Goal: Task Accomplishment & Management: Complete application form

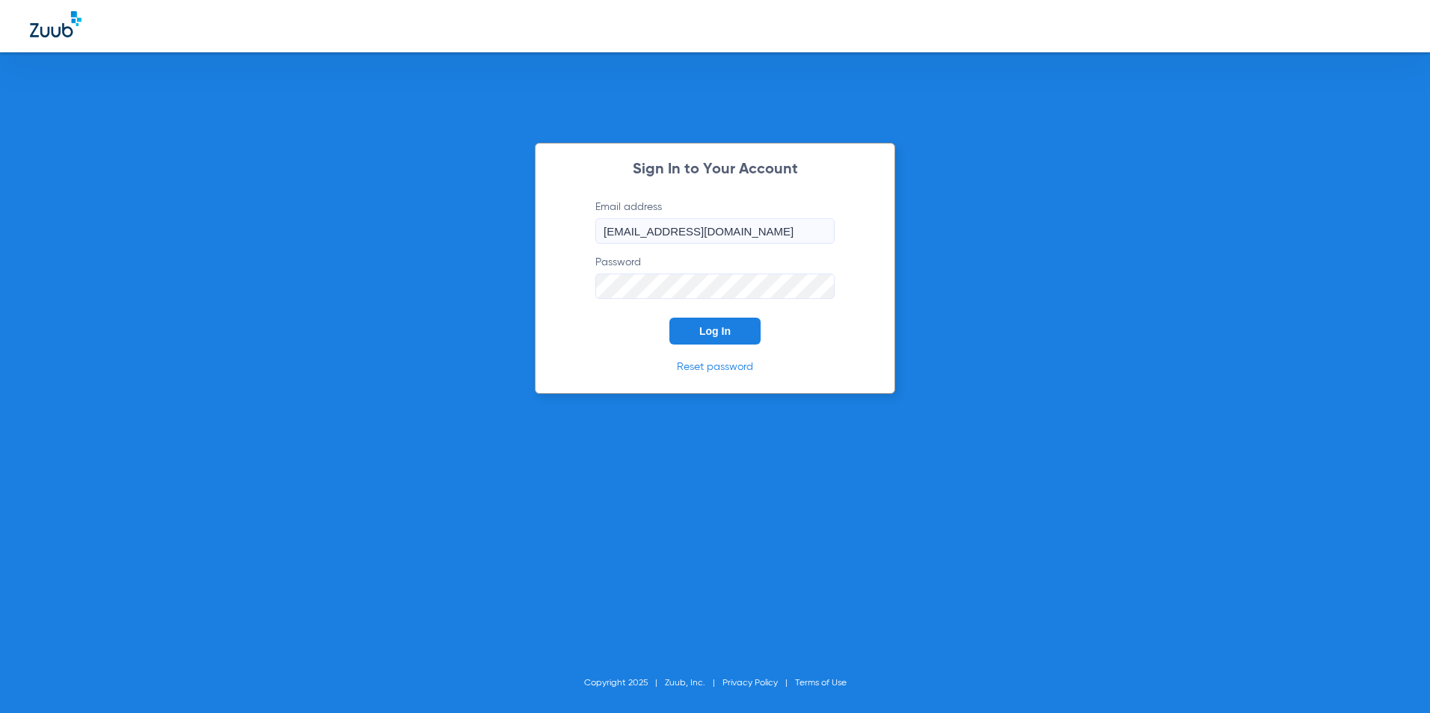
click at [718, 327] on span "Log In" at bounding box center [714, 331] width 31 height 12
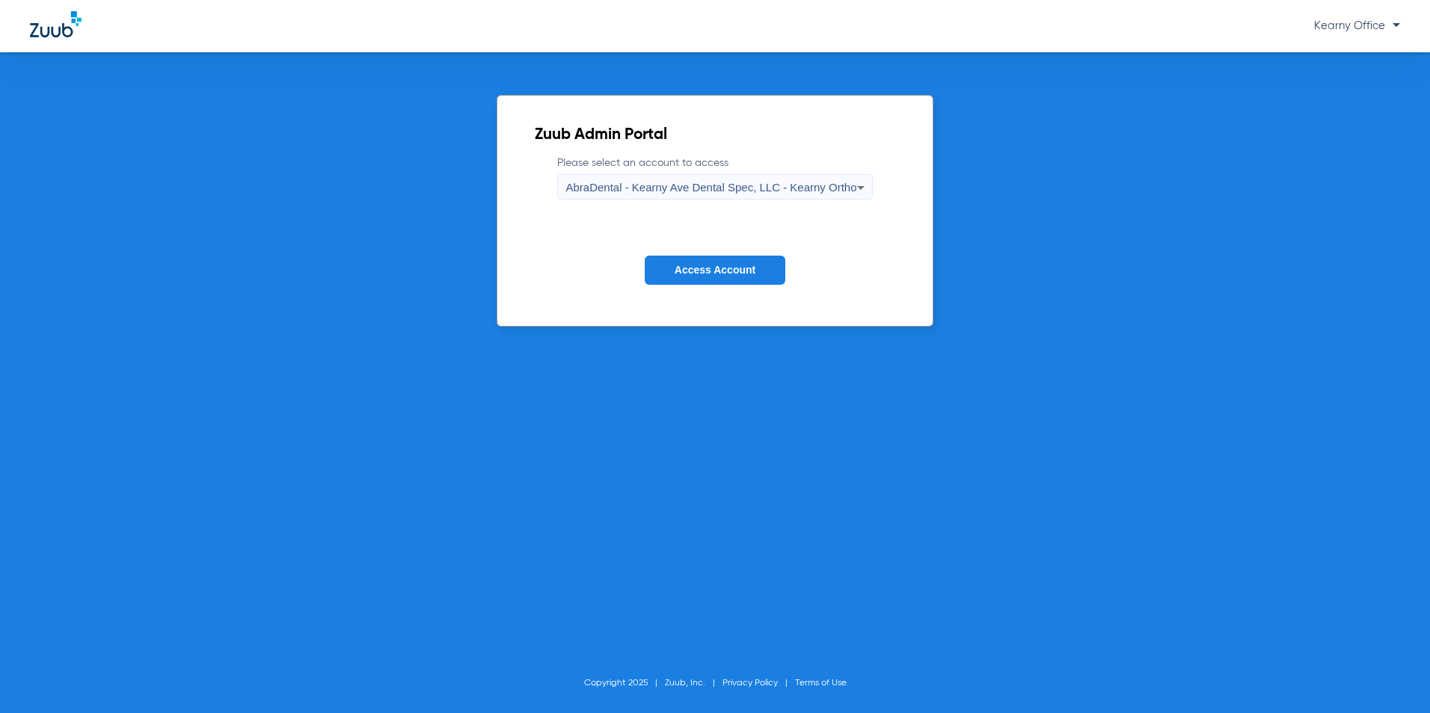
click at [789, 182] on span "AbraDental - Kearny Ave Dental Spec, LLC - Kearny Ortho" at bounding box center [710, 187] width 291 height 13
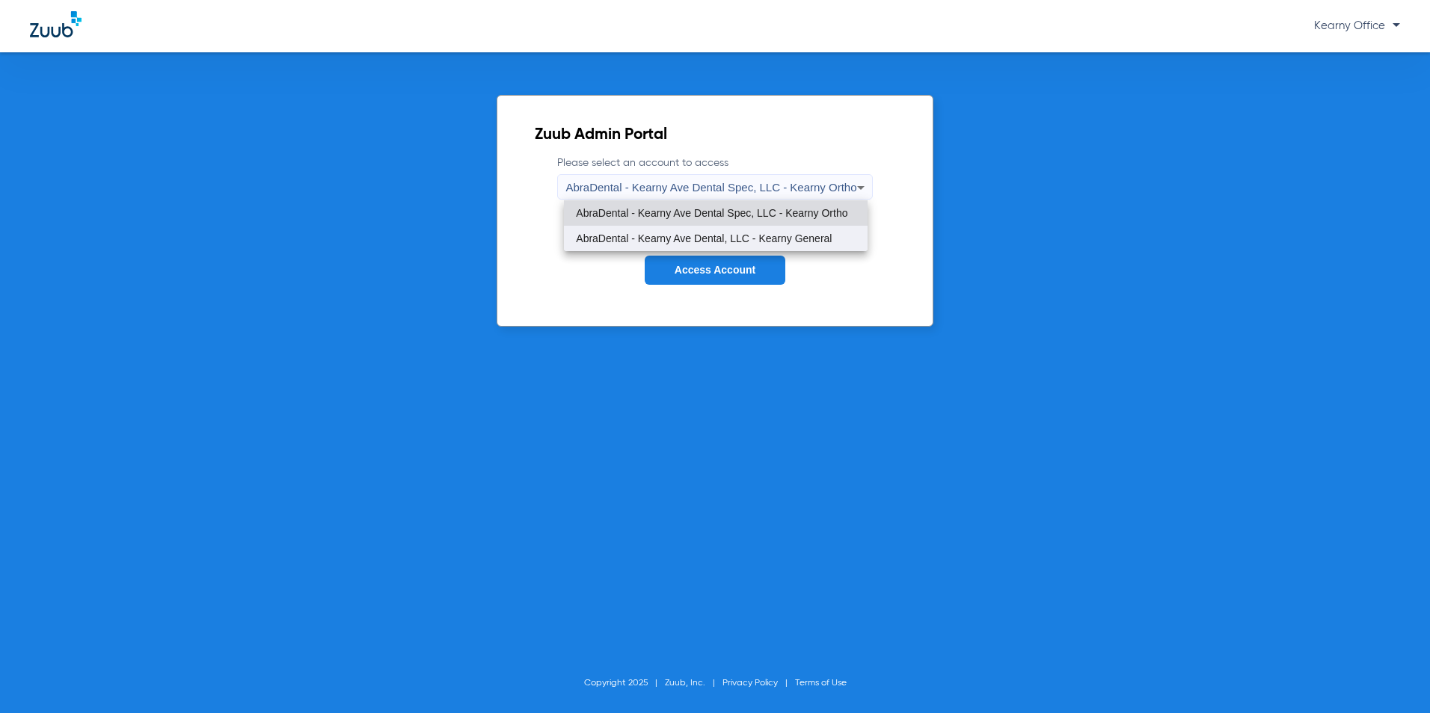
click at [756, 234] on span "AbraDental - Kearny Ave Dental, LLC - Kearny General" at bounding box center [704, 238] width 256 height 10
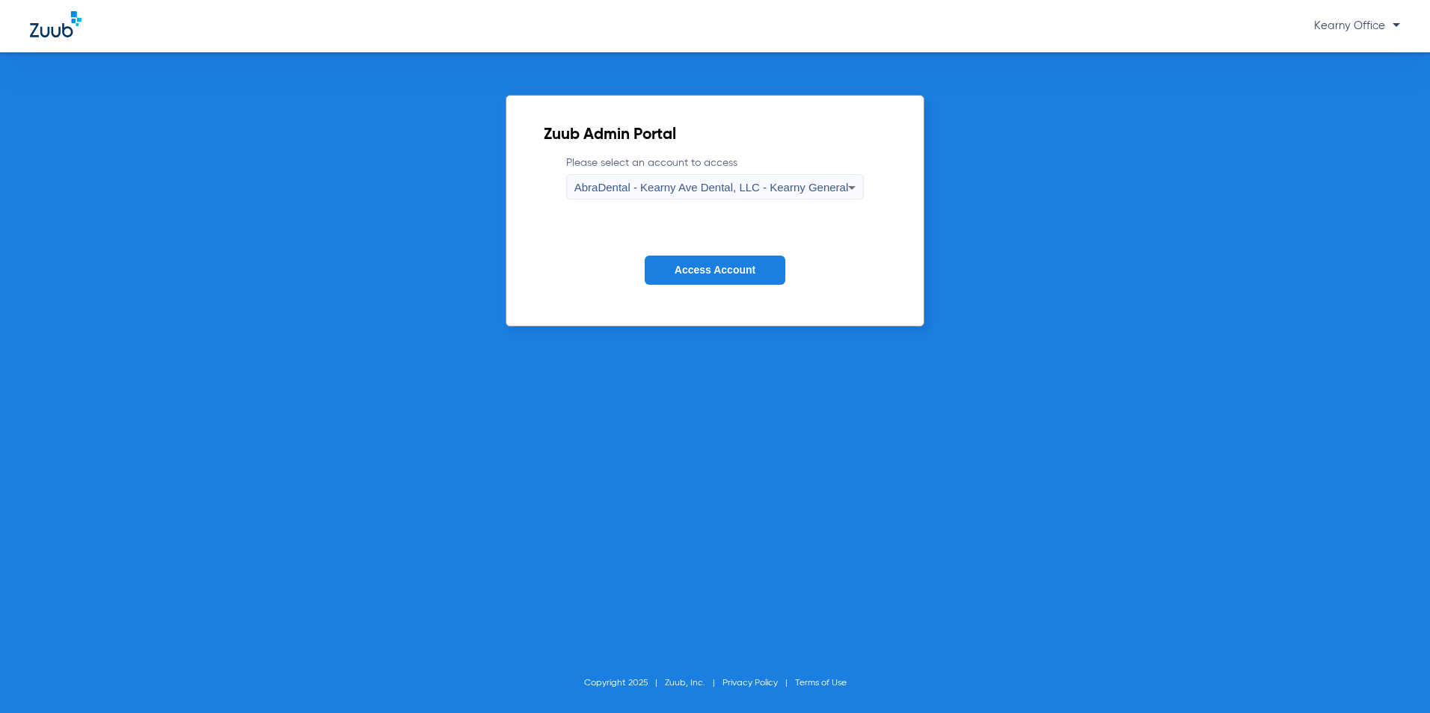
click at [719, 261] on button "Access Account" at bounding box center [715, 270] width 141 height 29
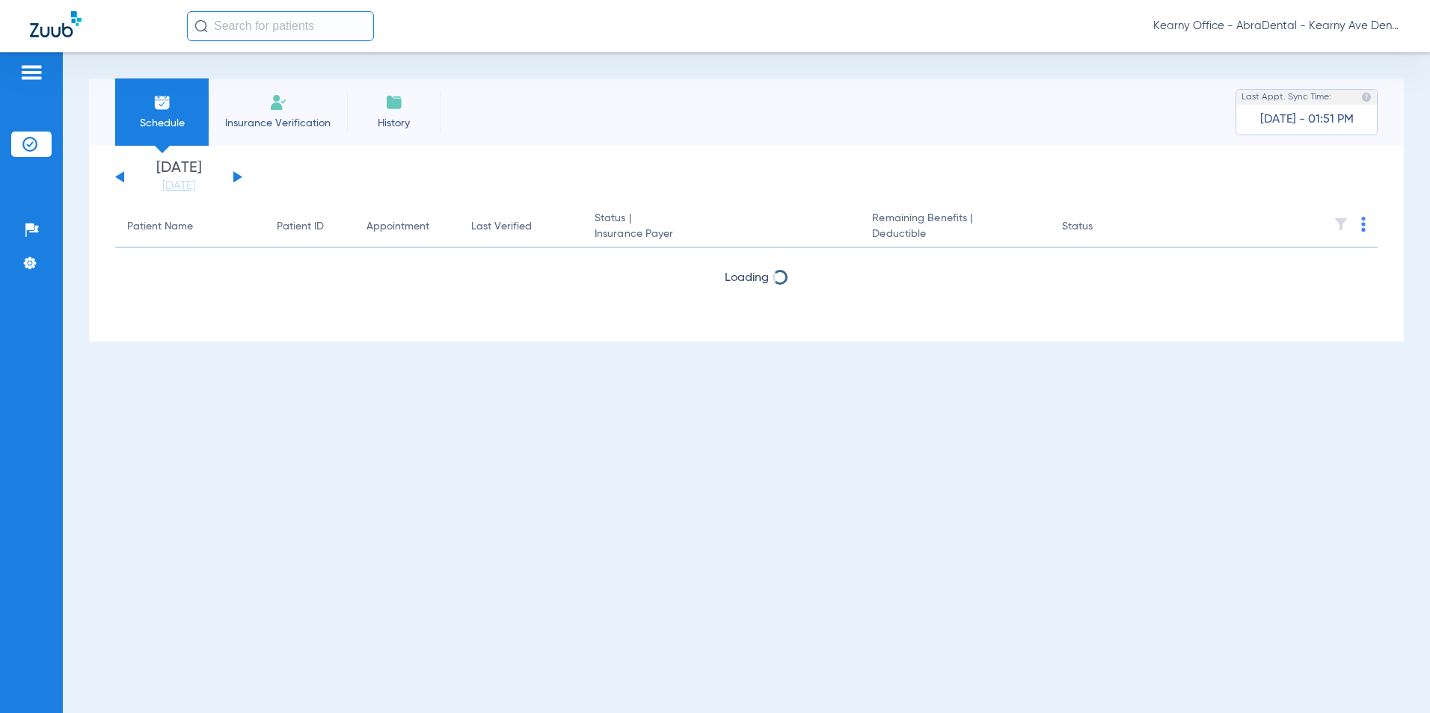
drag, startPoint x: 272, startPoint y: 130, endPoint x: 422, endPoint y: 1, distance: 197.3
click at [273, 130] on li "Insurance Verification" at bounding box center [278, 112] width 138 height 67
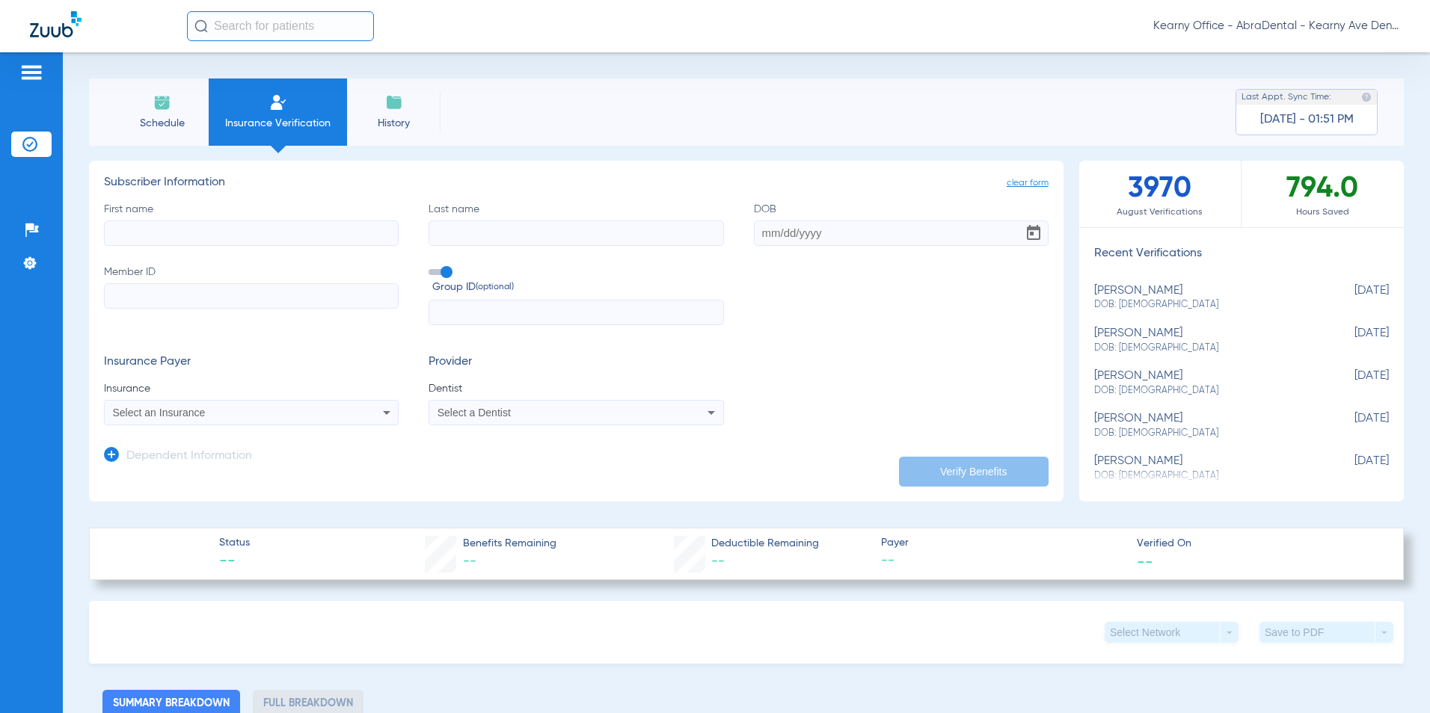
click at [145, 239] on input "First name" at bounding box center [251, 233] width 295 height 25
type input "[PERSON_NAME]"
type input "[DATE]"
click at [157, 296] on input "Member ID" at bounding box center [251, 295] width 295 height 25
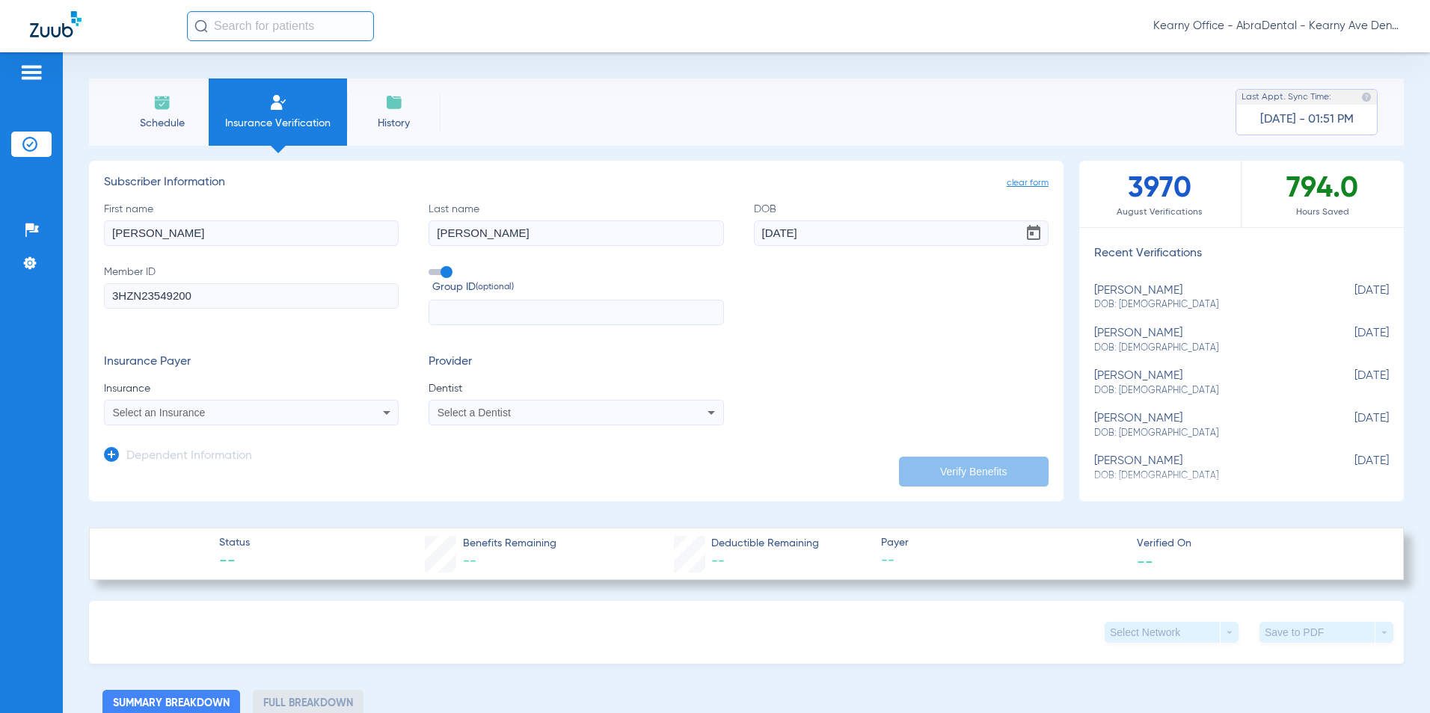
type input "3HZN23549200"
click at [519, 321] on input "text" at bounding box center [576, 312] width 295 height 25
type input "01NG001"
click at [222, 414] on div "Select an Insurance" at bounding box center [224, 413] width 222 height 10
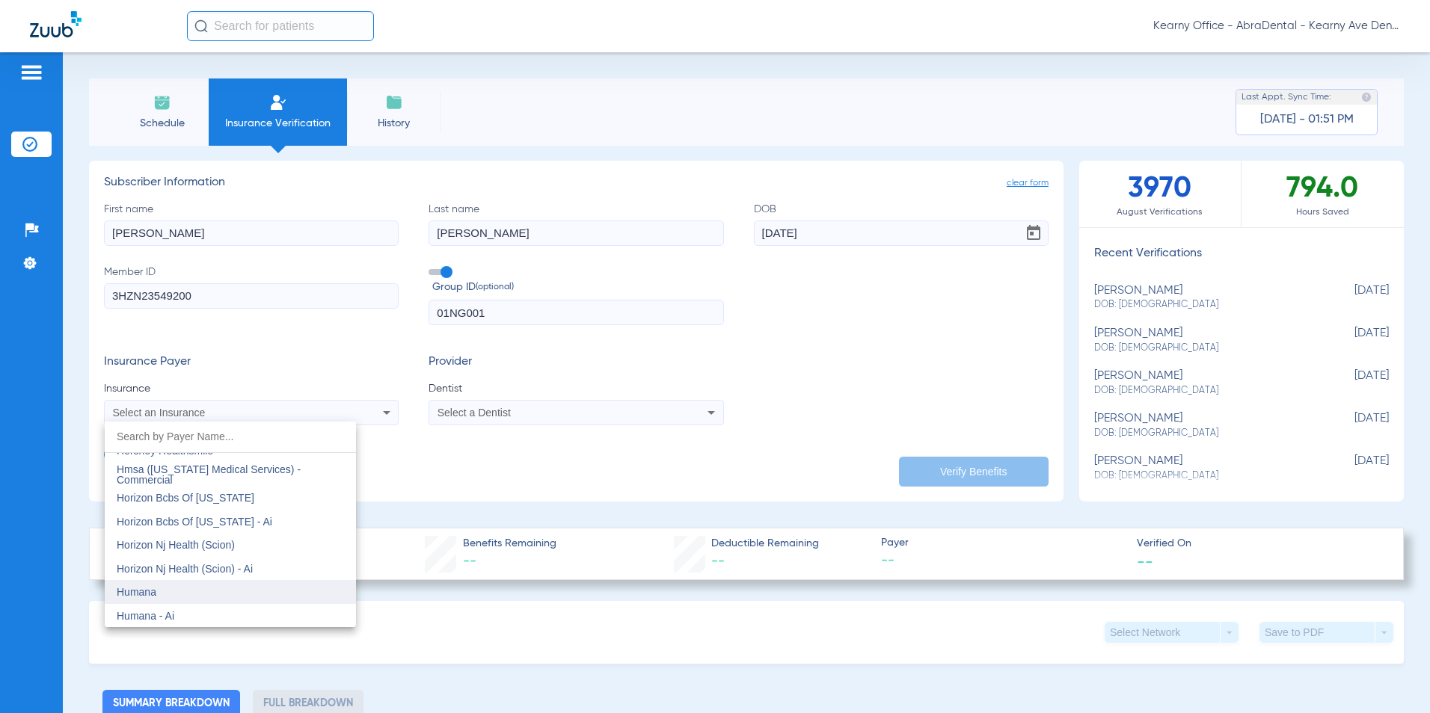
scroll to position [5385, 0]
click at [215, 498] on span "Horizon Bcbs Of [US_STATE]" at bounding box center [186, 499] width 138 height 12
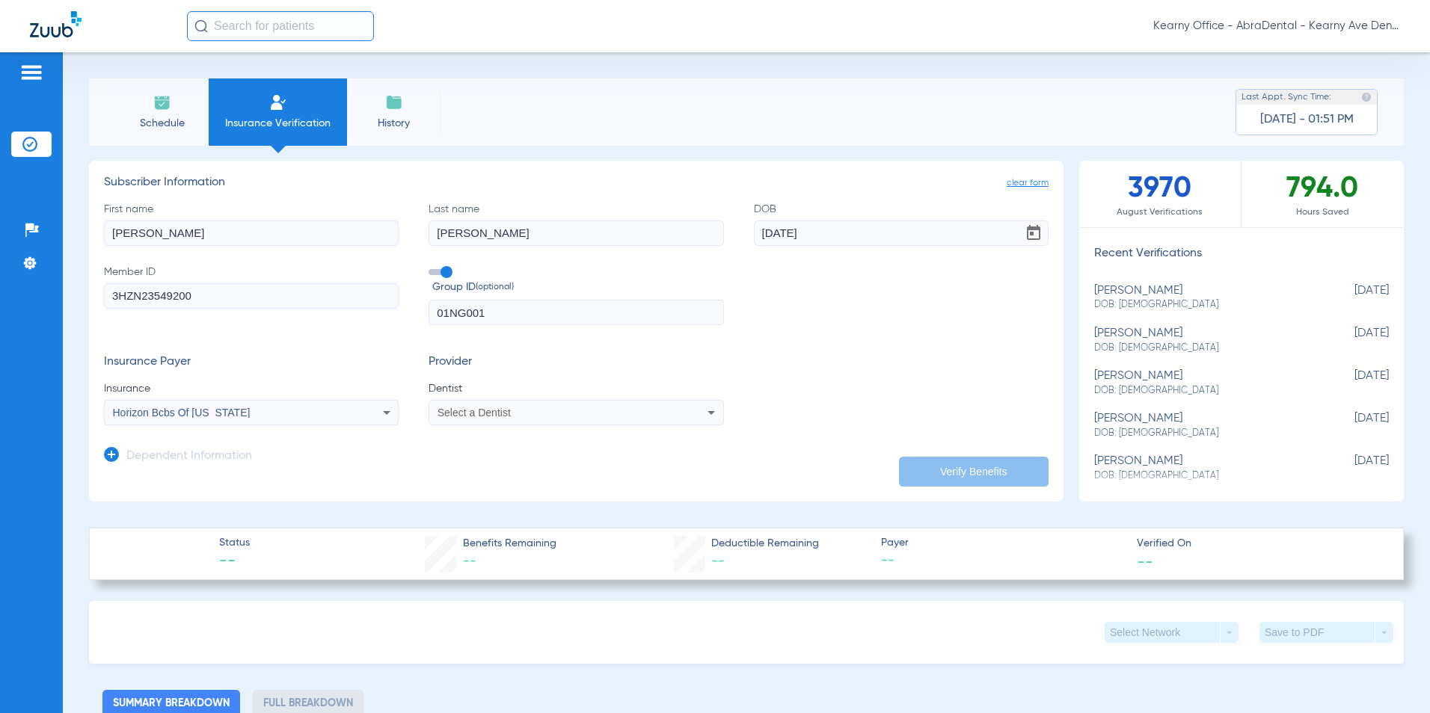
click at [485, 397] on app-form-autocomplete "Dentist Select a Dentist" at bounding box center [576, 403] width 295 height 44
click at [480, 414] on span "Select a Dentist" at bounding box center [473, 413] width 73 height 12
type input "PRASA"
click at [549, 456] on mat-option "[PERSON_NAME] 1770918609" at bounding box center [552, 465] width 251 height 24
click at [948, 473] on button "Verify Benefits" at bounding box center [974, 472] width 150 height 30
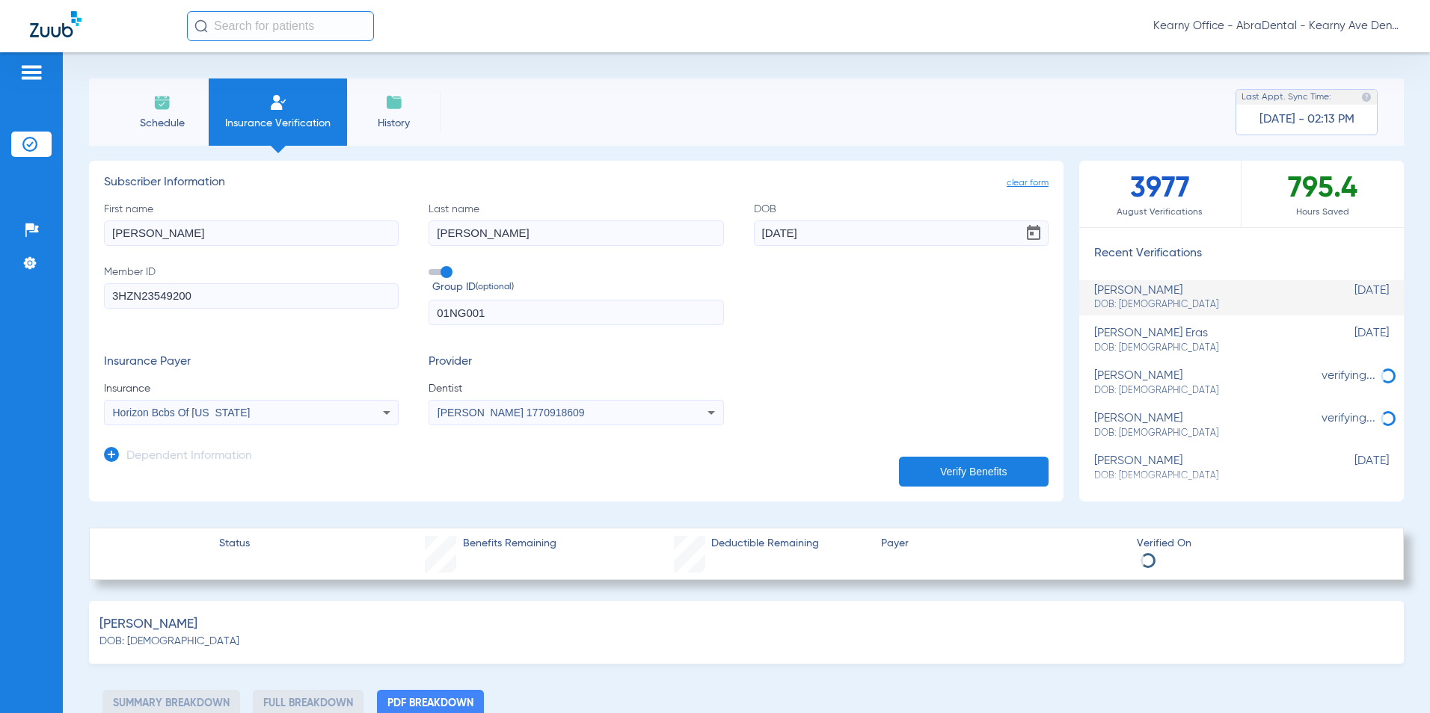
select select "page-width"
type input "1"
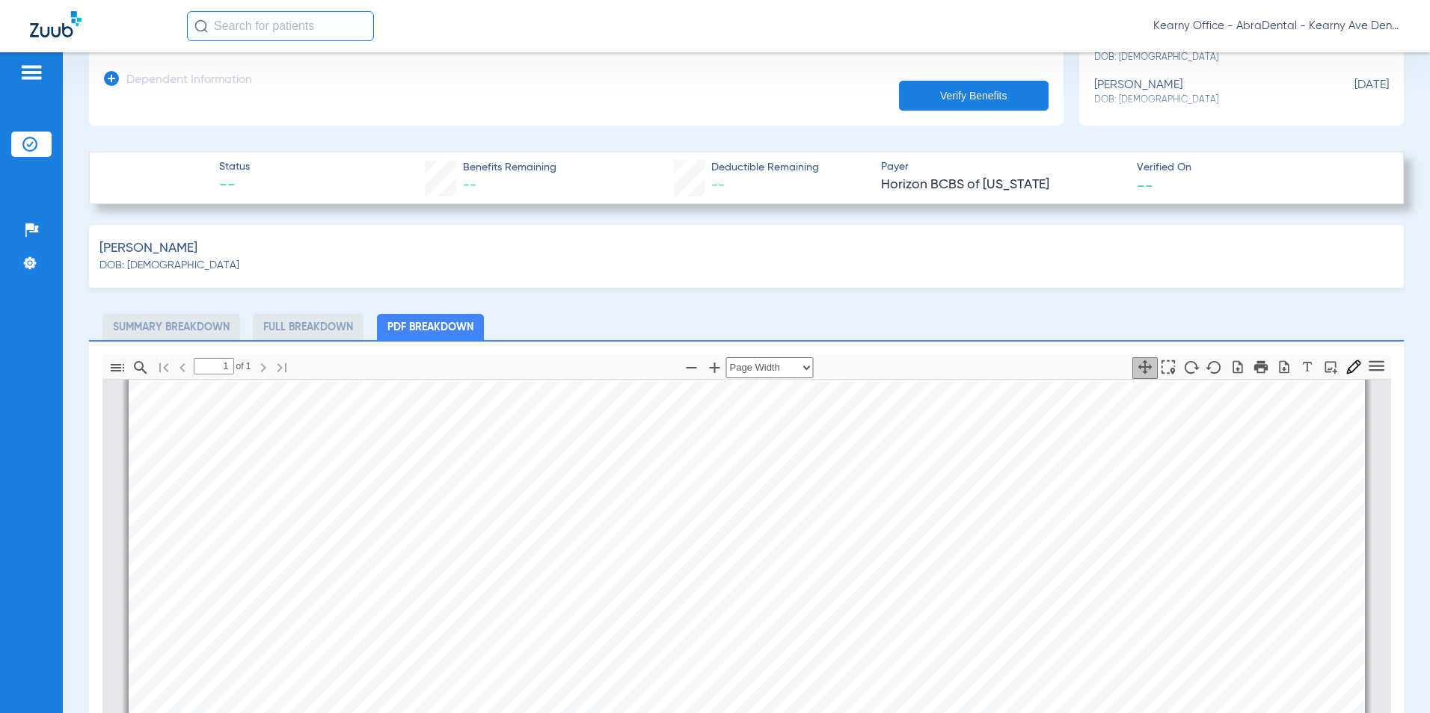
scroll to position [449, 0]
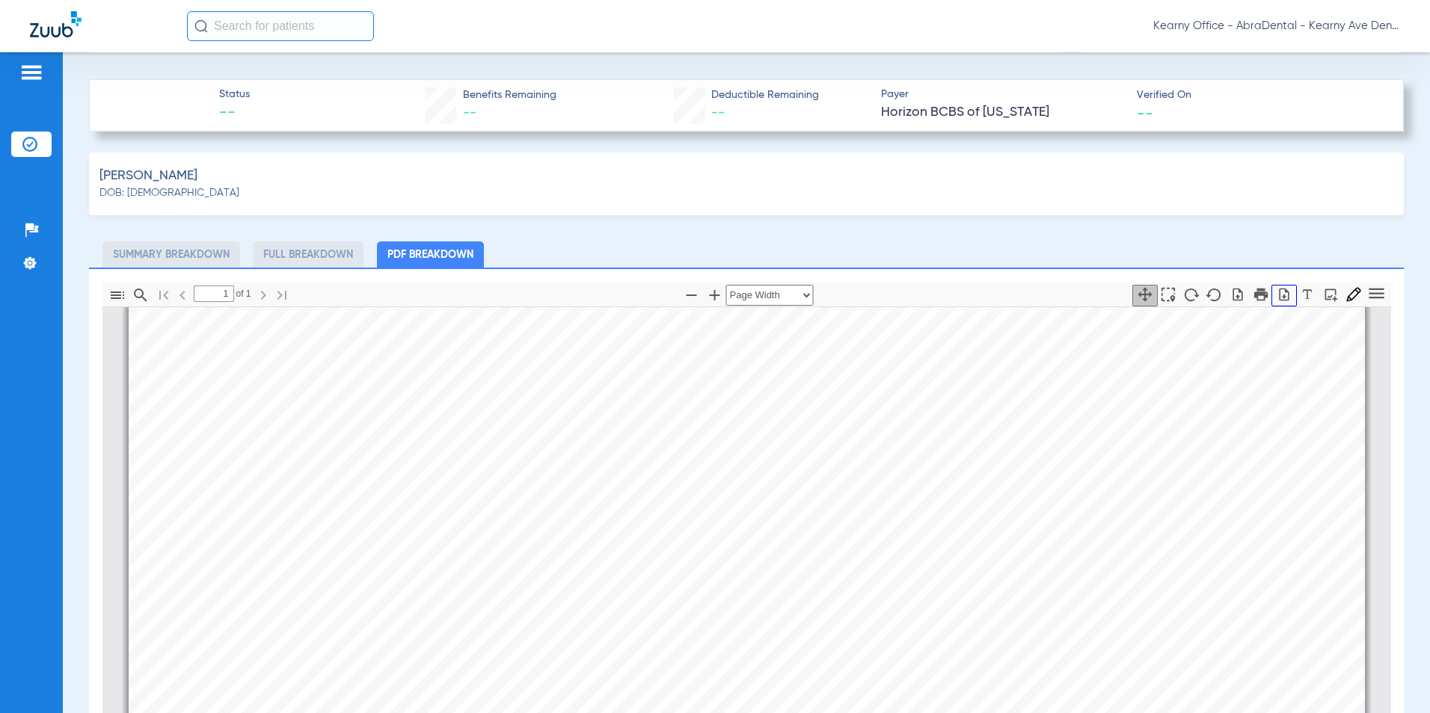
click at [1280, 292] on button "button" at bounding box center [1283, 296] width 25 height 22
click at [897, 233] on div "[PERSON_NAME] DOB: [DEMOGRAPHIC_DATA] Summary Breakdown Full Breakdown PDF Brea…" at bounding box center [746, 581] width 1315 height 856
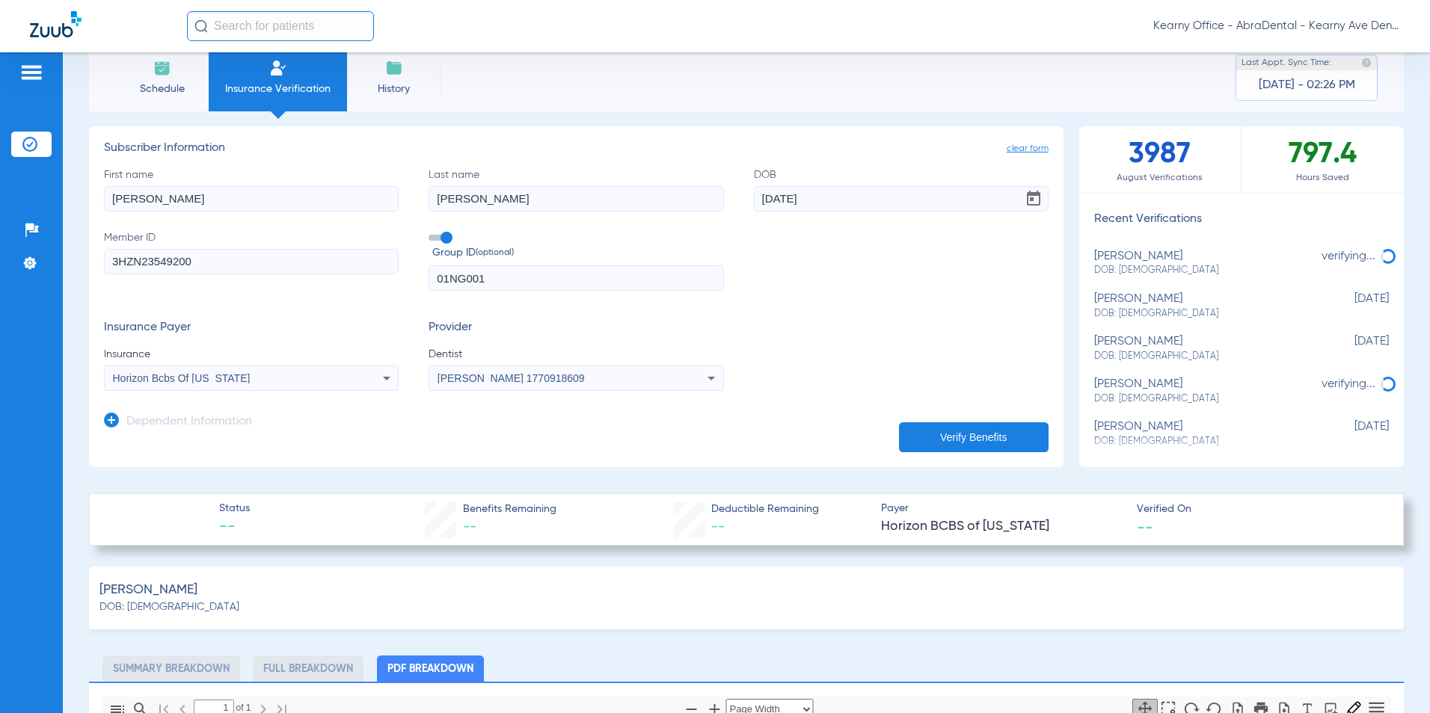
scroll to position [0, 0]
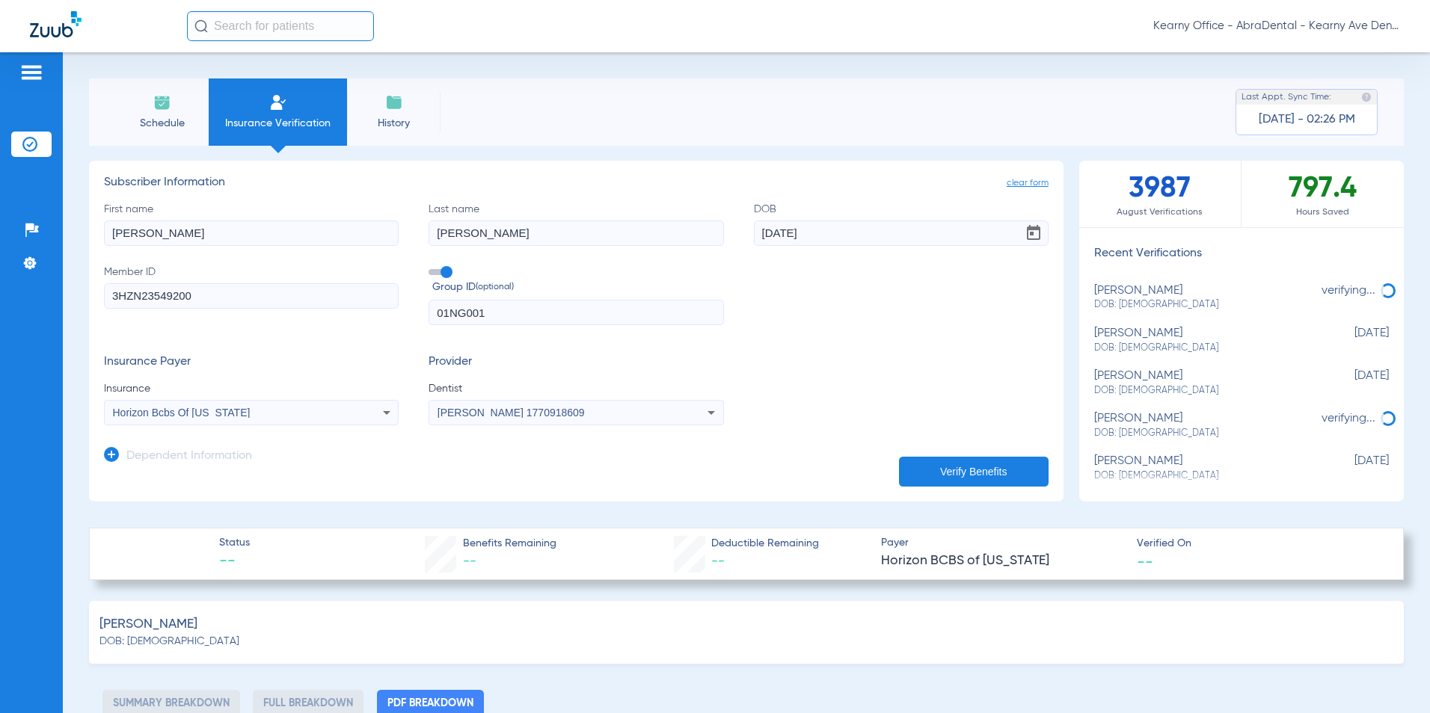
drag, startPoint x: 149, startPoint y: 298, endPoint x: 45, endPoint y: 298, distance: 104.0
click at [45, 298] on div "Patients Insurance Verification Setup Help Center Settings Schedule Insurance V…" at bounding box center [715, 408] width 1430 height 713
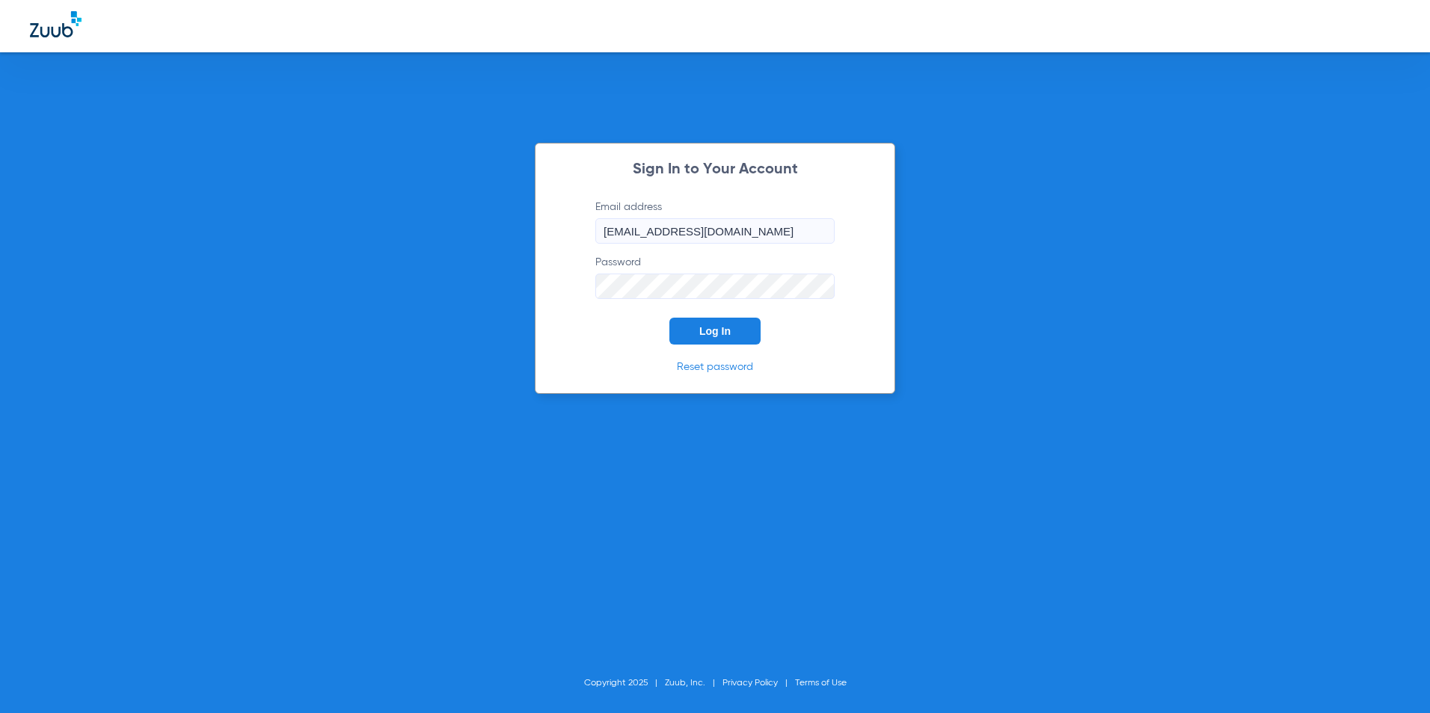
click at [736, 330] on button "Log In" at bounding box center [714, 331] width 91 height 27
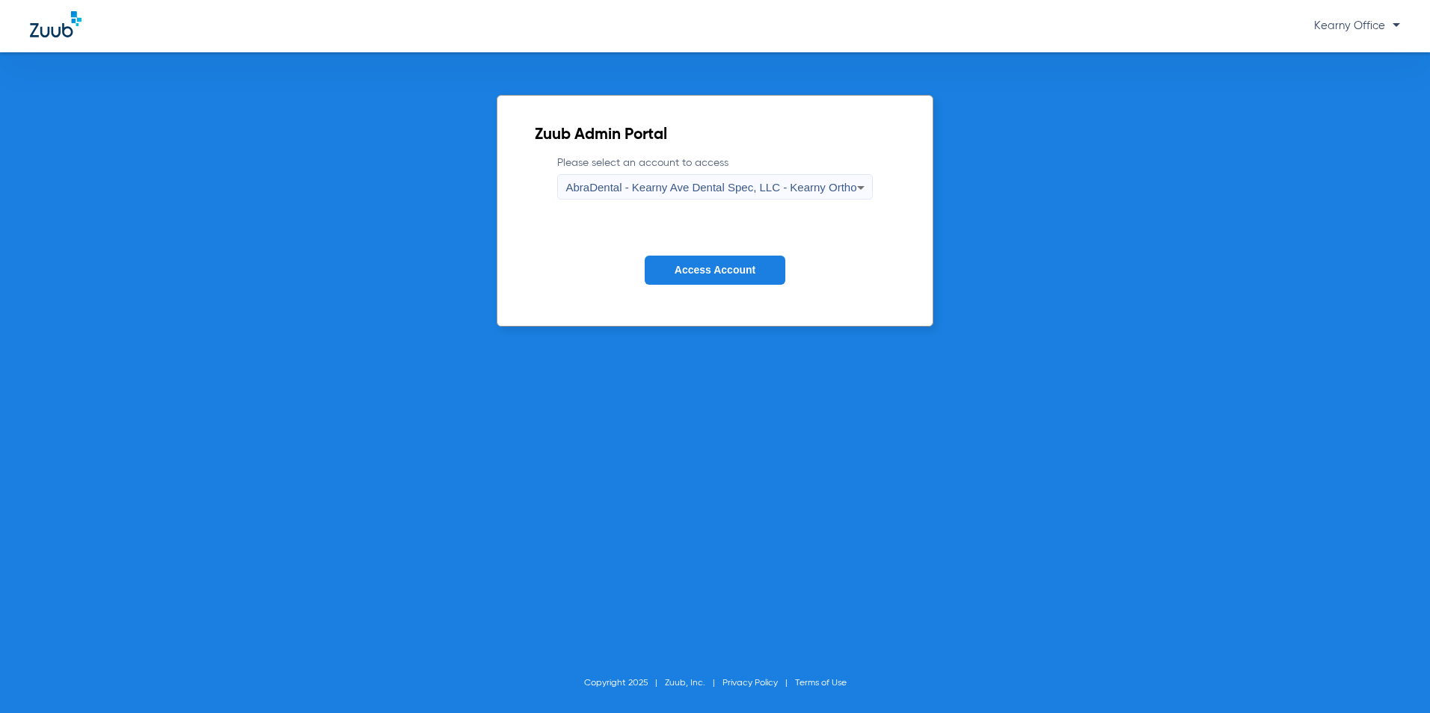
click at [710, 190] on span "AbraDental - Kearny Ave Dental Spec, LLC - Kearny Ortho" at bounding box center [710, 187] width 291 height 13
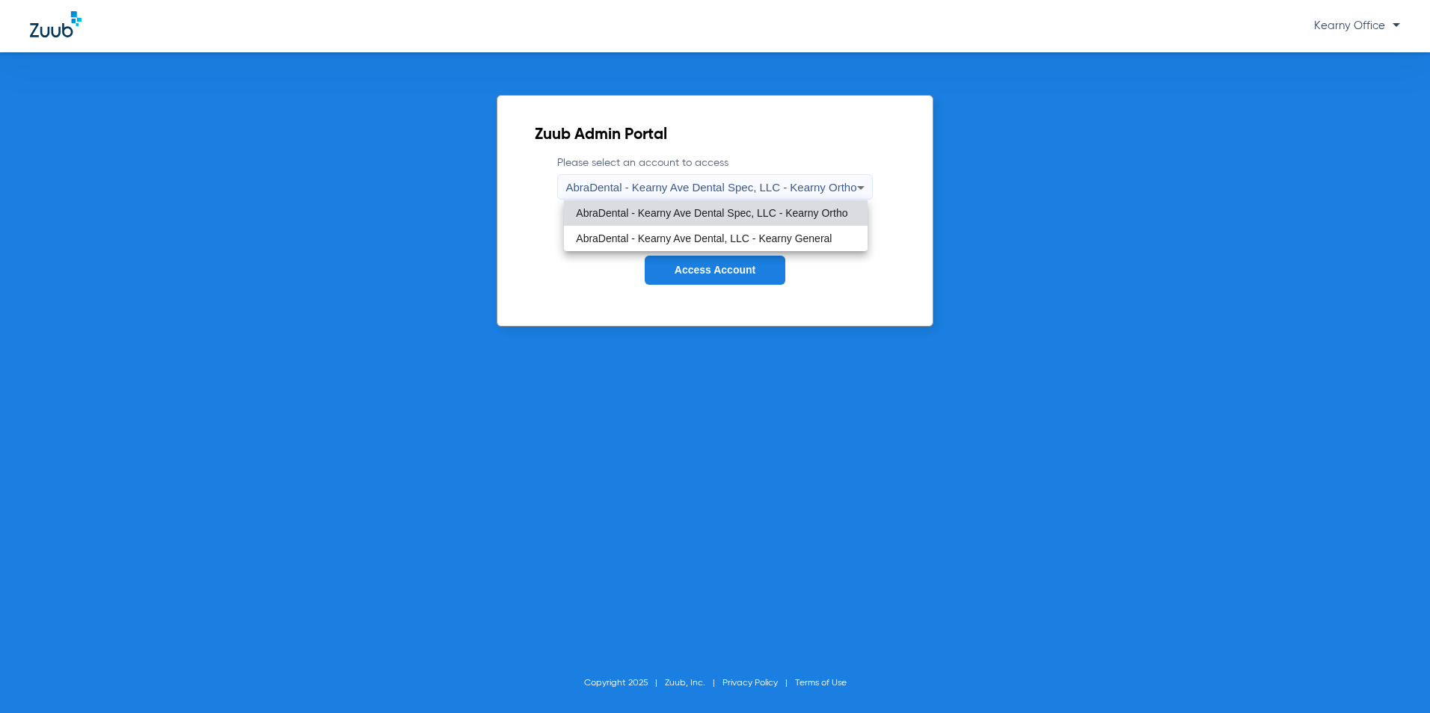
click at [718, 227] on mat-option "AbraDental - Kearny Ave Dental, LLC - Kearny General" at bounding box center [715, 238] width 303 height 25
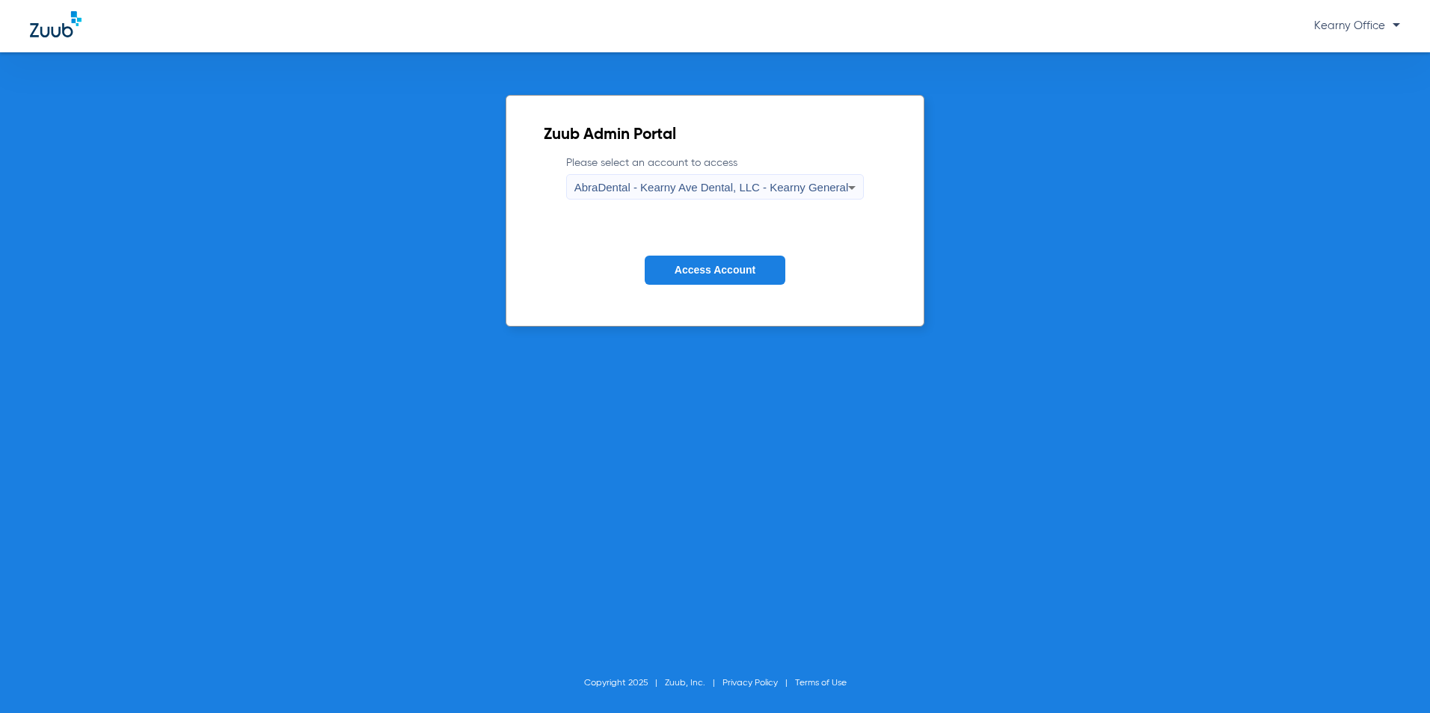
click at [718, 271] on span "Access Account" at bounding box center [715, 270] width 81 height 12
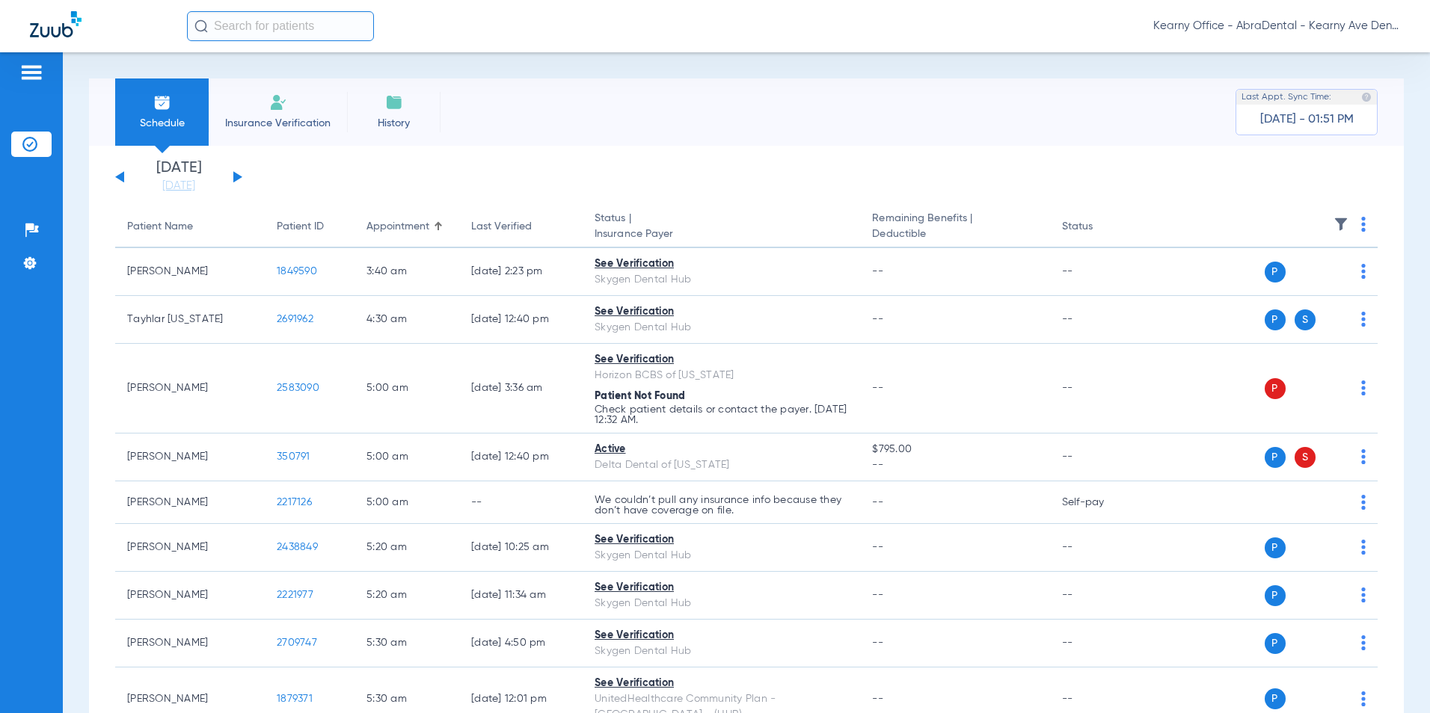
click at [307, 113] on li "Insurance Verification" at bounding box center [278, 112] width 138 height 67
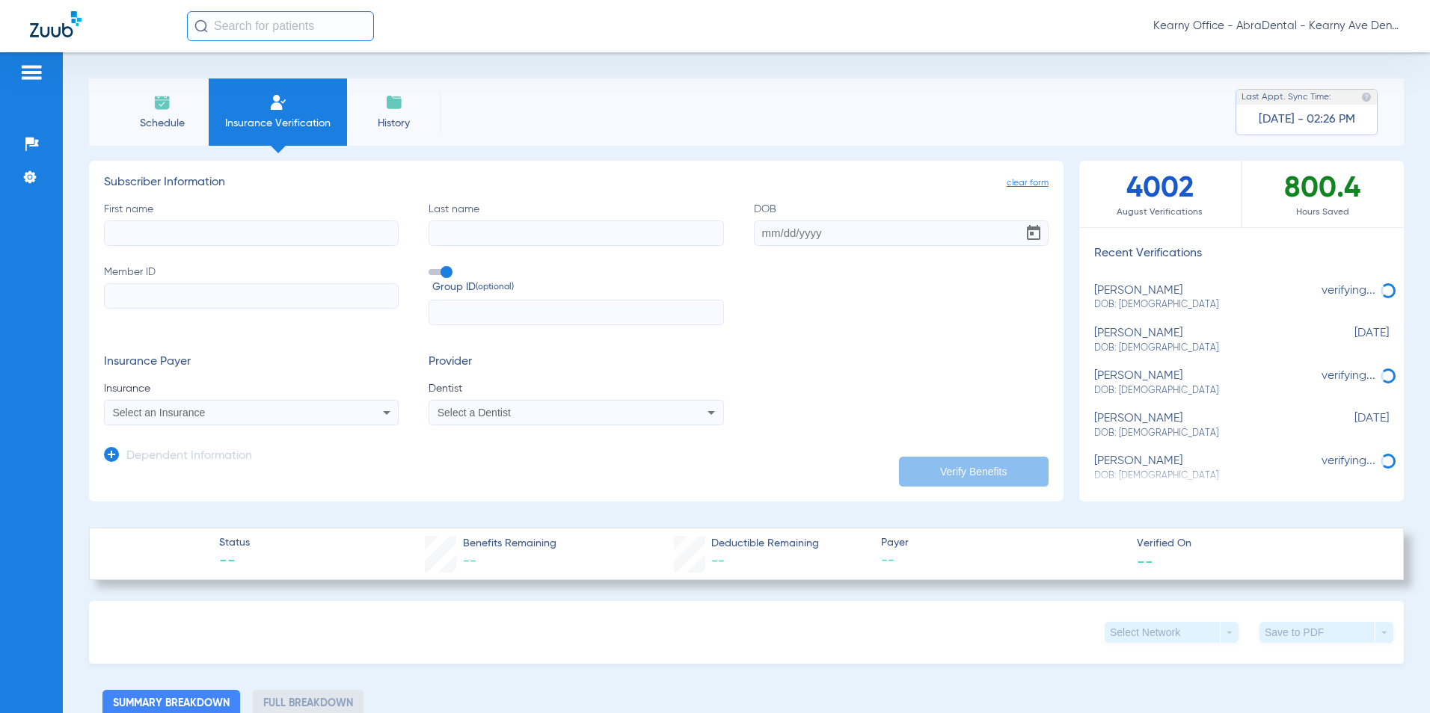
drag, startPoint x: 0, startPoint y: 0, endPoint x: 168, endPoint y: 225, distance: 280.6
click at [161, 234] on input "First name" at bounding box center [251, 233] width 295 height 25
type input "[PERSON_NAME]"
type input "04/05/1996"
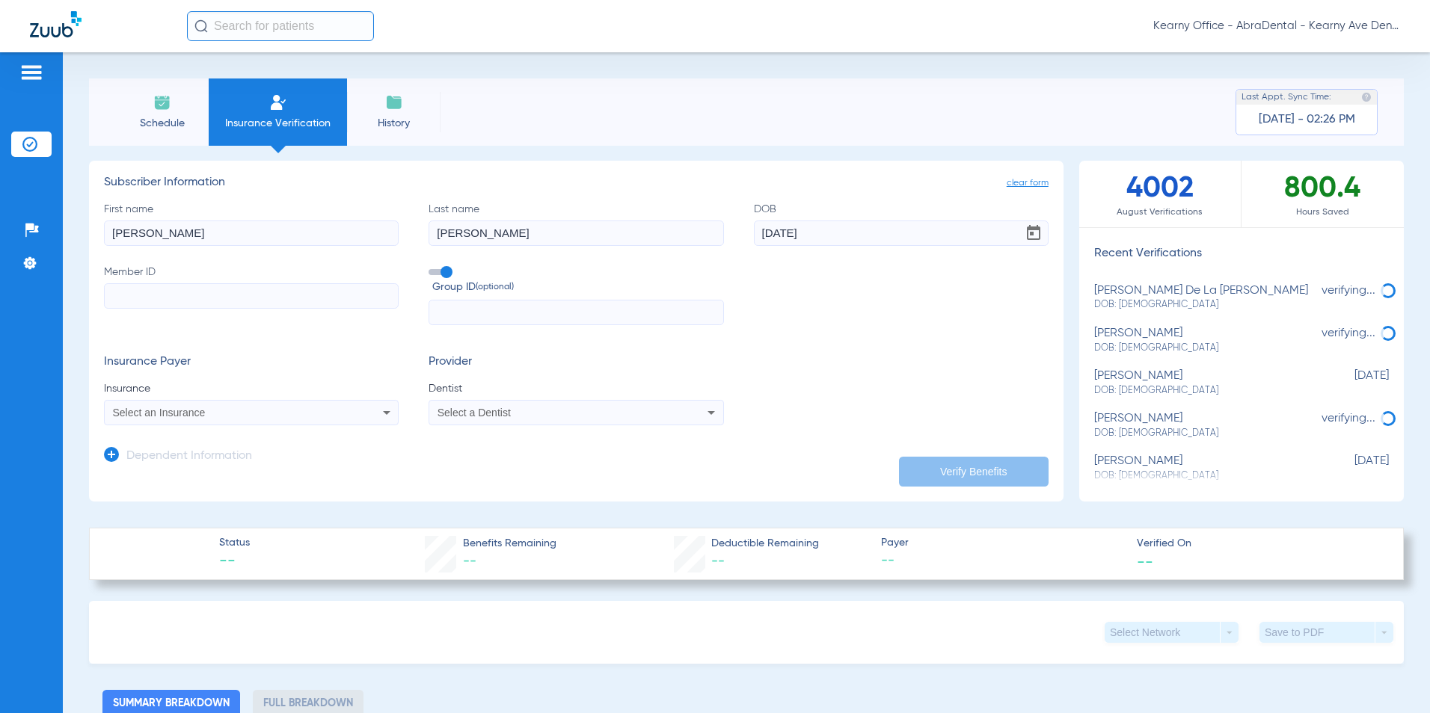
click at [146, 301] on input "Member ID" at bounding box center [251, 295] width 295 height 25
type input "050967733"
click at [485, 302] on input "text" at bounding box center [576, 312] width 295 height 25
type input "300995"
click at [140, 416] on span "Select an Insurance" at bounding box center [159, 413] width 93 height 12
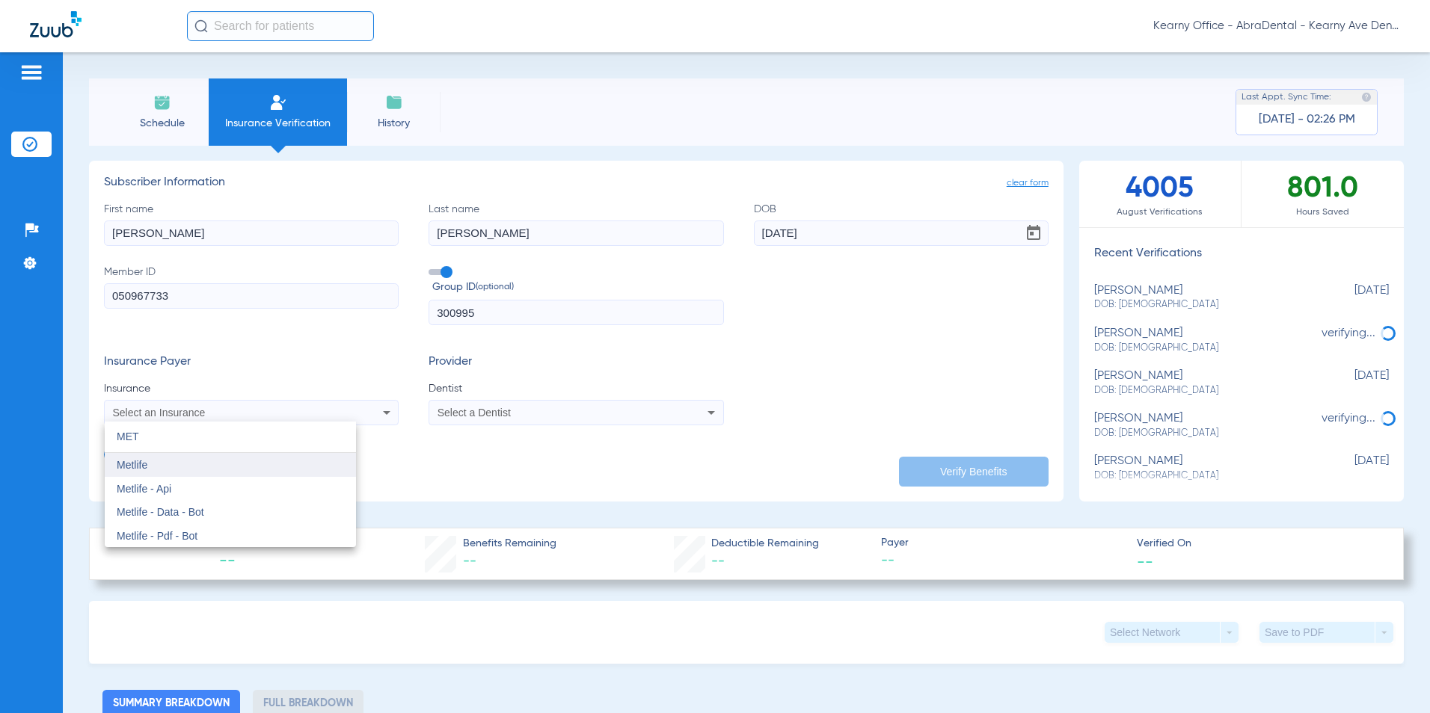
type input "MET"
click at [155, 468] on mat-option "Metlife" at bounding box center [230, 465] width 251 height 24
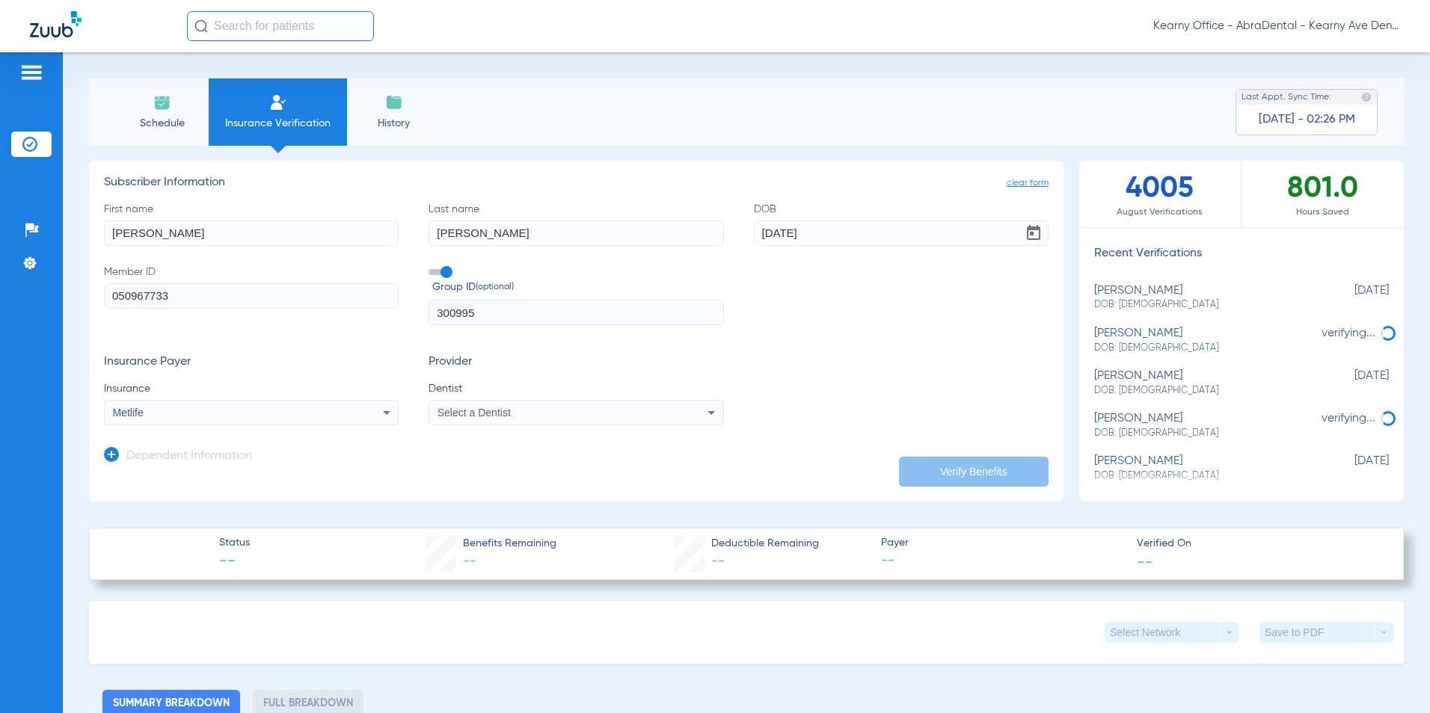
click at [491, 402] on mat-select "Select a Dentist" at bounding box center [576, 412] width 295 height 25
click at [483, 420] on div "Select a Dentist" at bounding box center [575, 413] width 293 height 18
drag, startPoint x: 509, startPoint y: 452, endPoint x: 509, endPoint y: 462, distance: 9.7
click at [512, 459] on div "DOUGLAS close Douglas Tse 1972941144" at bounding box center [552, 449] width 251 height 55
type input "DOUGLAS"
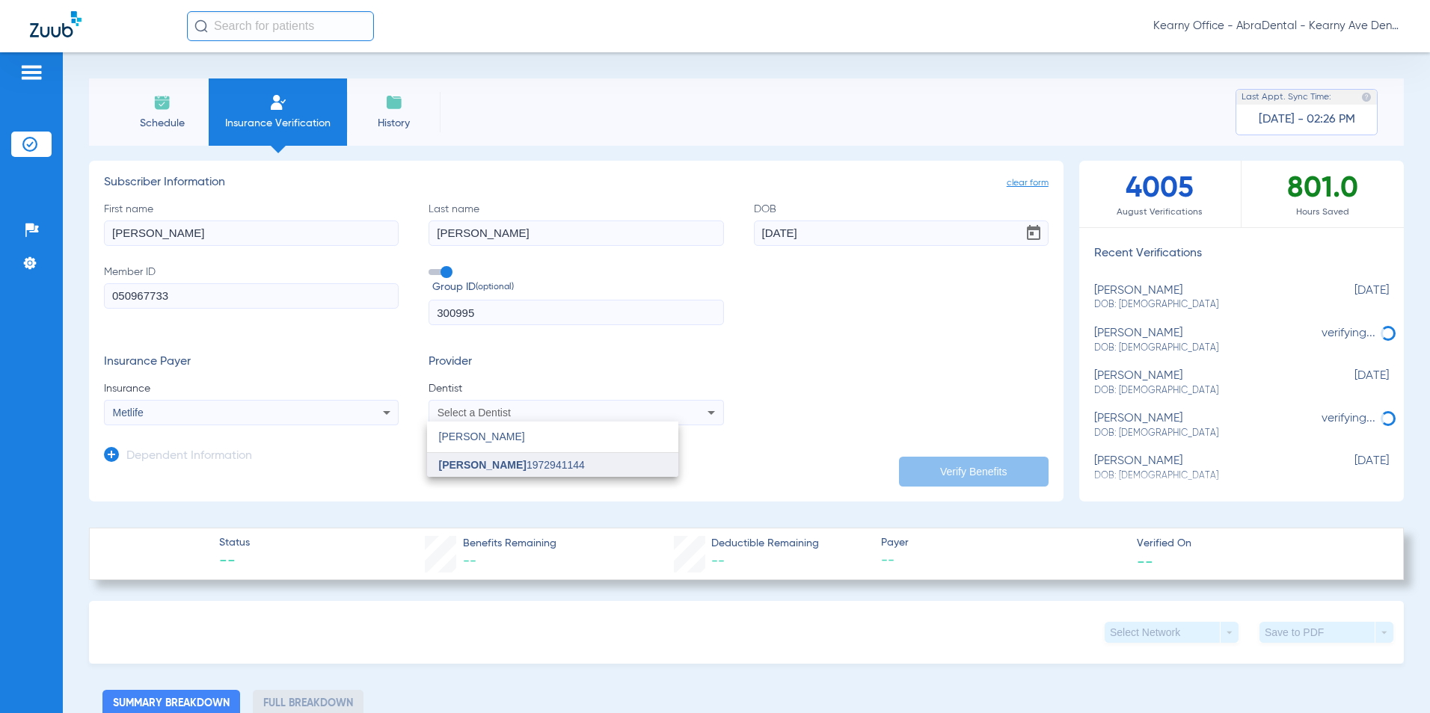
click at [509, 462] on span "Douglas Tse 1972941144" at bounding box center [512, 465] width 146 height 10
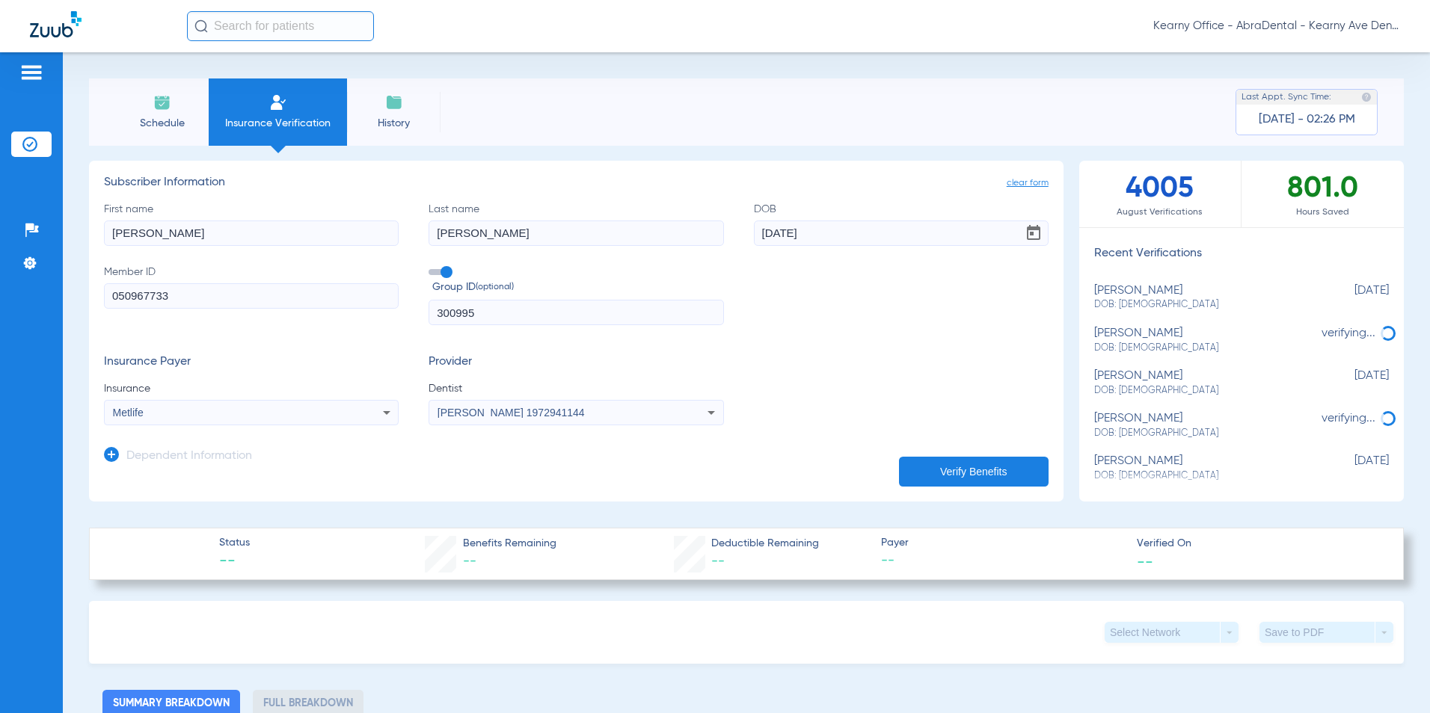
click at [112, 446] on div "Dependent Information" at bounding box center [178, 459] width 148 height 31
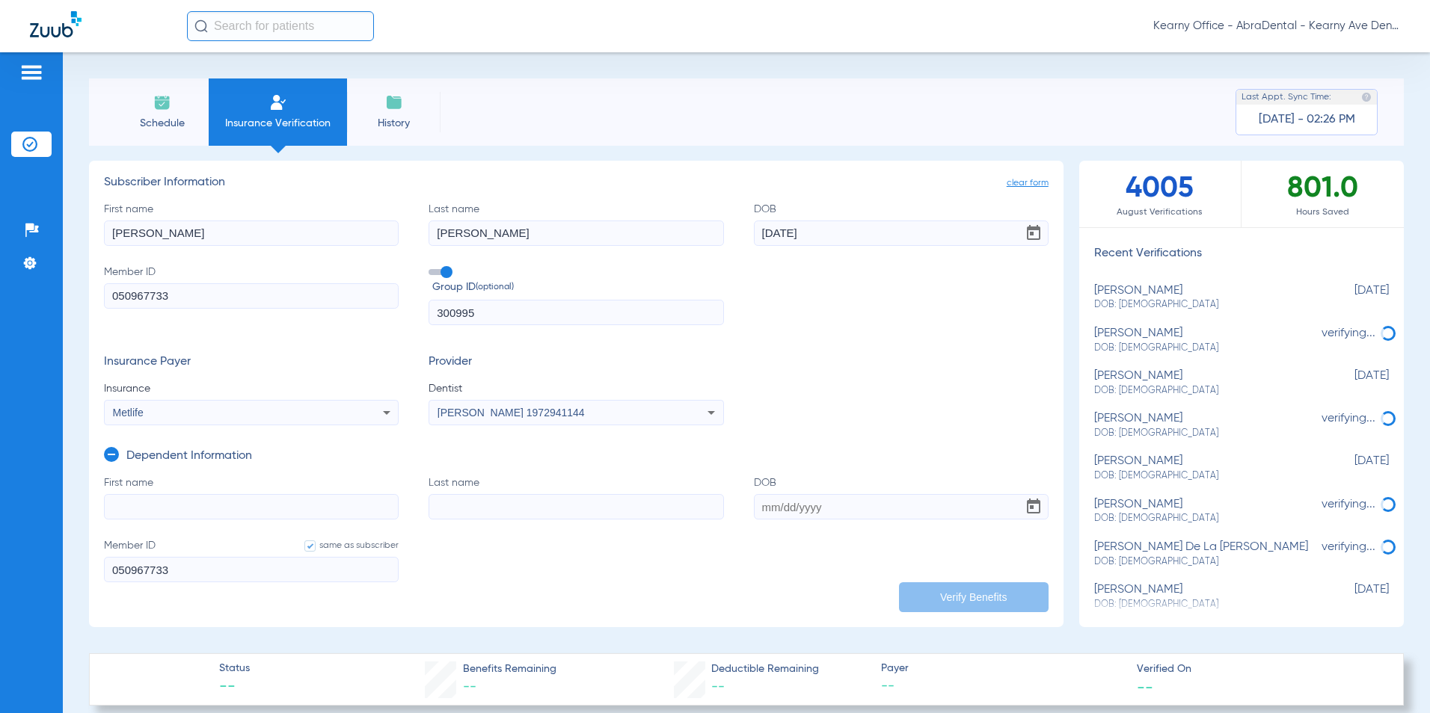
click at [145, 512] on input "First name" at bounding box center [251, 506] width 295 height 25
click at [136, 508] on input "First name Required" at bounding box center [251, 506] width 295 height 25
type input "LEONARDO"
click at [478, 509] on input "LEOM" at bounding box center [576, 506] width 295 height 25
type input "LEON"
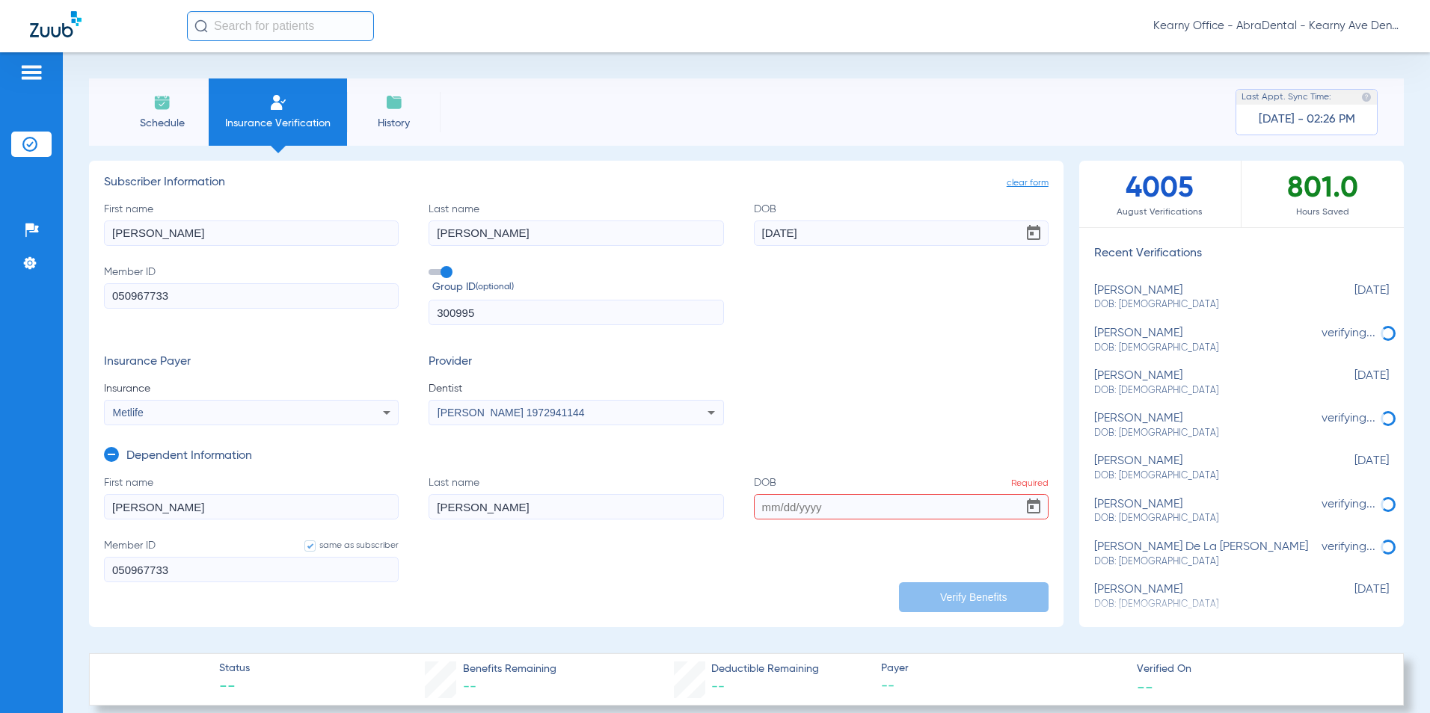
click at [869, 497] on input "DOB Required" at bounding box center [901, 506] width 295 height 25
type input "04/15/2021"
click at [951, 596] on button "Verify Benefits" at bounding box center [974, 598] width 150 height 30
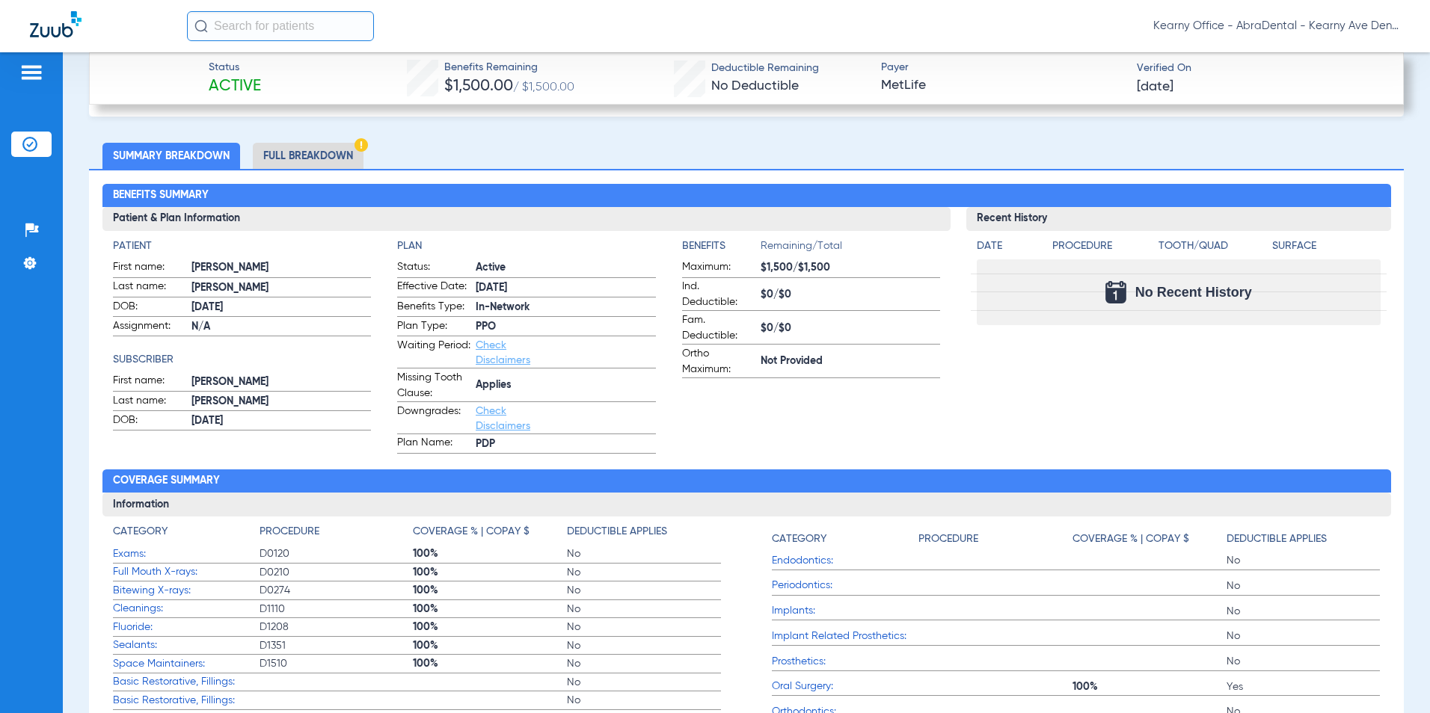
scroll to position [449, 0]
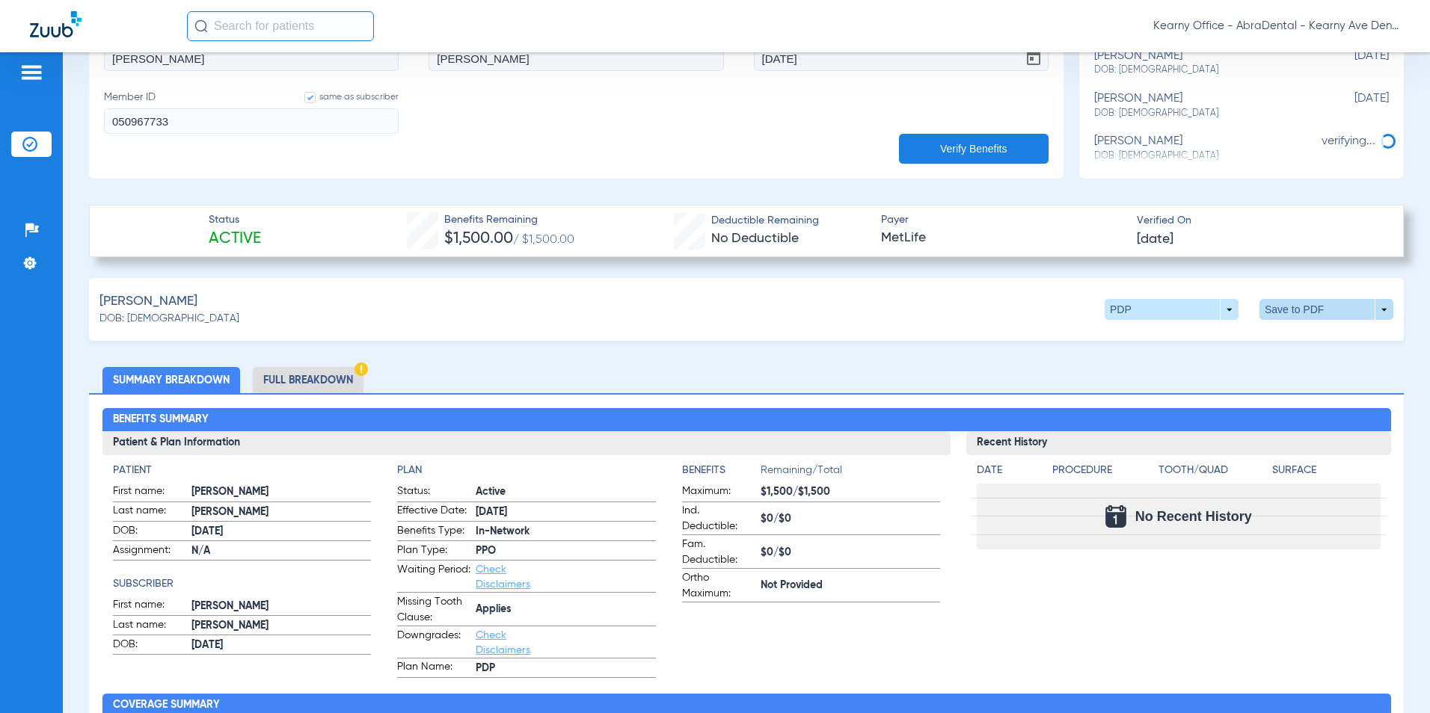
click at [1273, 310] on span at bounding box center [1326, 309] width 134 height 21
click at [1191, 333] on span "Save to PDF" at bounding box center [1202, 338] width 59 height 10
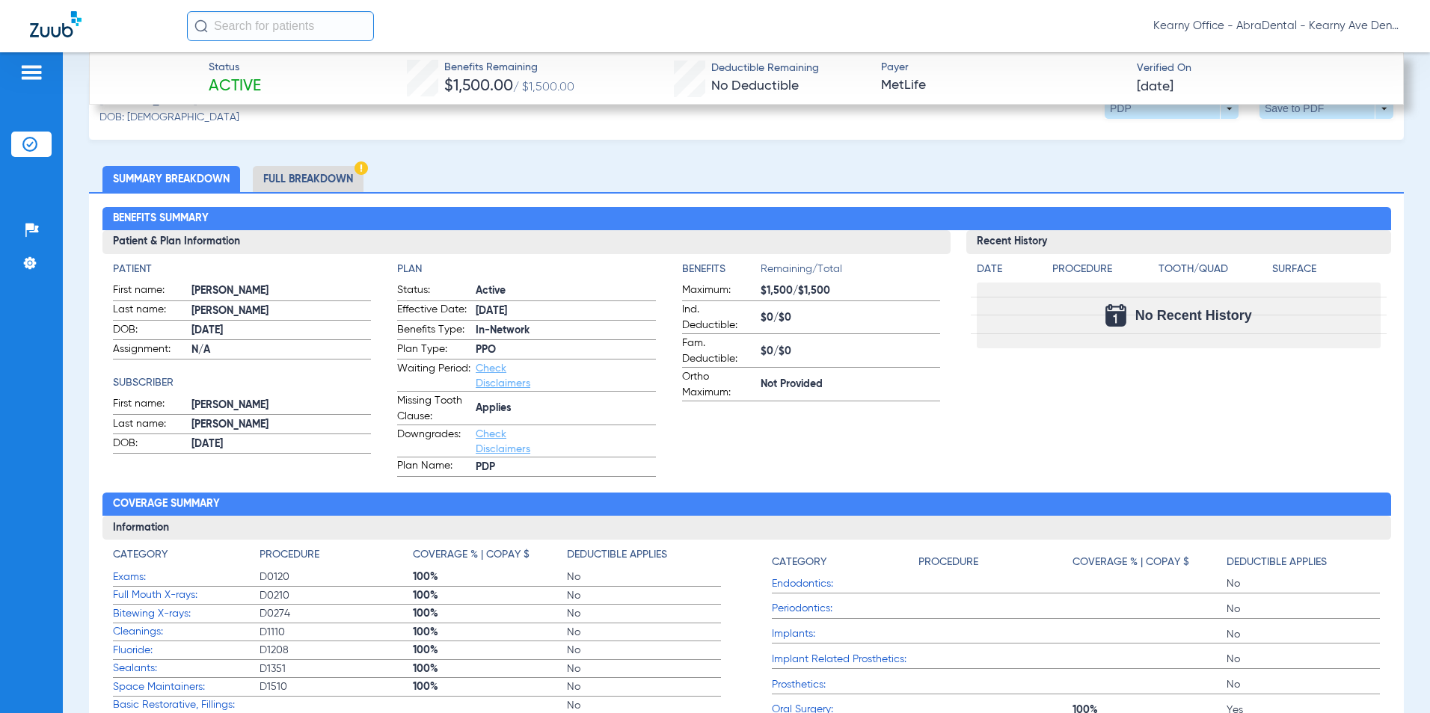
scroll to position [673, 0]
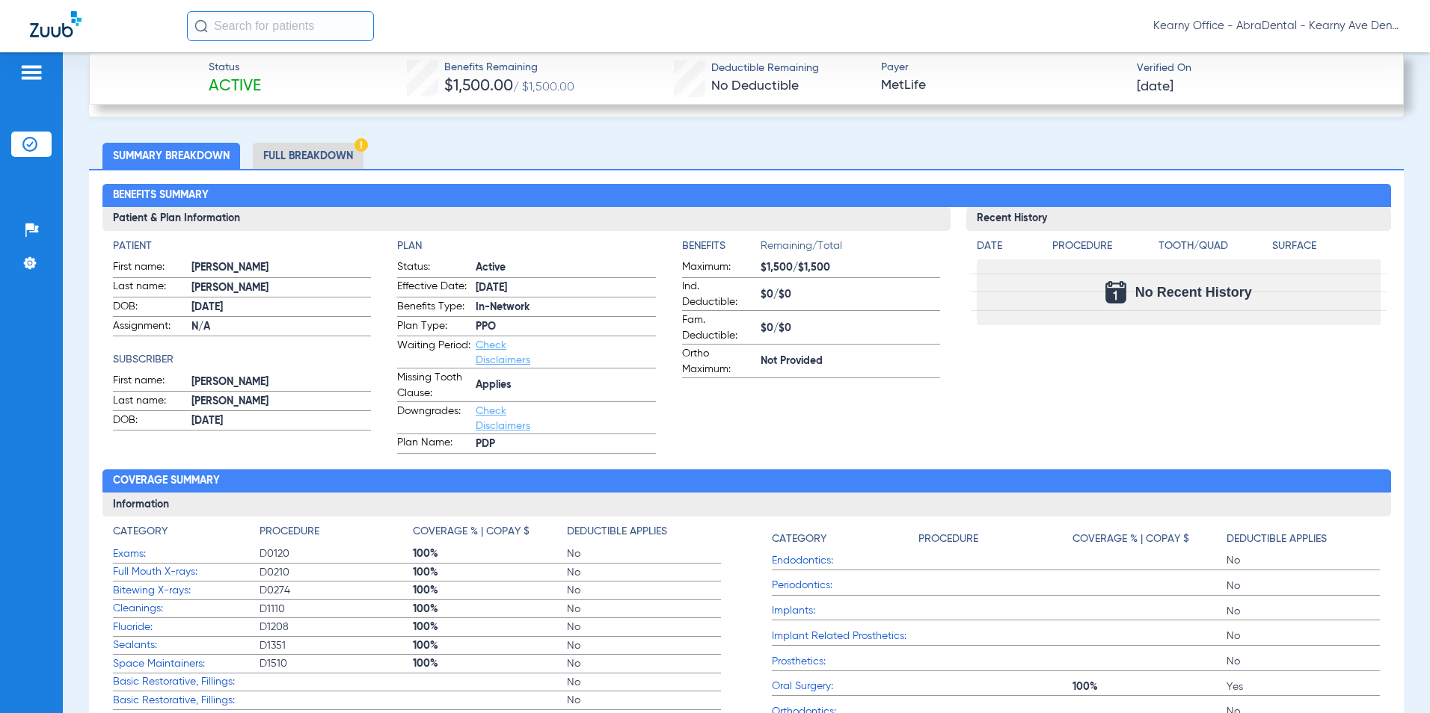
click at [895, 172] on div "Benefits Summary Patient & Plan Information Patient First name: LEONARDO G Last…" at bounding box center [746, 455] width 1315 height 573
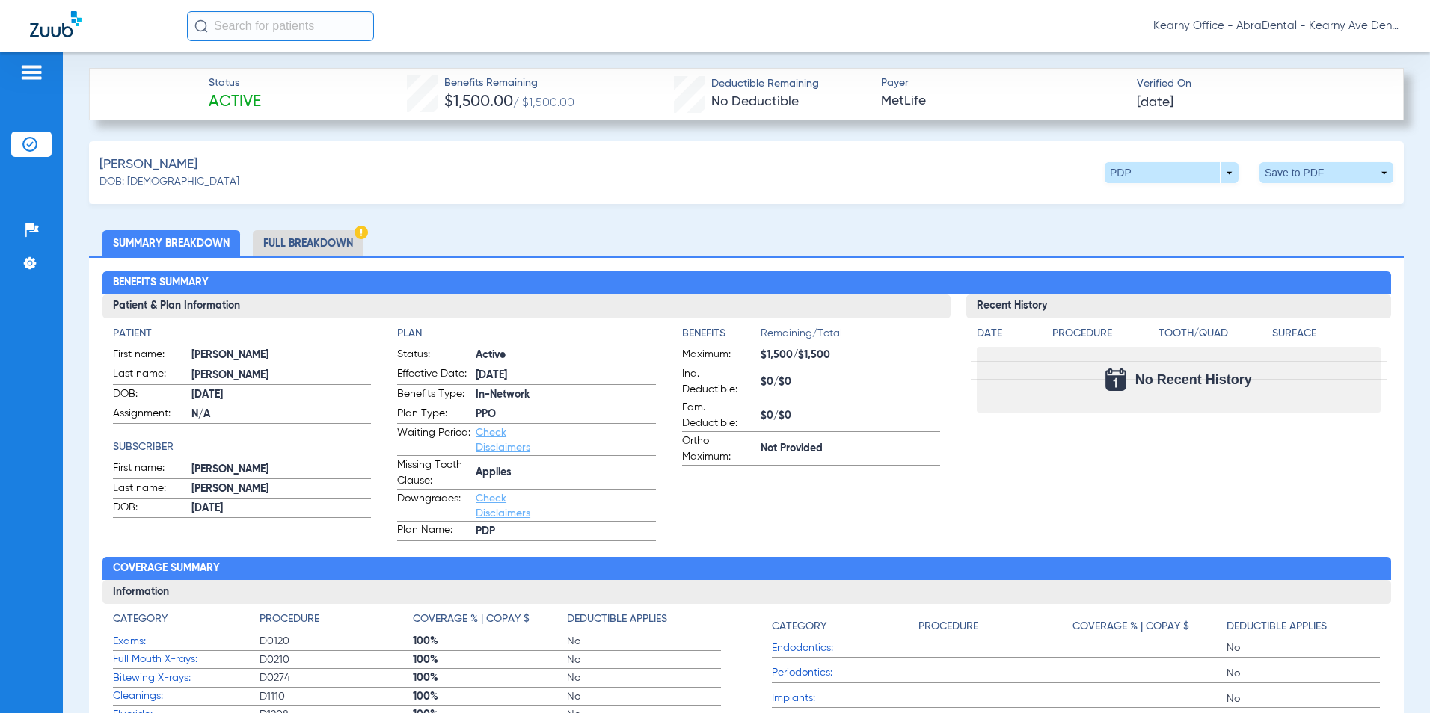
scroll to position [449, 0]
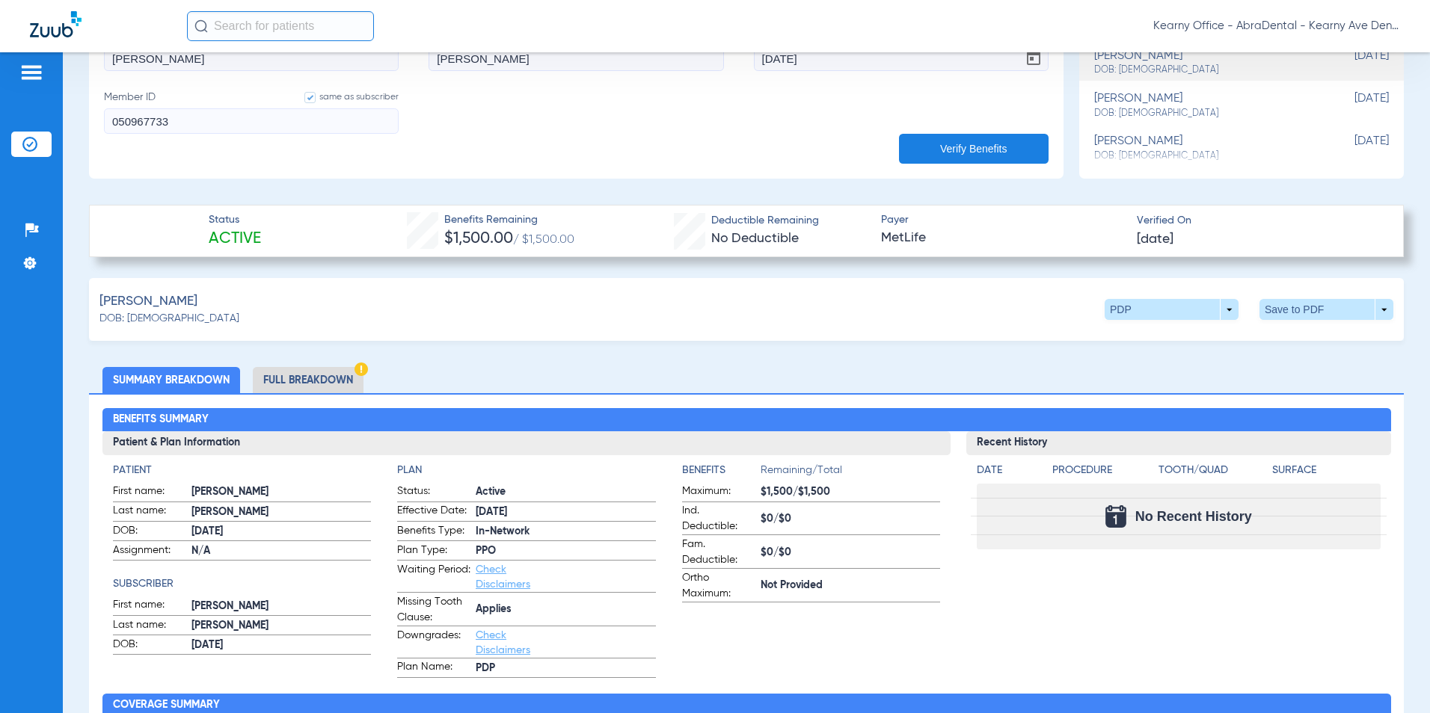
click at [316, 379] on li "Full Breakdown" at bounding box center [308, 380] width 111 height 26
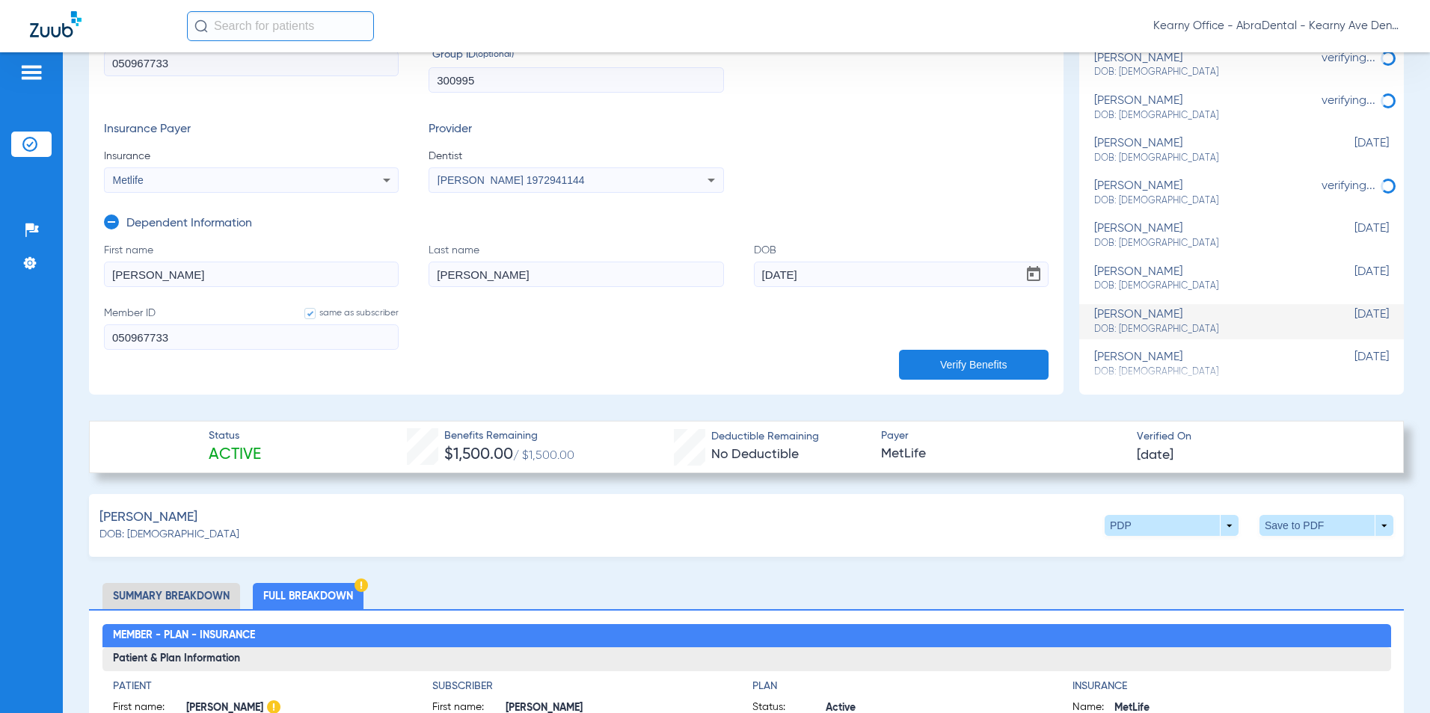
scroll to position [224, 0]
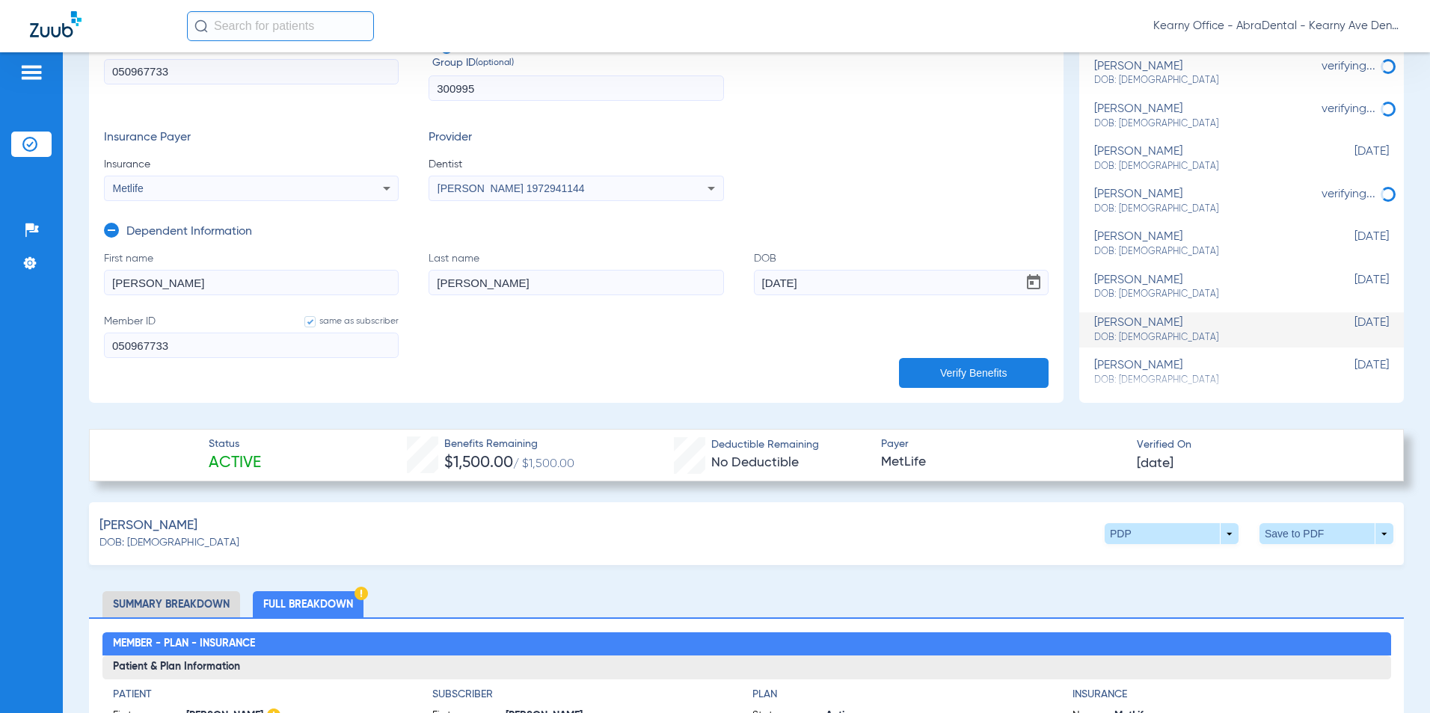
drag, startPoint x: 181, startPoint y: 289, endPoint x: 2, endPoint y: 295, distance: 178.8
click at [10, 292] on div "Patients Insurance Verification Setup Help Center Settings Schedule Insurance V…" at bounding box center [715, 408] width 1430 height 713
type input "CAMILA"
drag, startPoint x: 854, startPoint y: 287, endPoint x: 624, endPoint y: 289, distance: 229.6
click at [624, 289] on form "First name CAMILA Last name LEON DOB 04/15/2021 Member ID same as subscriber 05…" at bounding box center [576, 314] width 945 height 126
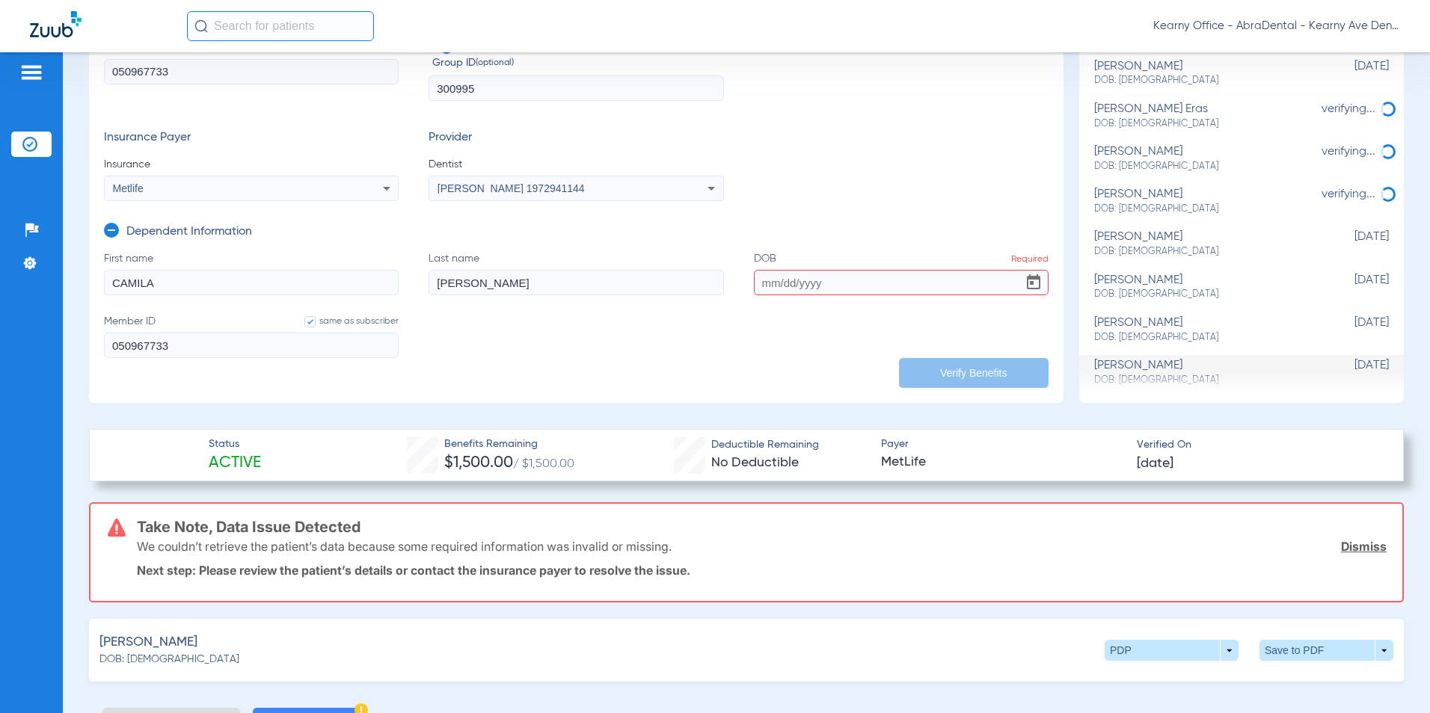
click at [945, 271] on input "DOB Required" at bounding box center [901, 282] width 295 height 25
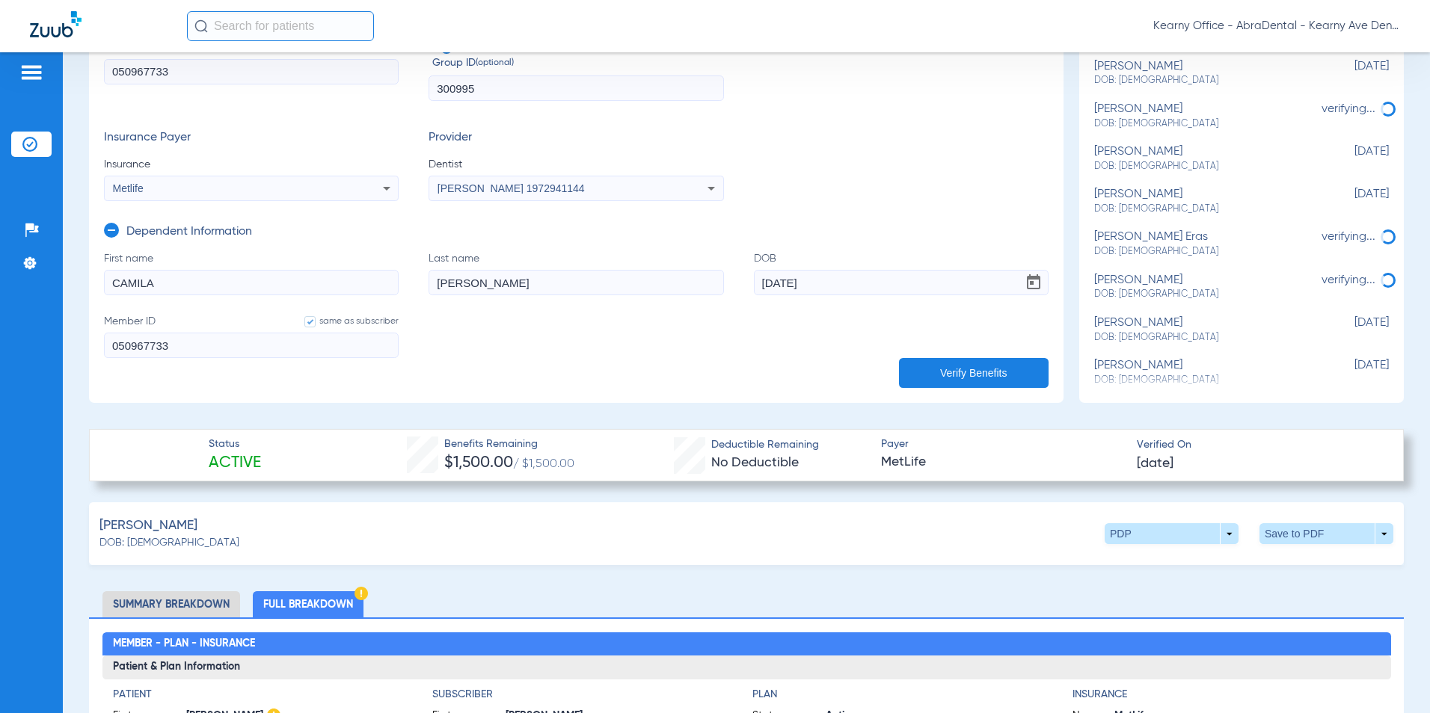
type input "09/05/2023"
click at [962, 376] on button "Verify Benefits" at bounding box center [974, 373] width 150 height 30
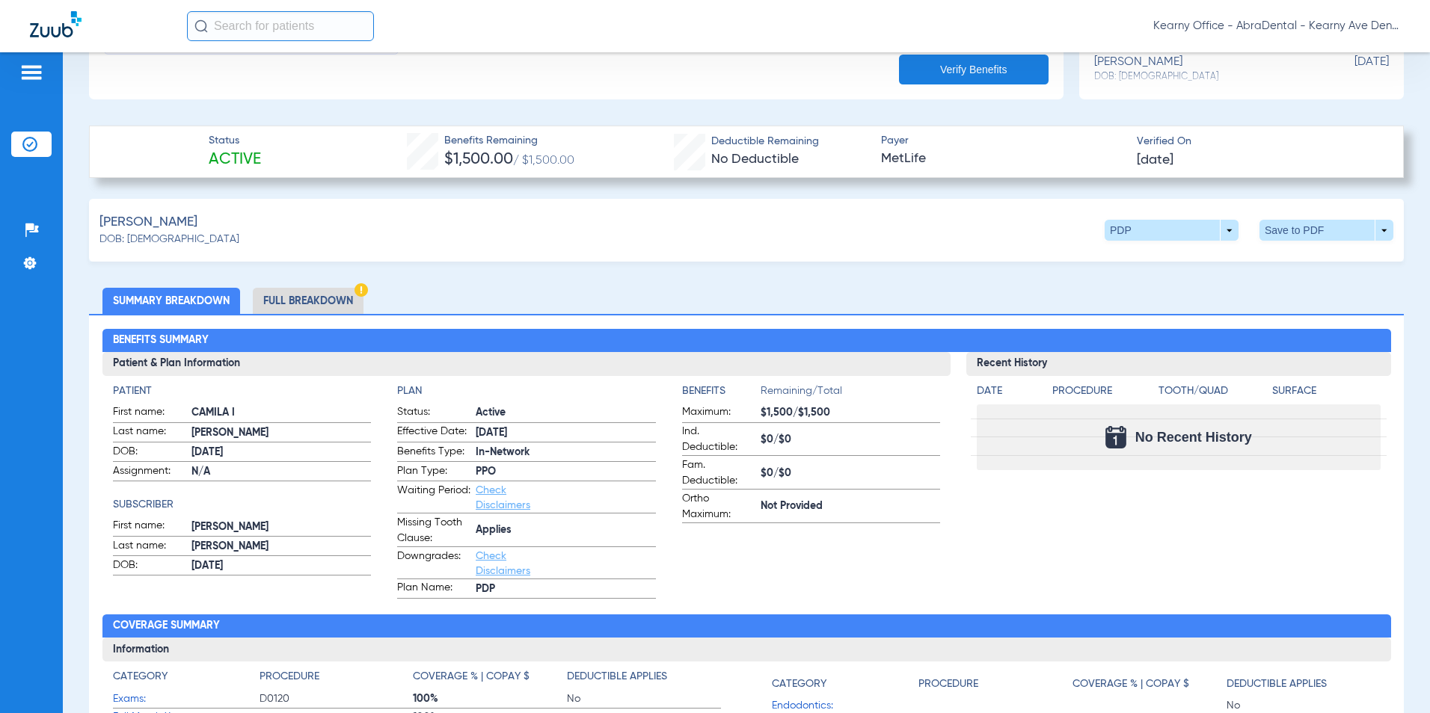
scroll to position [523, 0]
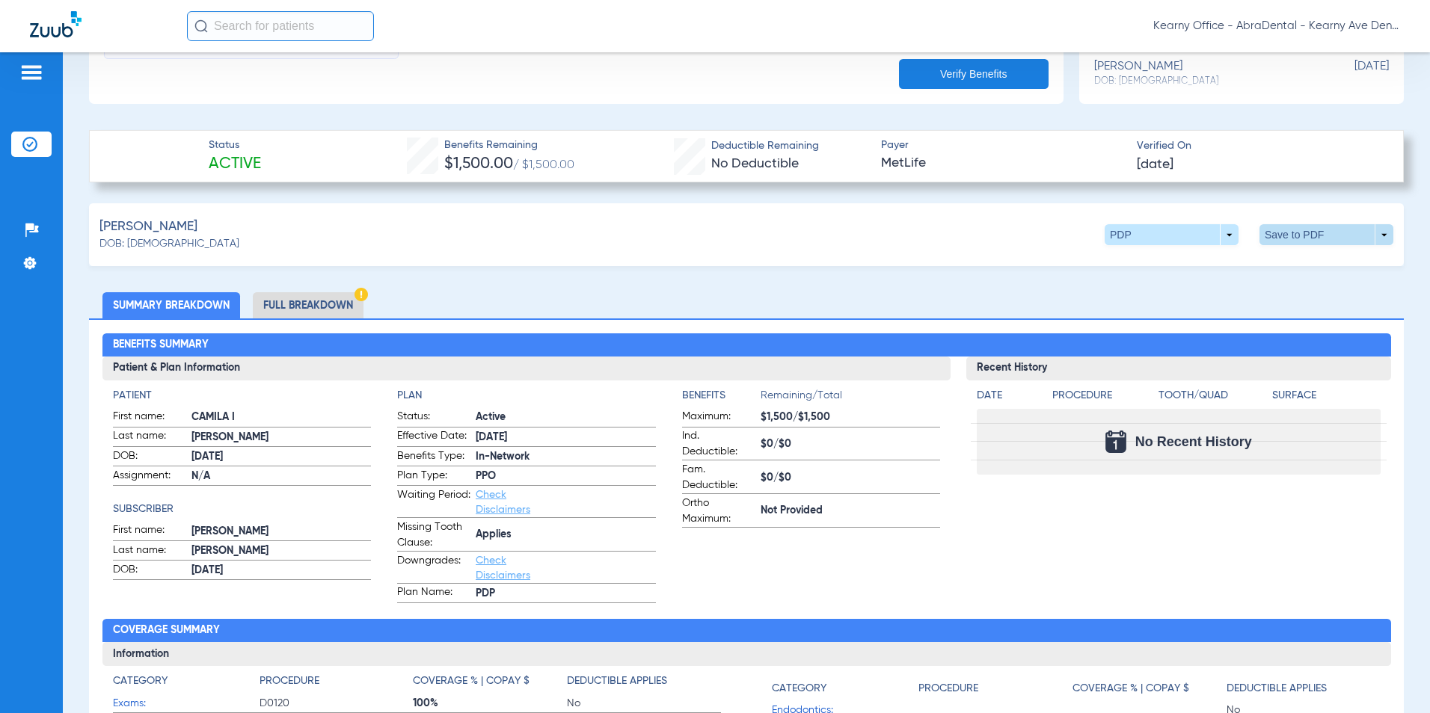
click at [1309, 236] on span at bounding box center [1327, 235] width 36 height 36
click at [1220, 259] on span "Save to PDF" at bounding box center [1202, 263] width 59 height 10
click at [515, 26] on div "Kearny Office - AbraDental - Kearny Ave Dental, LLC - Kearny General" at bounding box center [793, 26] width 1213 height 30
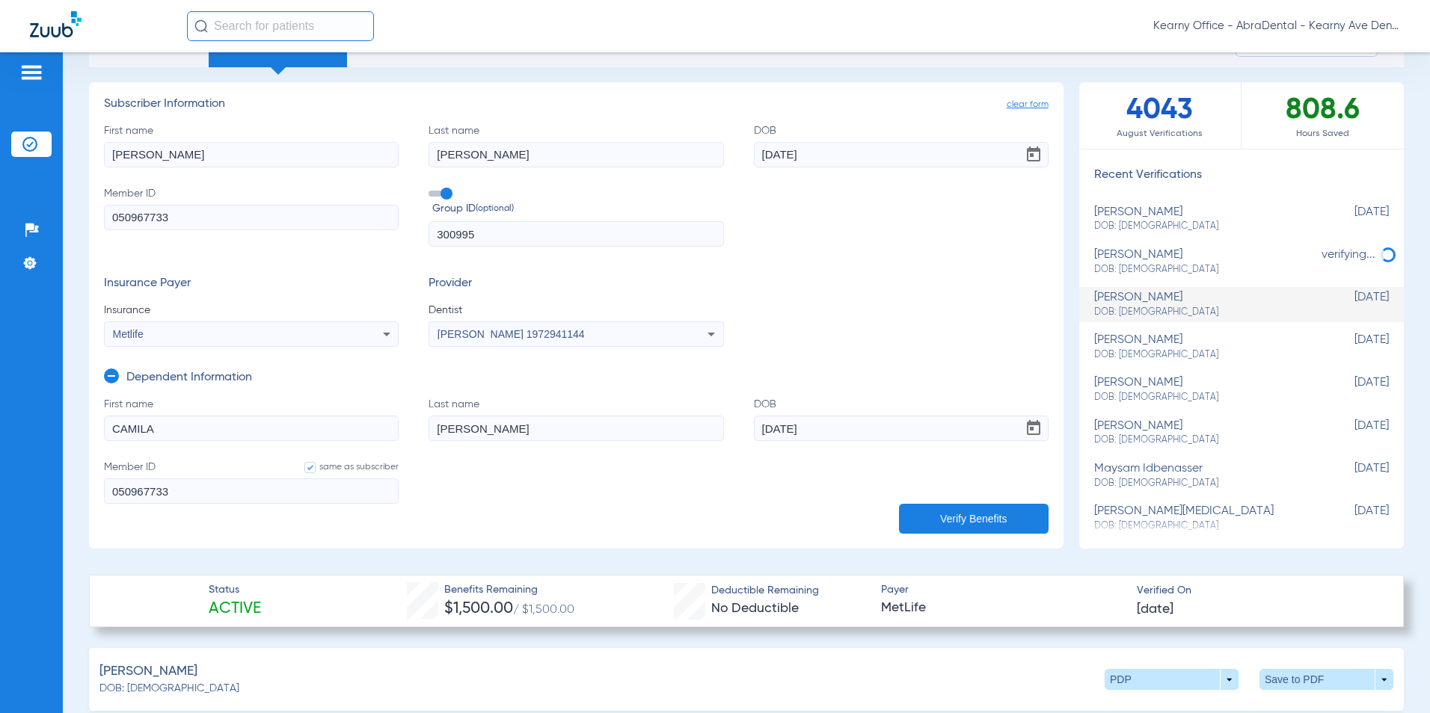
scroll to position [0, 0]
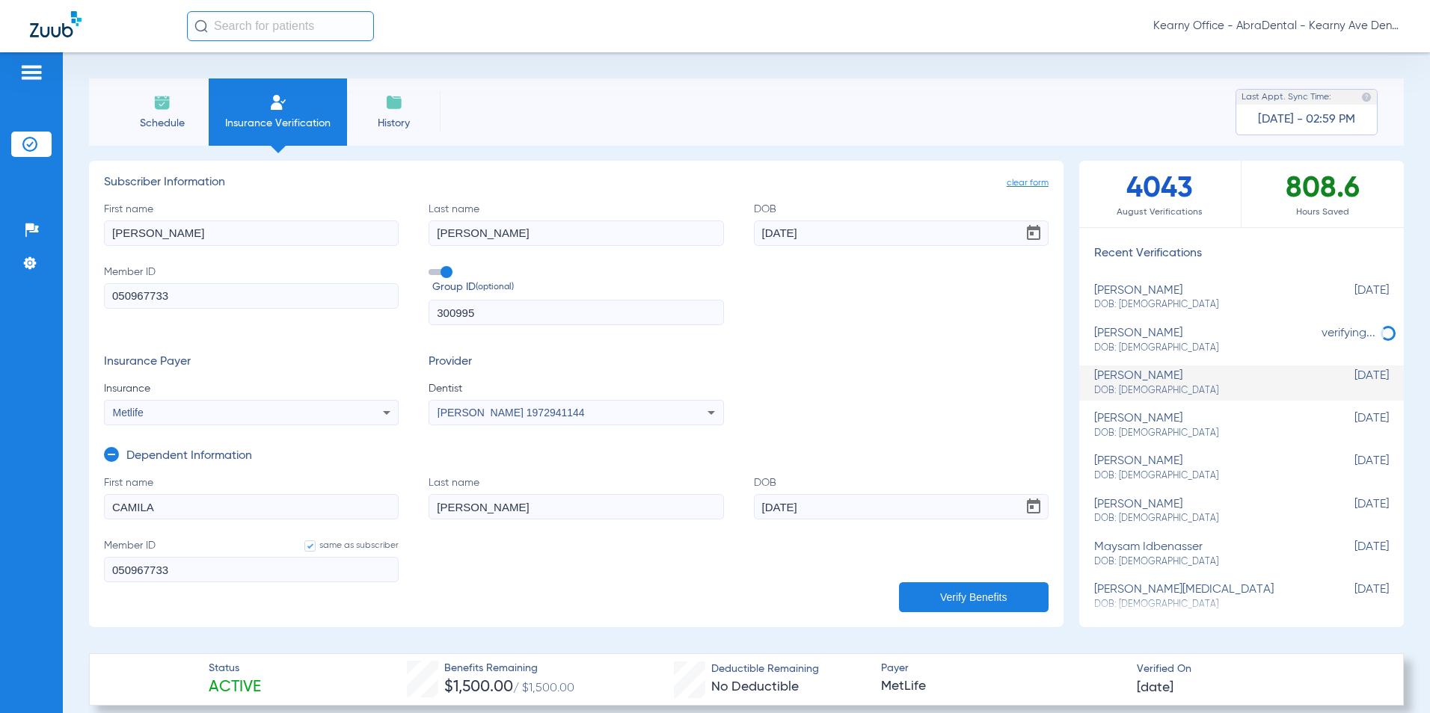
click at [110, 461] on icon at bounding box center [111, 454] width 15 height 15
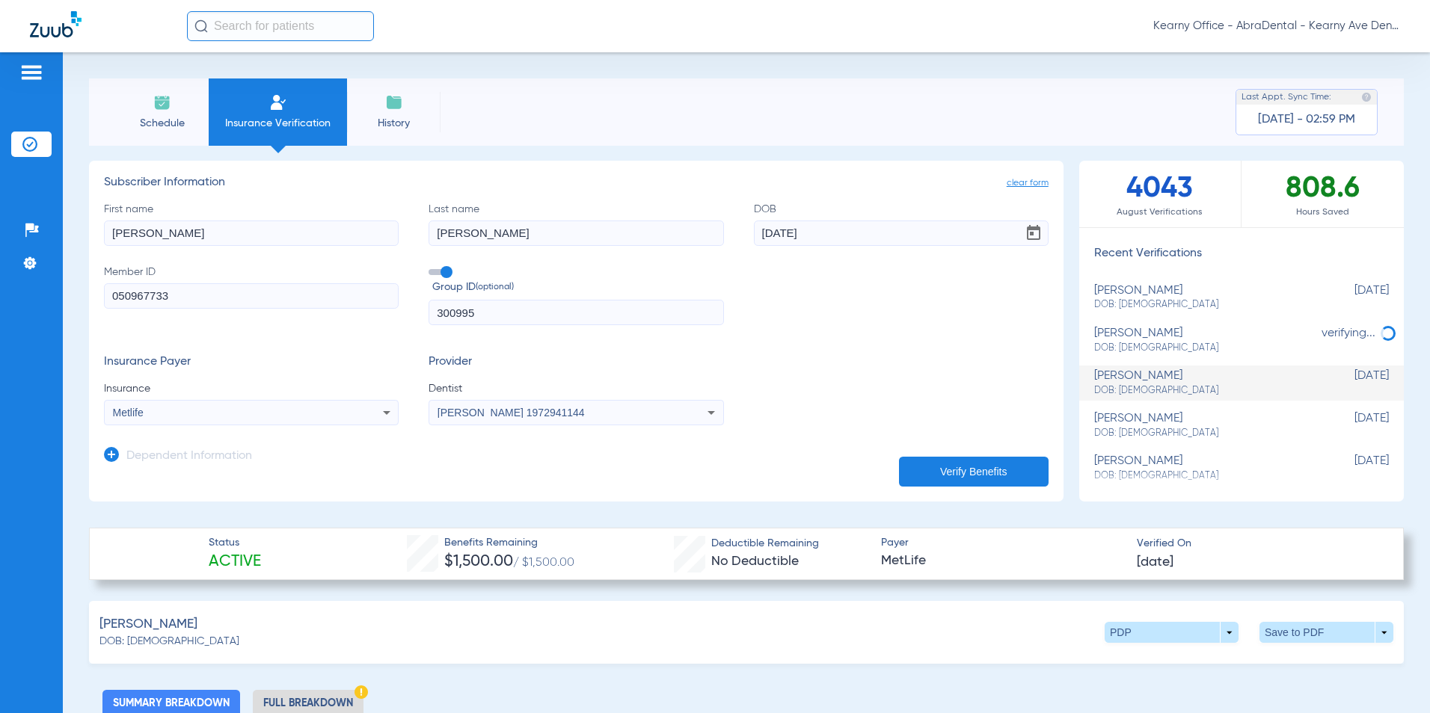
drag, startPoint x: 46, startPoint y: 304, endPoint x: -63, endPoint y: 315, distance: 108.9
click at [0, 315] on html "Kearny Office - AbraDental - Kearny Ave Dental, LLC - Kearny General Patients I…" at bounding box center [715, 356] width 1430 height 713
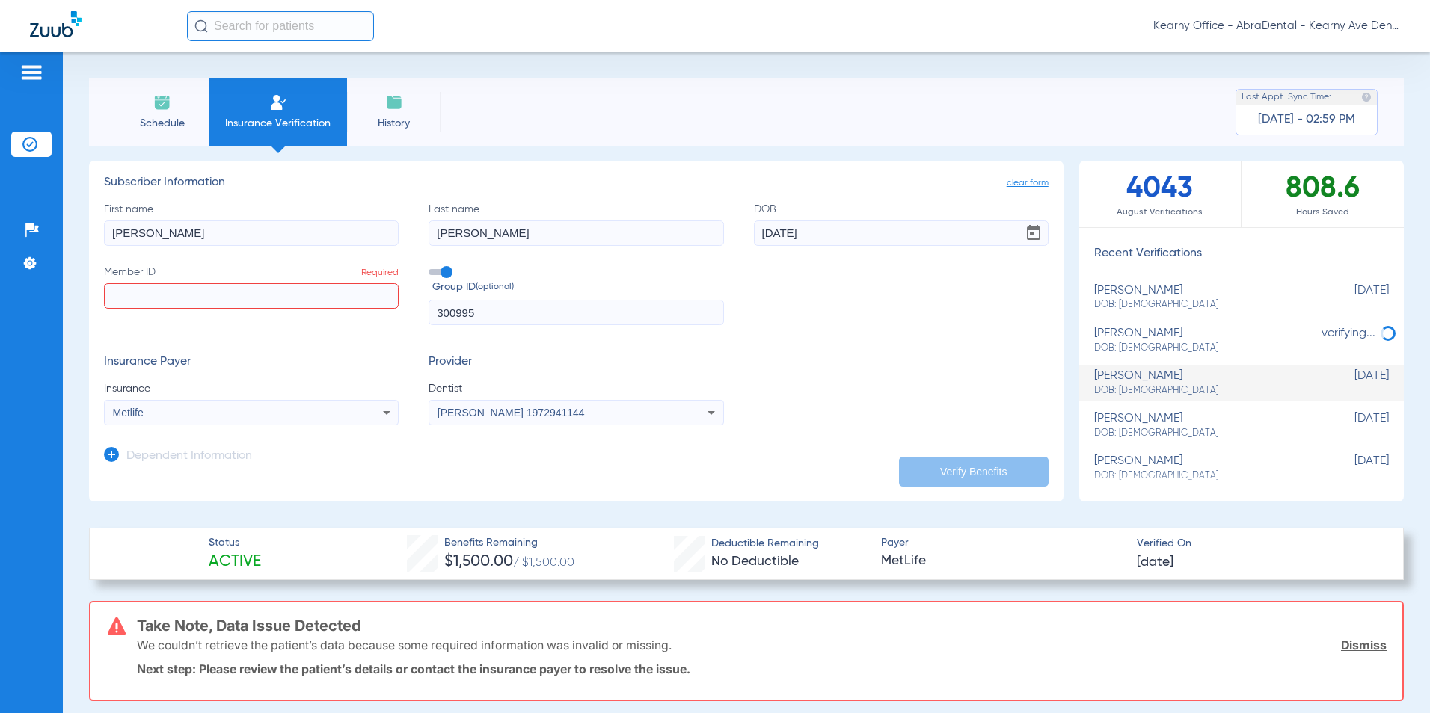
paste input "735727882"
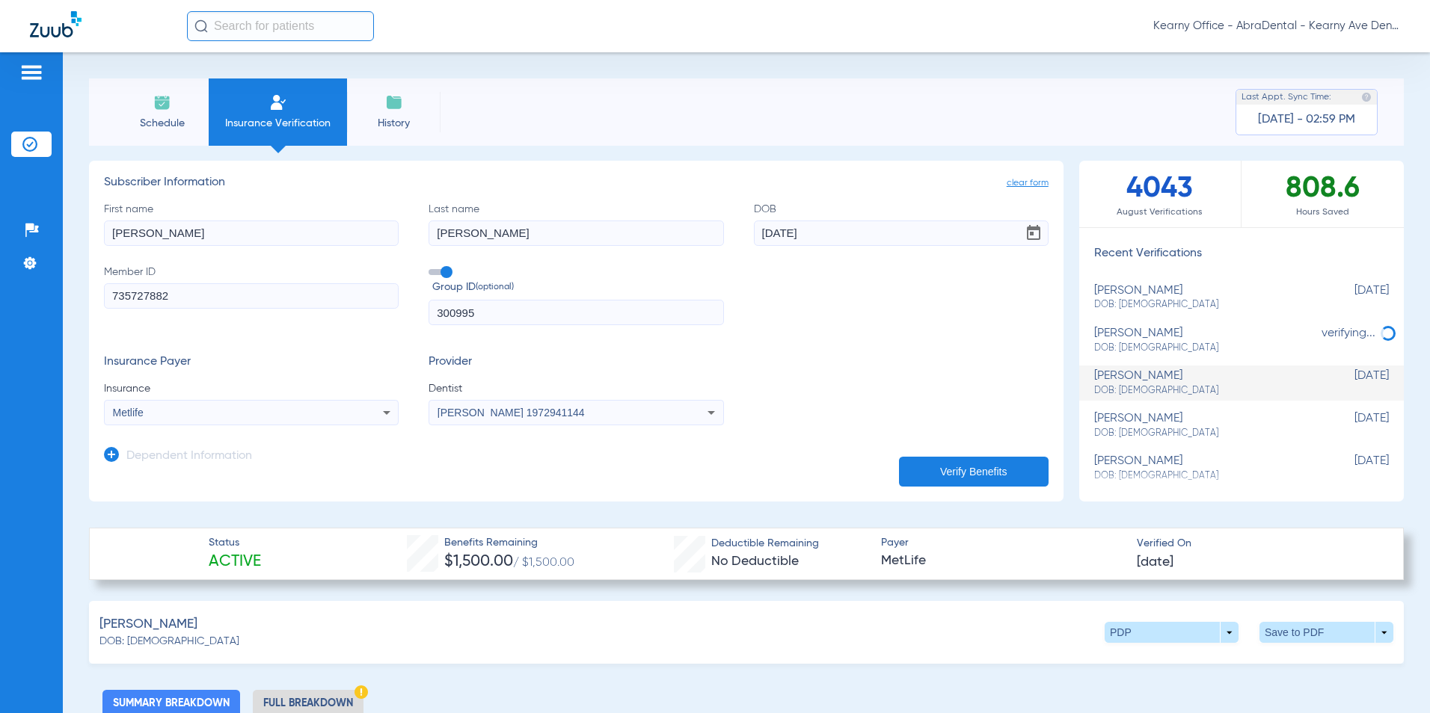
type input "735727882"
drag, startPoint x: 479, startPoint y: 313, endPoint x: 420, endPoint y: 289, distance: 63.3
click at [372, 304] on div "First name LEONARDO Last name LEON DOB 04/05/1996 Member ID 735727882 Group ID …" at bounding box center [576, 264] width 945 height 124
drag, startPoint x: 129, startPoint y: 227, endPoint x: 308, endPoint y: 220, distance: 178.9
click at [7, 227] on div "Patients Insurance Verification Setup Help Center Settings Schedule Insurance V…" at bounding box center [715, 408] width 1430 height 713
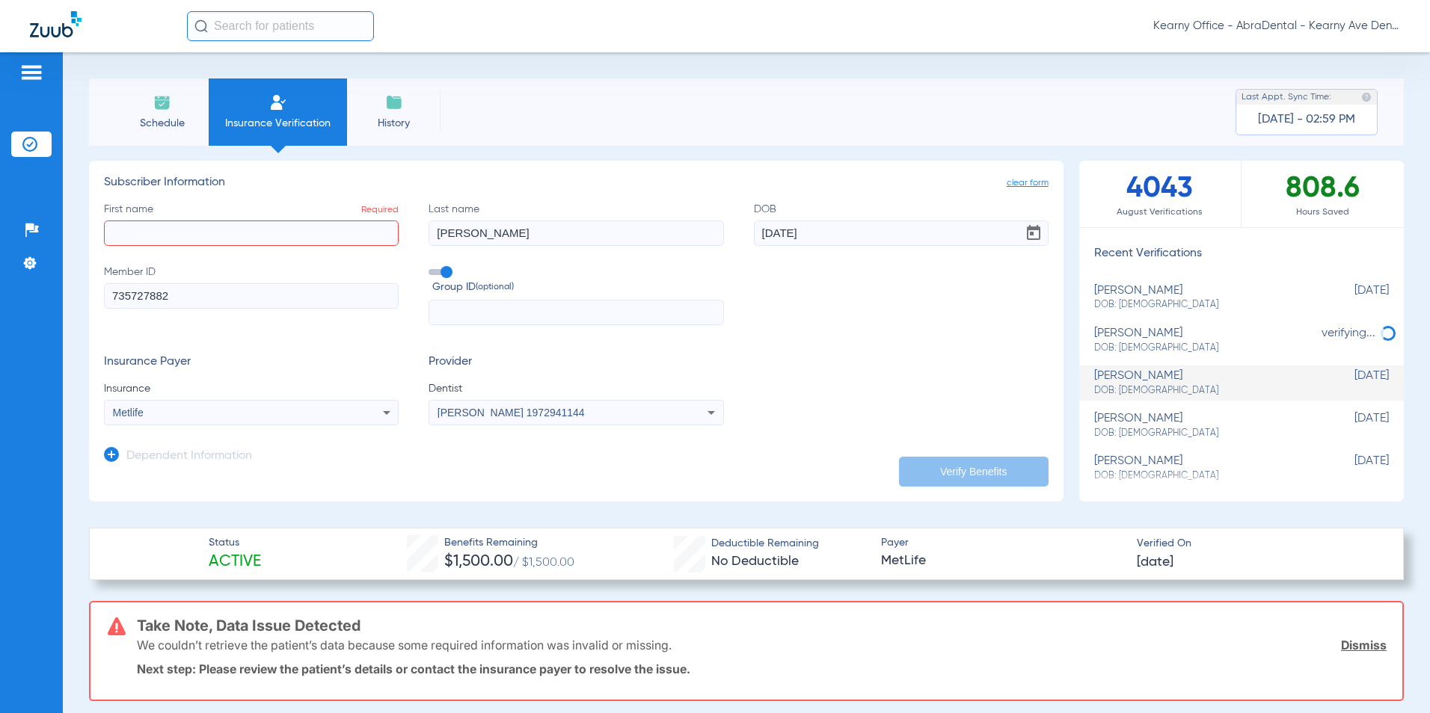
click at [253, 222] on div "First name Required Last name LEON DOB 04/05/1996 Member ID 735727882 Group ID …" at bounding box center [576, 264] width 945 height 124
drag, startPoint x: 838, startPoint y: 238, endPoint x: 511, endPoint y: 233, distance: 327.6
click at [524, 231] on div "First name Required Last name Required DOB Member ID 735727882 Group ID (option…" at bounding box center [576, 264] width 945 height 124
click at [141, 232] on input "First name Required" at bounding box center [251, 233] width 295 height 25
paste input "FARRAH"
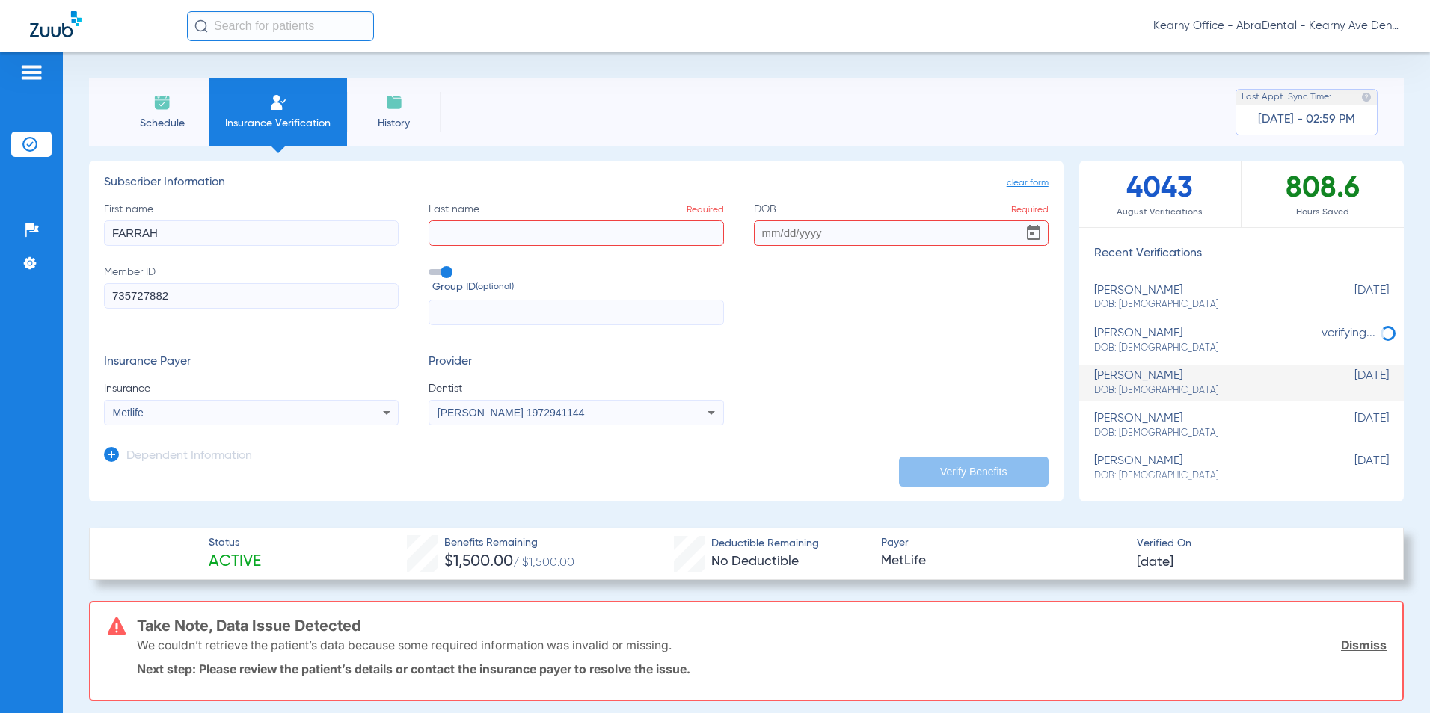
type input "FARRAH"
click at [464, 233] on input "Last name Required" at bounding box center [576, 233] width 295 height 25
paste input "ADLY"
type input "ADLY"
click at [796, 230] on input "DOB Required" at bounding box center [901, 233] width 295 height 25
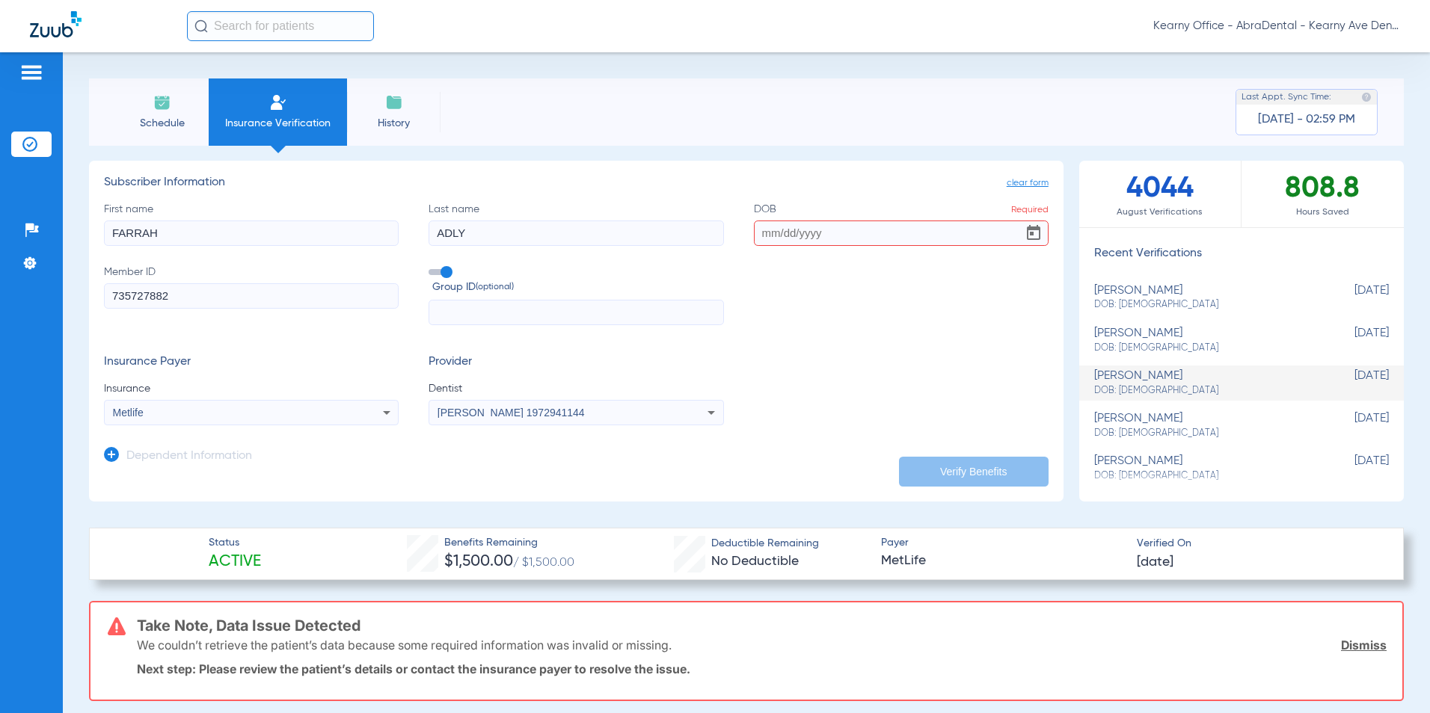
paste input "07/13/2021"
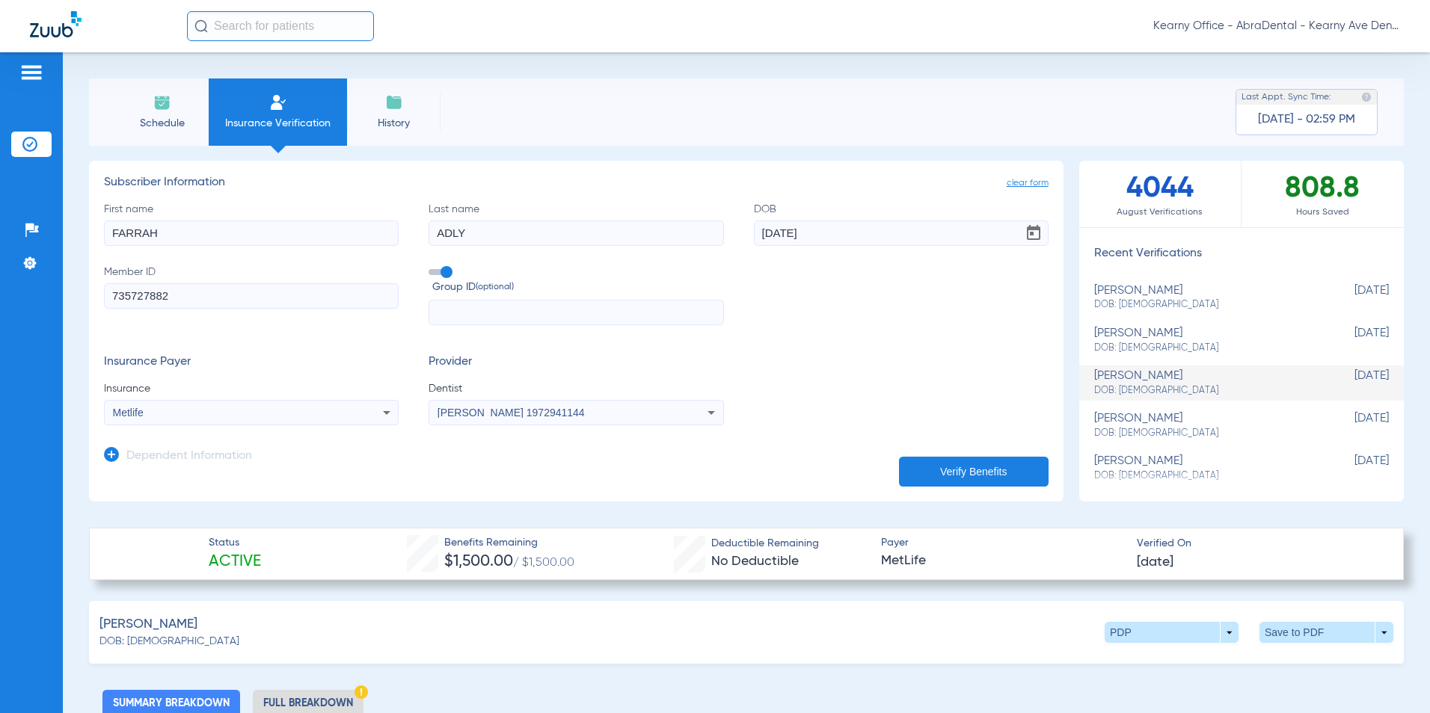
type input "07/13/2021"
click at [189, 411] on div "Metlife" at bounding box center [224, 413] width 222 height 10
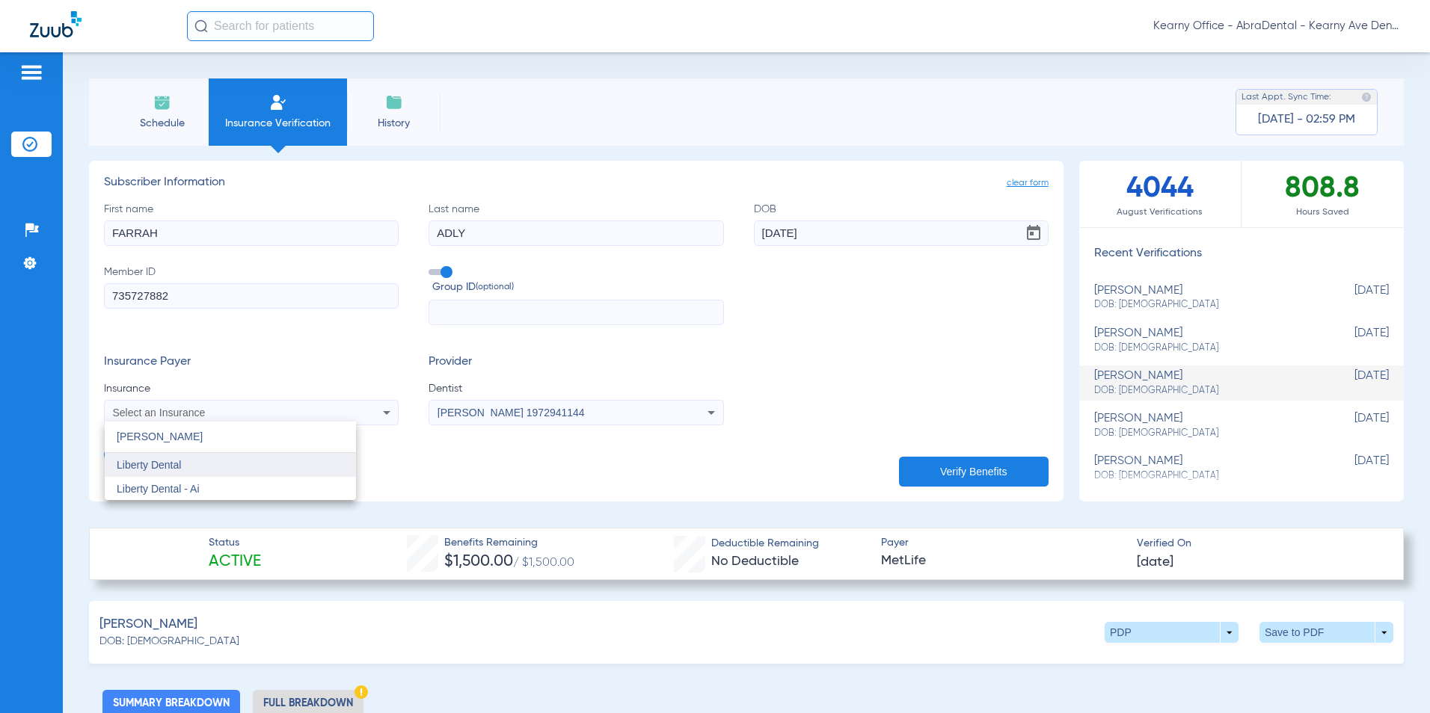
type input "LIBERT"
click at [192, 470] on mat-option "Liberty Dental" at bounding box center [230, 465] width 251 height 24
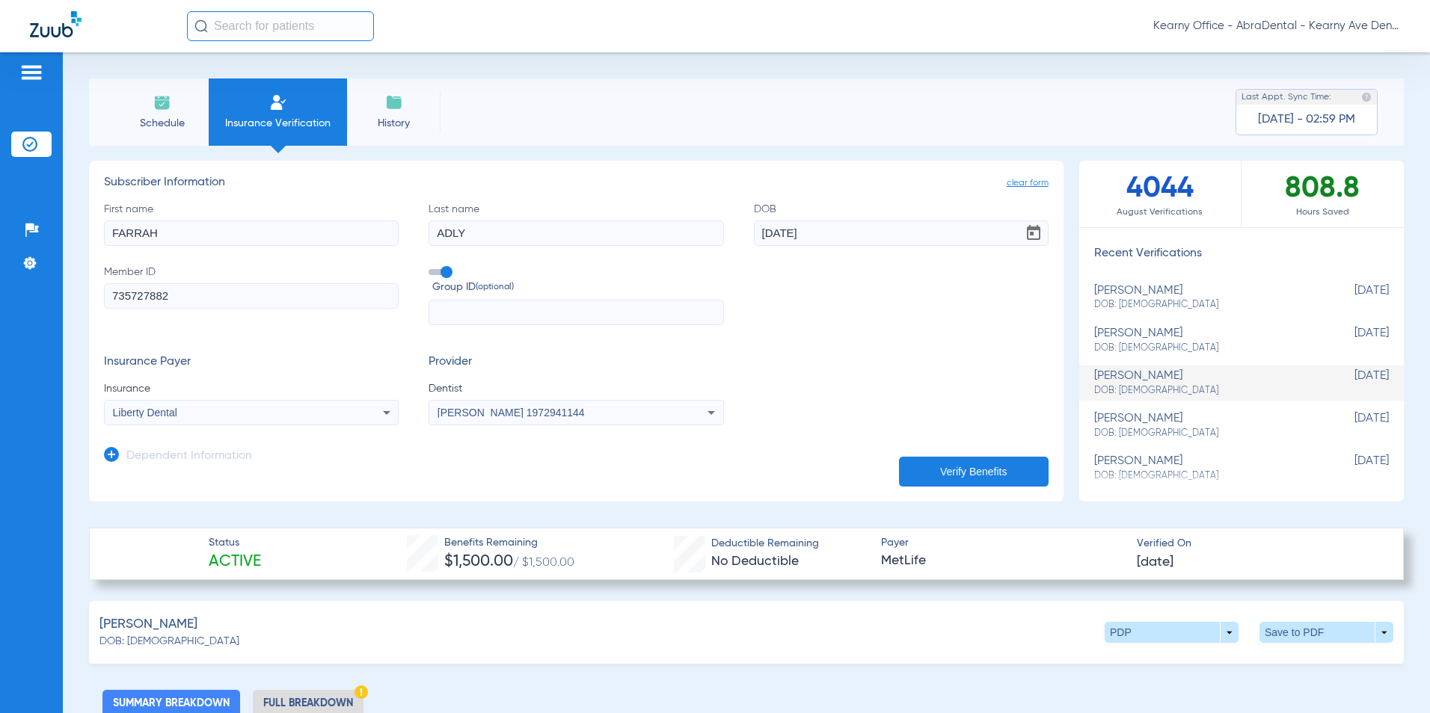
click at [526, 408] on span "Douglas Tse 1972941144" at bounding box center [510, 413] width 147 height 12
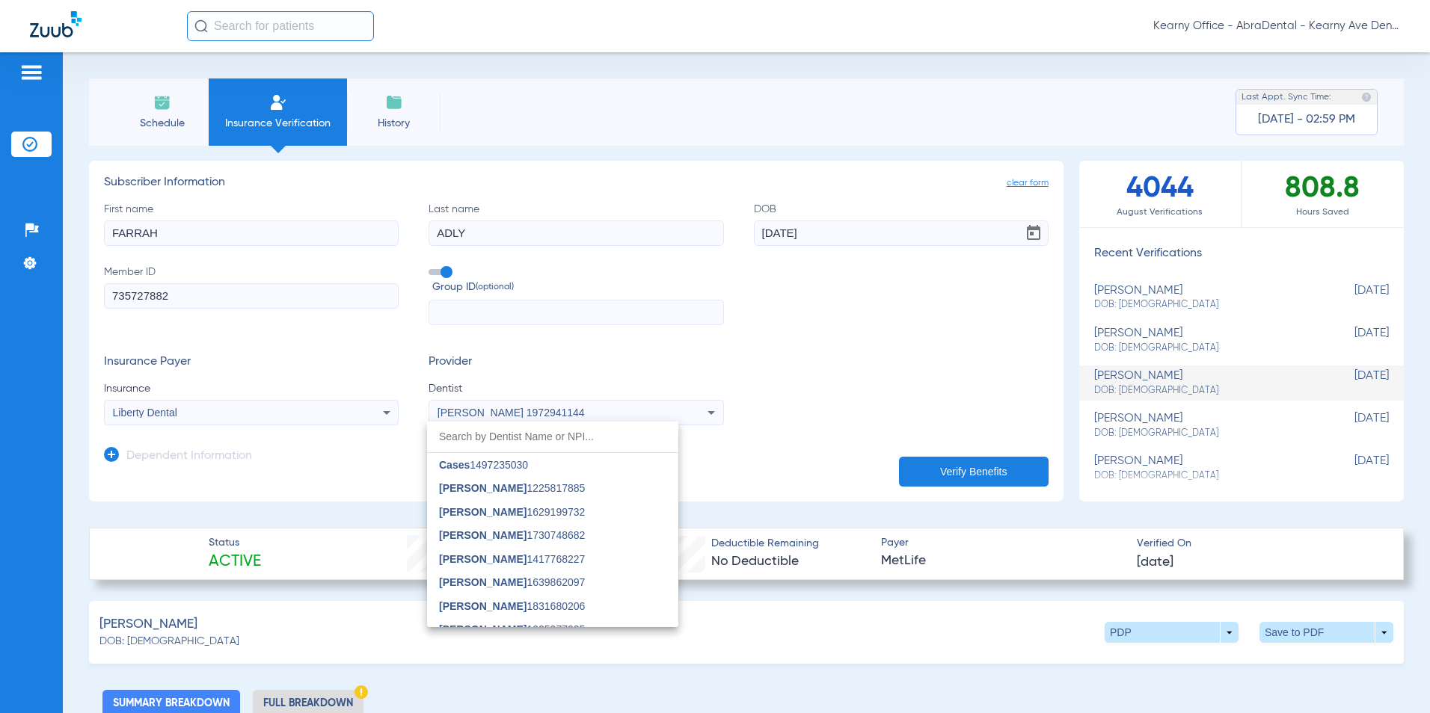
scroll to position [1051, 0]
type input "I"
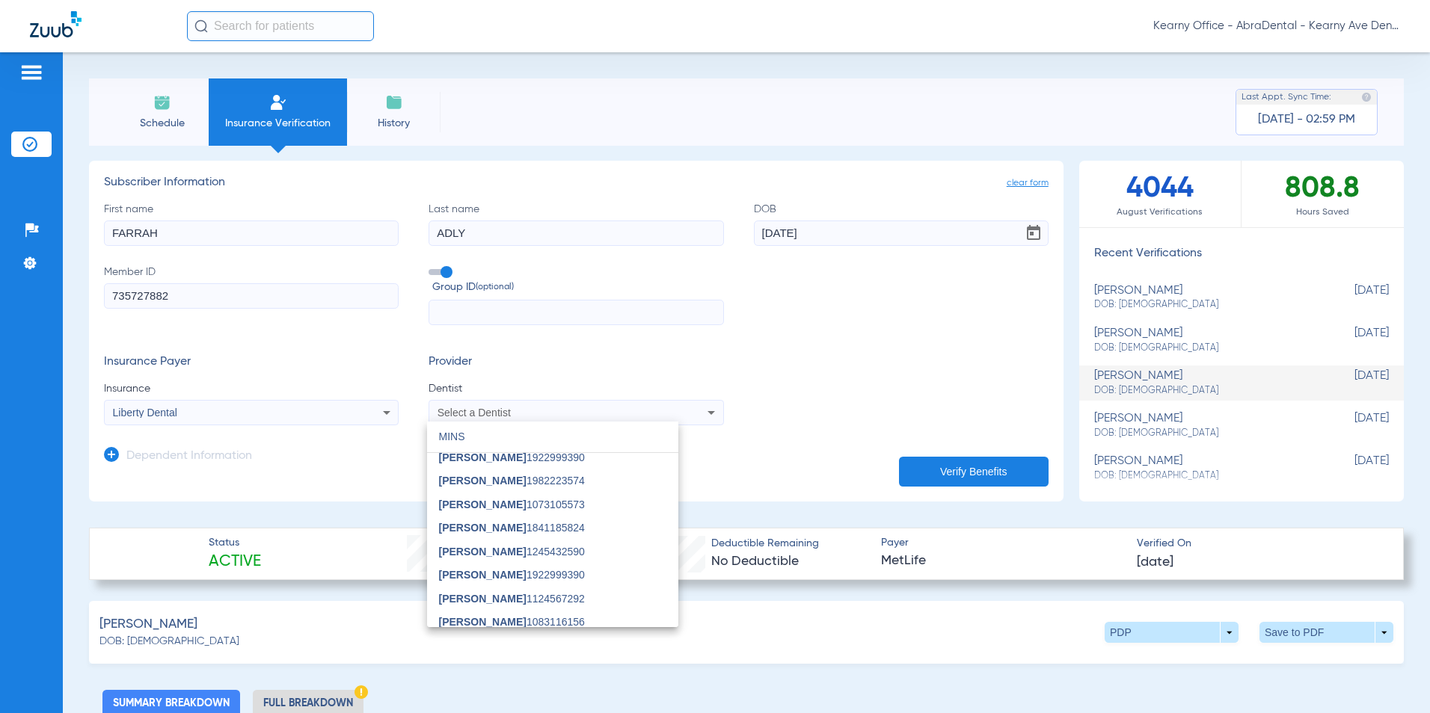
scroll to position [0, 0]
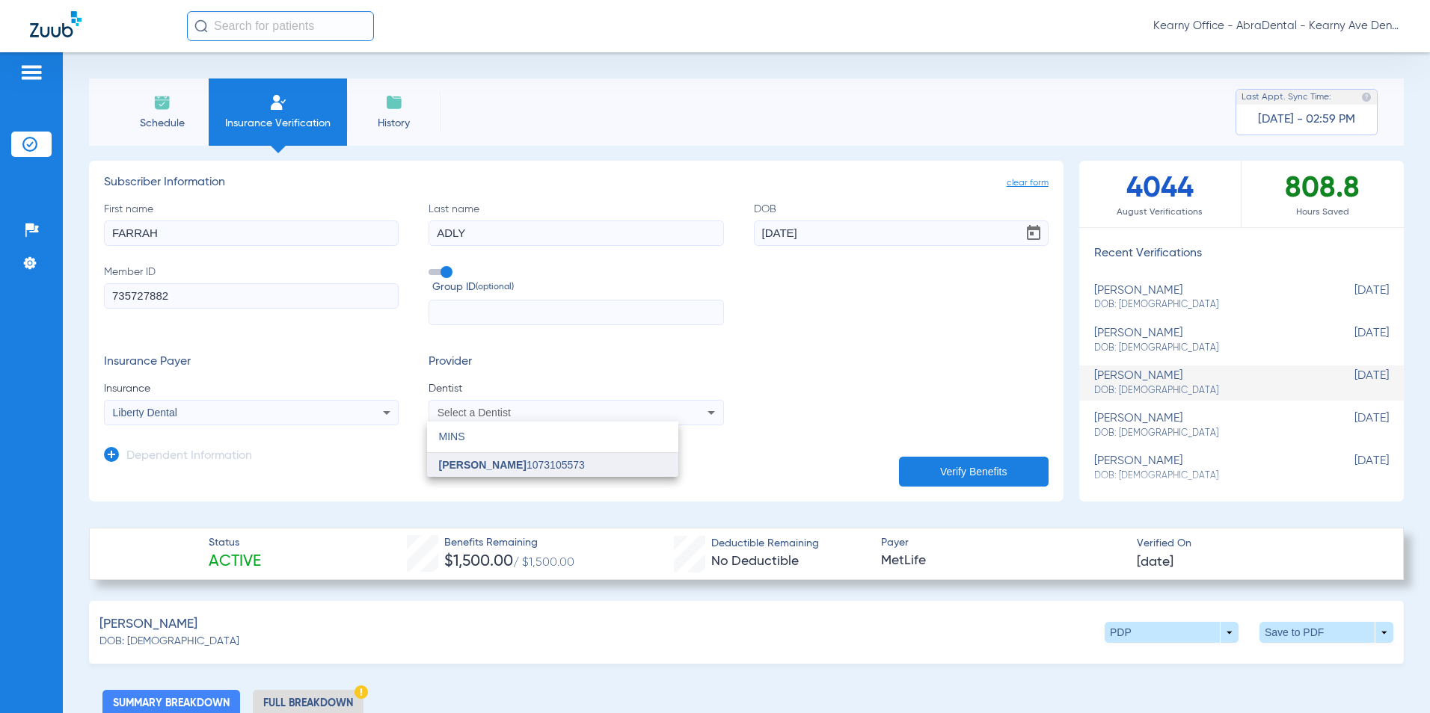
type input "MINS"
click at [532, 473] on mat-option "Minsuk Cha 1073105573" at bounding box center [552, 465] width 251 height 24
click at [938, 471] on button "Verify Benefits" at bounding box center [974, 472] width 150 height 30
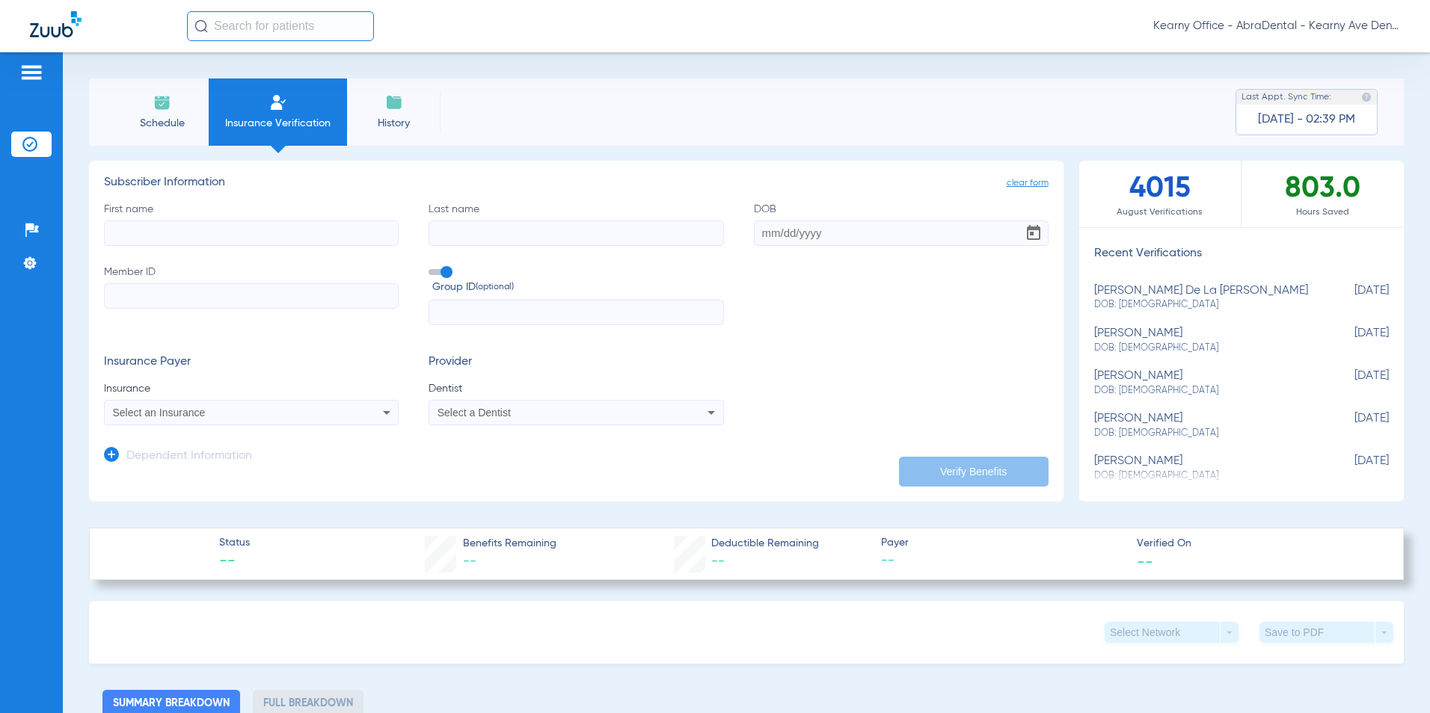
click at [159, 307] on input "Member ID" at bounding box center [251, 295] width 295 height 25
paste input "003562244301"
type input "003562244301"
click at [454, 310] on input "text" at bounding box center [576, 312] width 295 height 25
paste input "06850 - 00002"
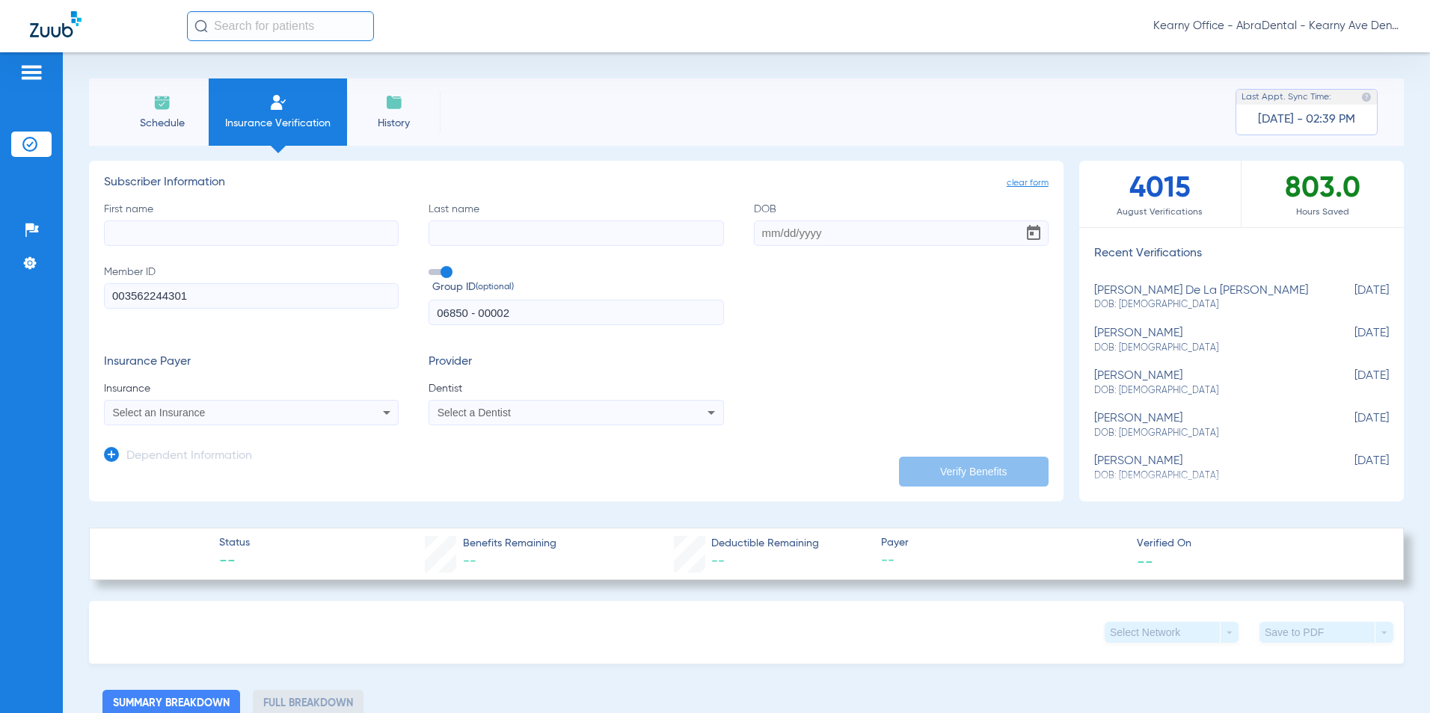
type input "06850 - 00002"
click at [113, 446] on div "Dependent Information" at bounding box center [178, 459] width 148 height 31
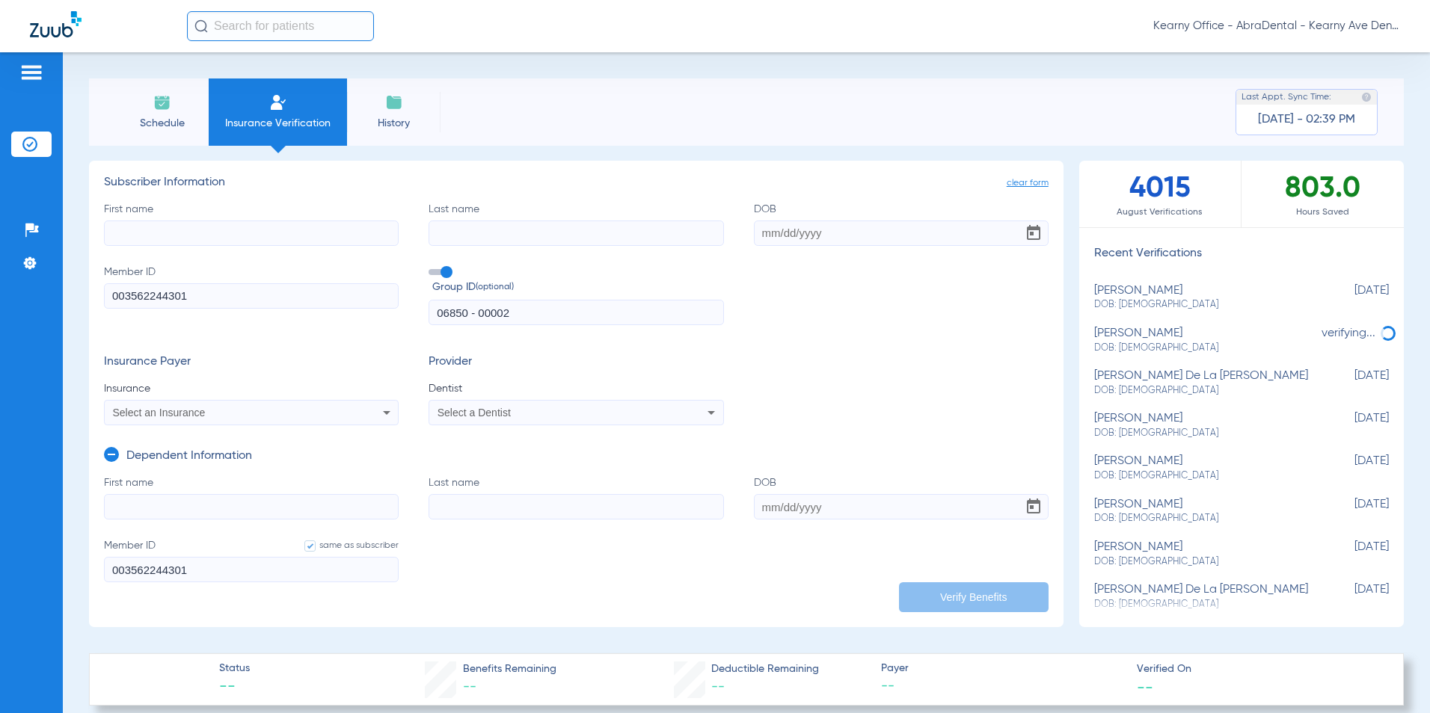
click at [123, 506] on input "First name" at bounding box center [251, 506] width 295 height 25
paste input "MAYSAM"
type input "MAYSAM"
click at [494, 513] on input "Last name" at bounding box center [576, 506] width 295 height 25
paste input "IDBENASSER"
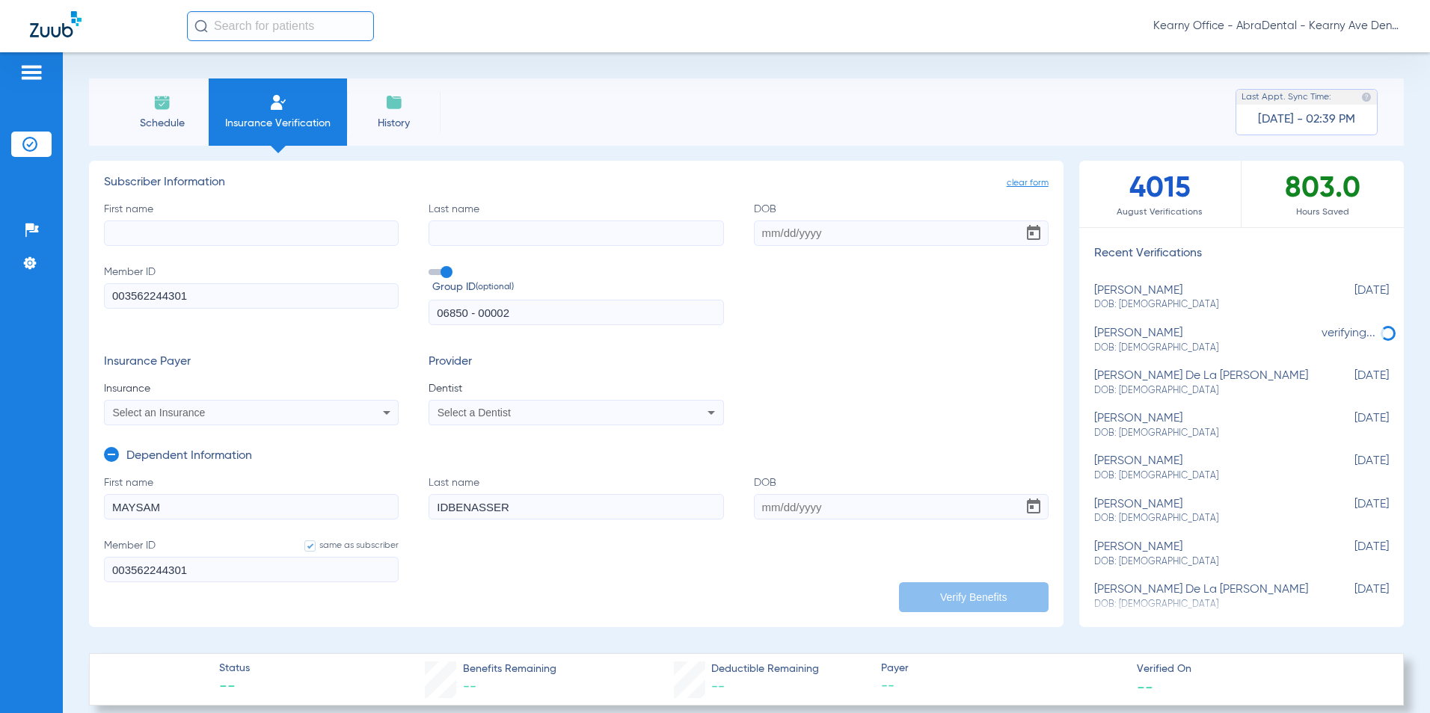
type input "IDBENASSER"
click at [760, 502] on input "DOB" at bounding box center [901, 506] width 295 height 25
paste input "08/26/2011"
type input "08/26/2011"
click at [129, 233] on input "First name" at bounding box center [251, 233] width 295 height 25
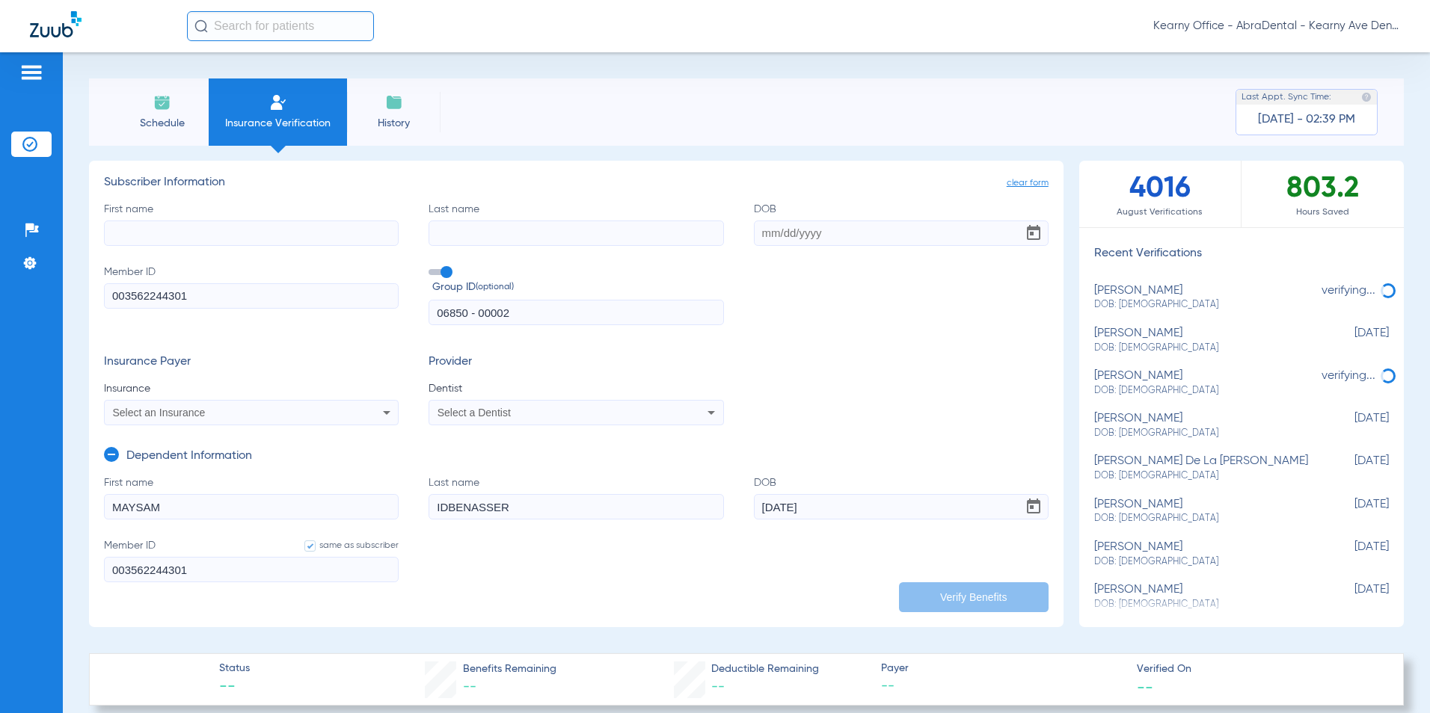
paste input "BOUJEOAA"
type input "BOUJEOAA"
click at [585, 242] on input "Last name" at bounding box center [576, 233] width 295 height 25
paste input "IDBENASSER"
type input "IDBENASSER"
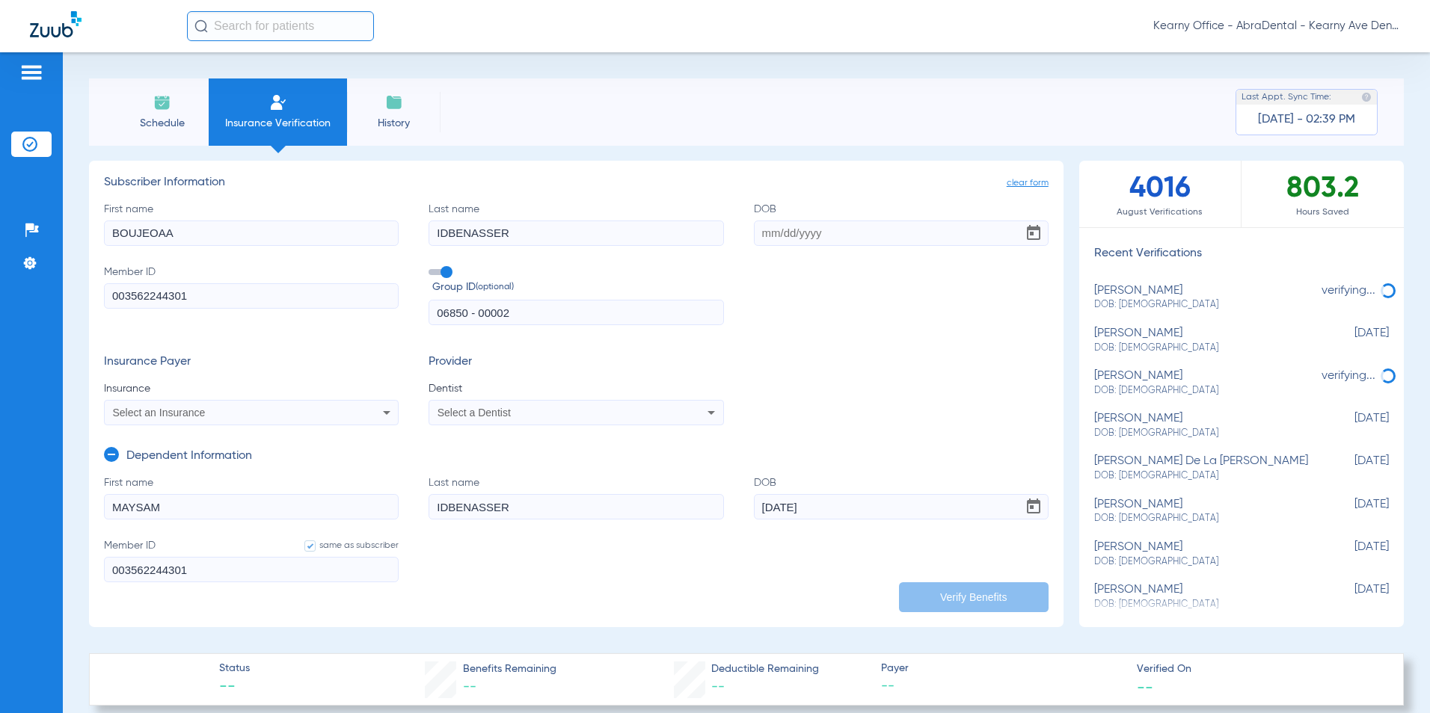
click at [844, 224] on input "DOB" at bounding box center [901, 233] width 295 height 25
type input "05/25/1971"
click at [199, 402] on mat-select "Select an Insurance" at bounding box center [251, 412] width 295 height 25
click at [186, 409] on span "Select an Insurance" at bounding box center [159, 413] width 93 height 12
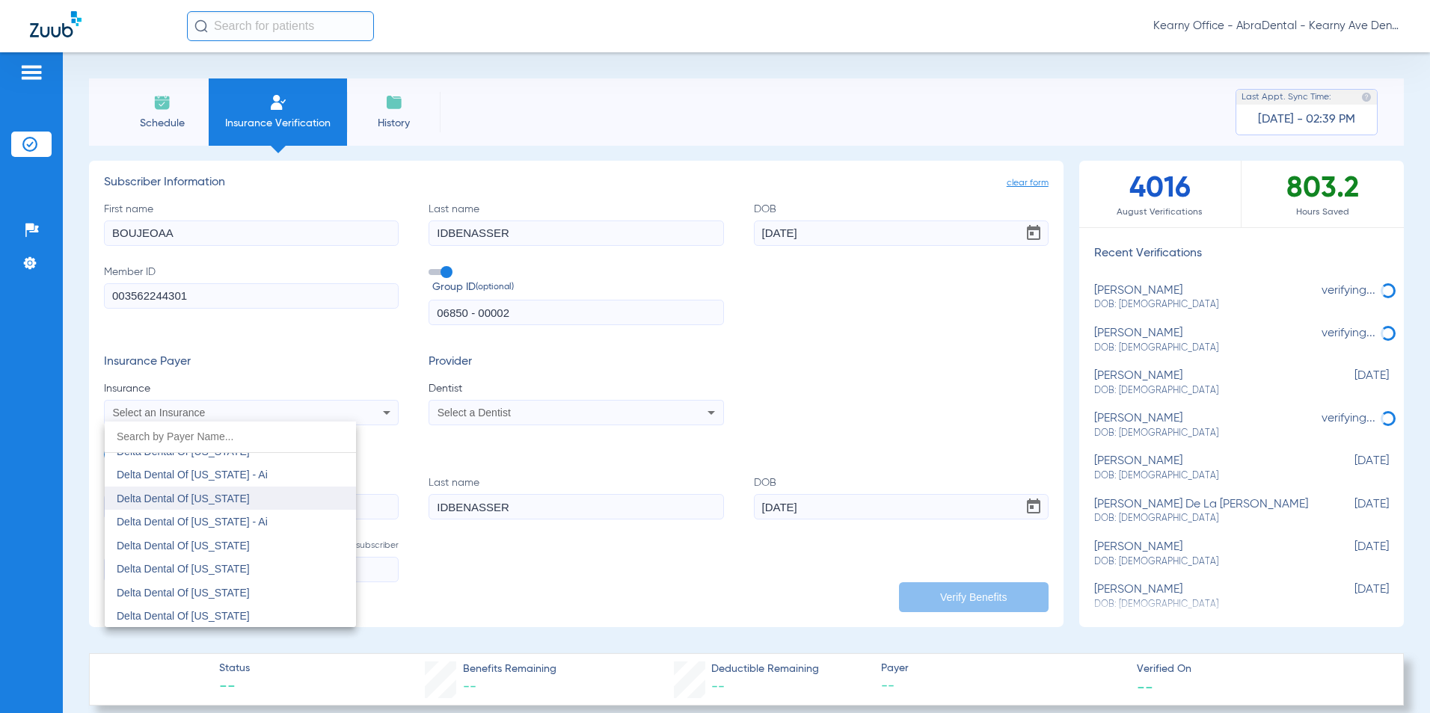
scroll to position [3739, 0]
click at [248, 522] on span "Delta Dental Of [US_STATE]" at bounding box center [183, 519] width 133 height 12
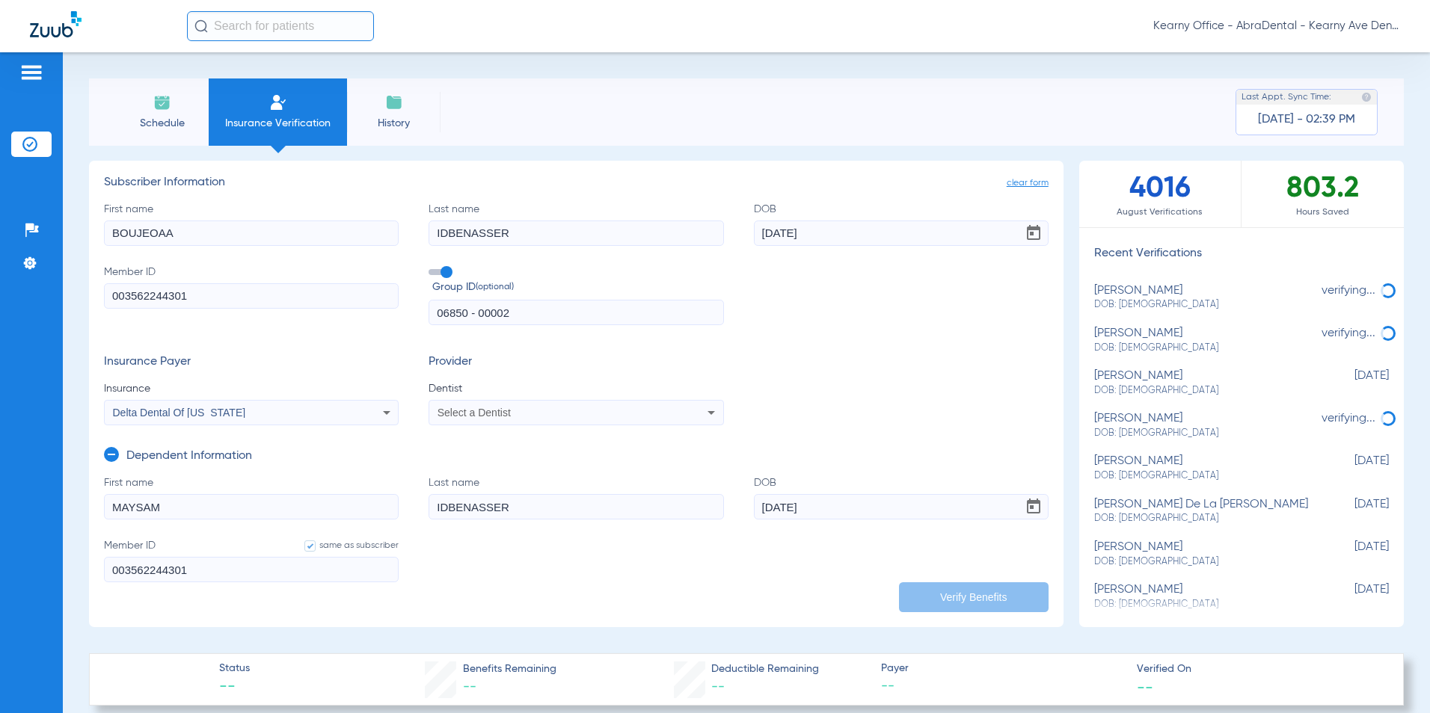
click at [573, 423] on mat-select "Select a Dentist" at bounding box center [576, 412] width 295 height 25
click at [571, 414] on div "Select a Dentist" at bounding box center [548, 413] width 222 height 10
type input "MINS"
click at [481, 460] on span "[PERSON_NAME]" at bounding box center [482, 465] width 87 height 12
click at [939, 589] on button "Verify Benefits" at bounding box center [974, 598] width 150 height 30
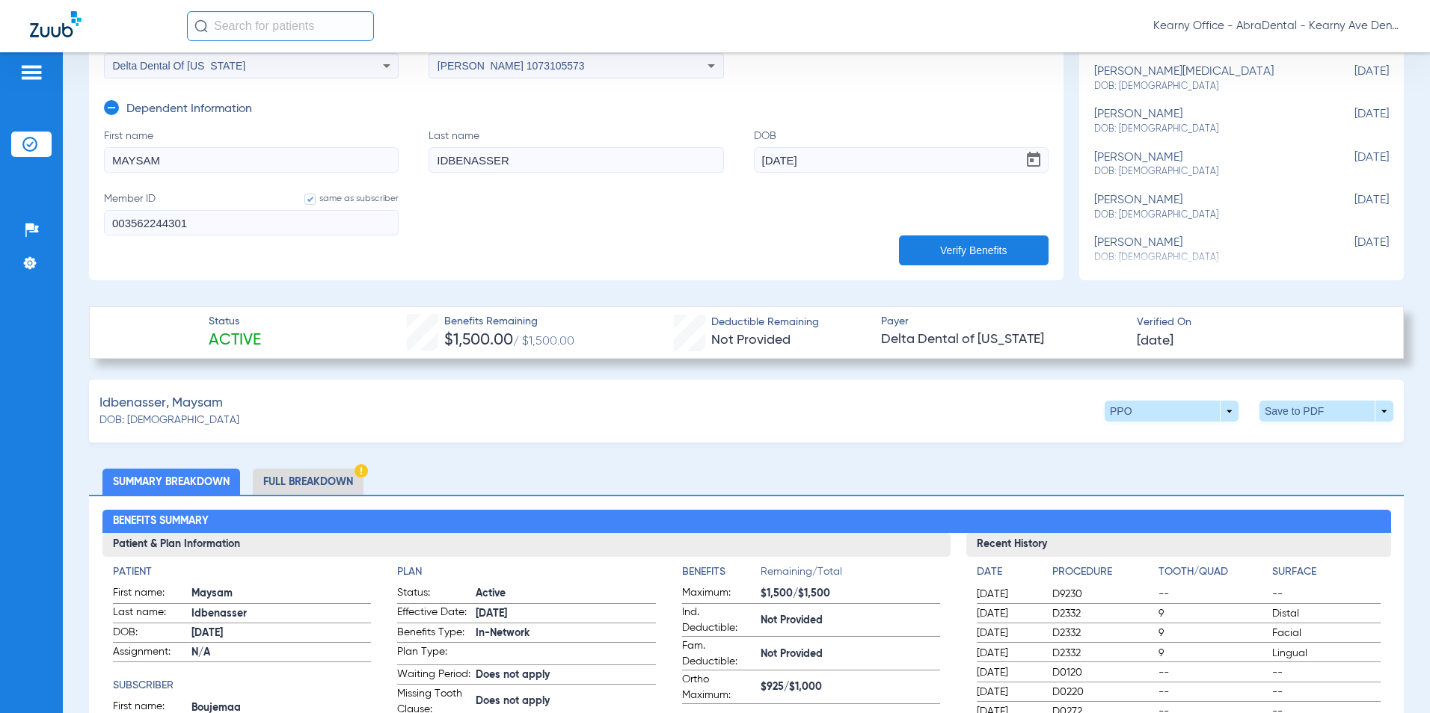
scroll to position [374, 0]
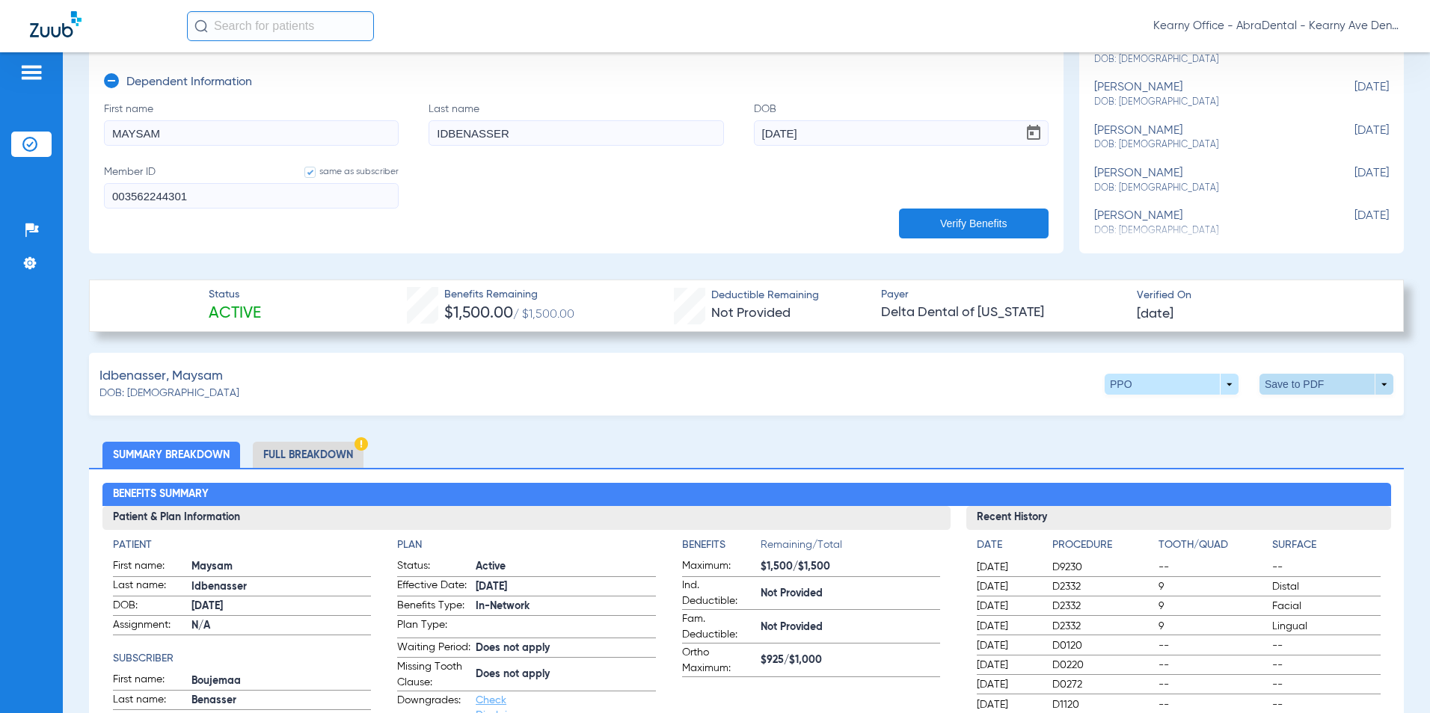
click at [1309, 385] on span at bounding box center [1327, 384] width 36 height 36
click at [1196, 417] on span "Save to PDF" at bounding box center [1202, 413] width 59 height 10
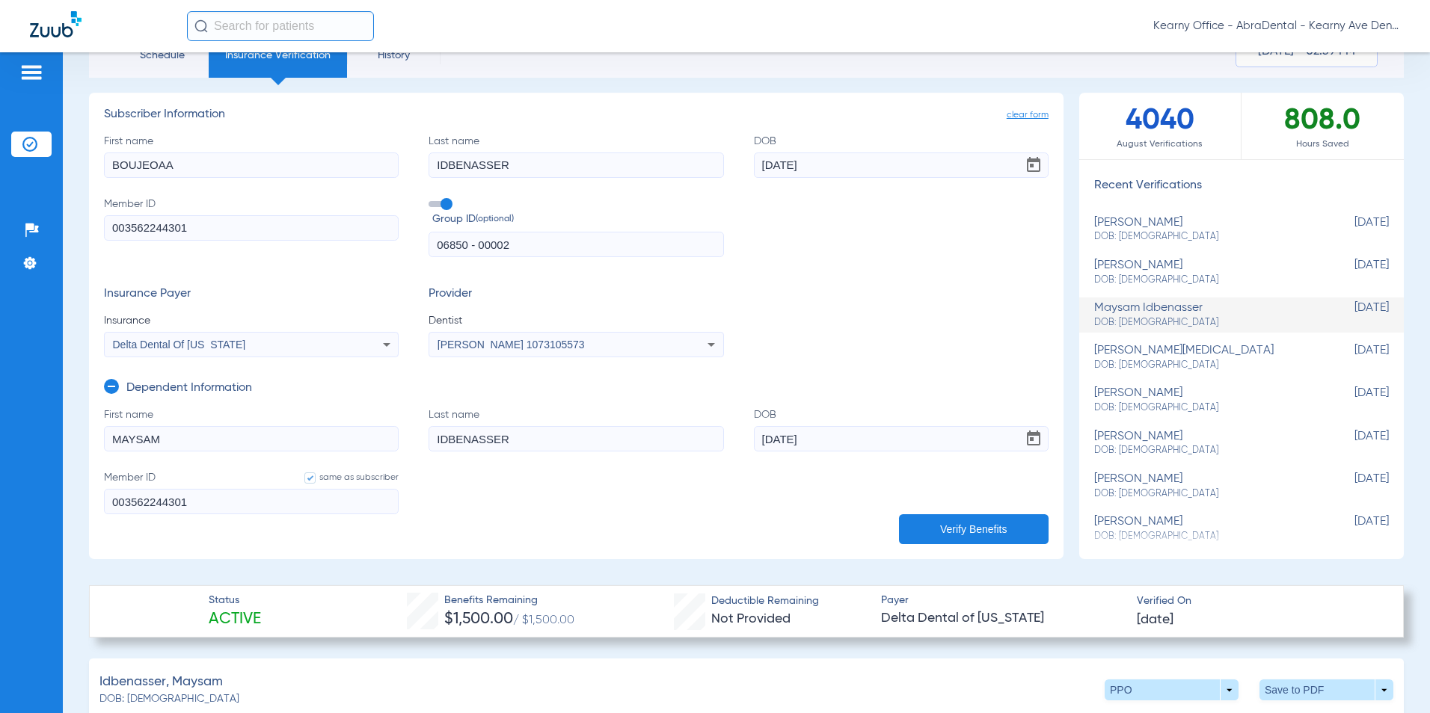
scroll to position [0, 0]
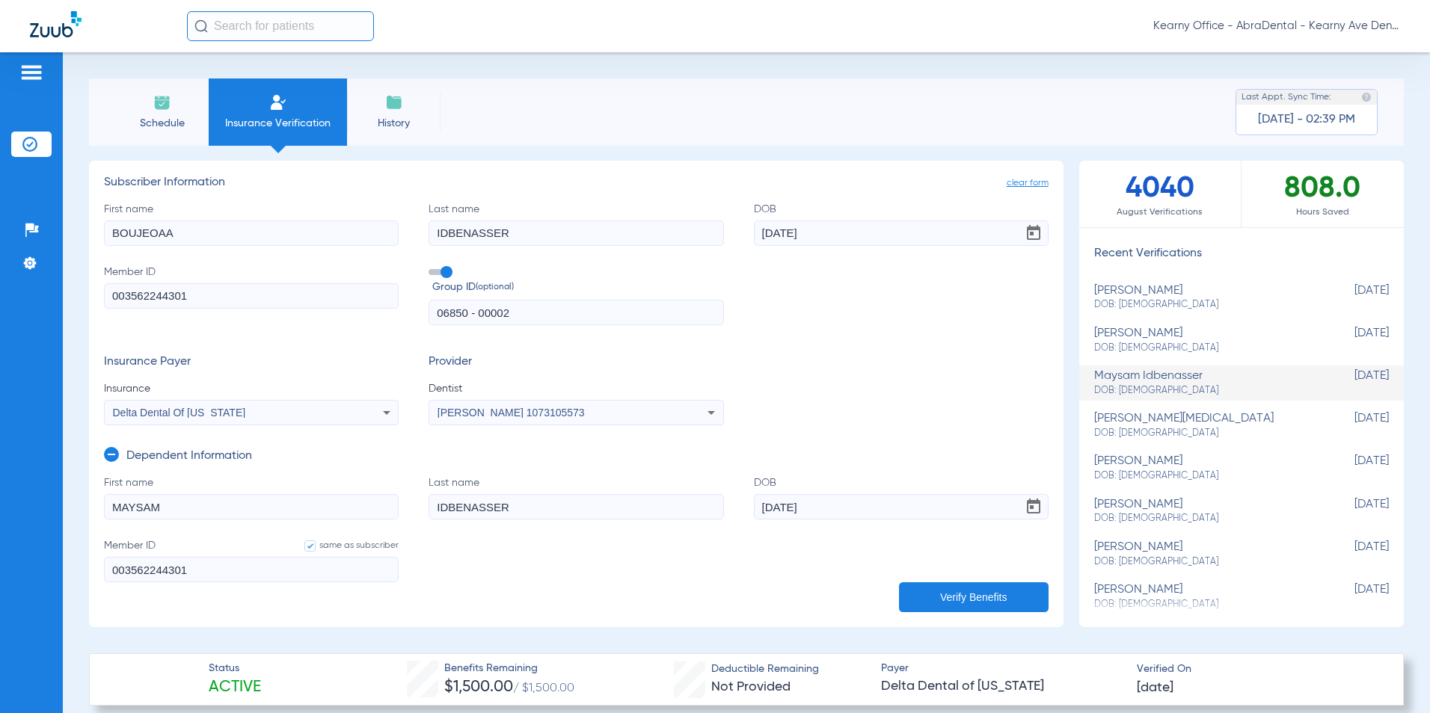
drag, startPoint x: -35, startPoint y: 246, endPoint x: -107, endPoint y: 254, distance: 72.3
click at [0, 254] on html "Kearny Office - AbraDental - Kearny Ave Dental, LLC - Kearny General Patients I…" at bounding box center [715, 356] width 1430 height 713
type input "ANDREW"
type input "GALARZA"
drag, startPoint x: 209, startPoint y: 298, endPoint x: -20, endPoint y: 285, distance: 230.0
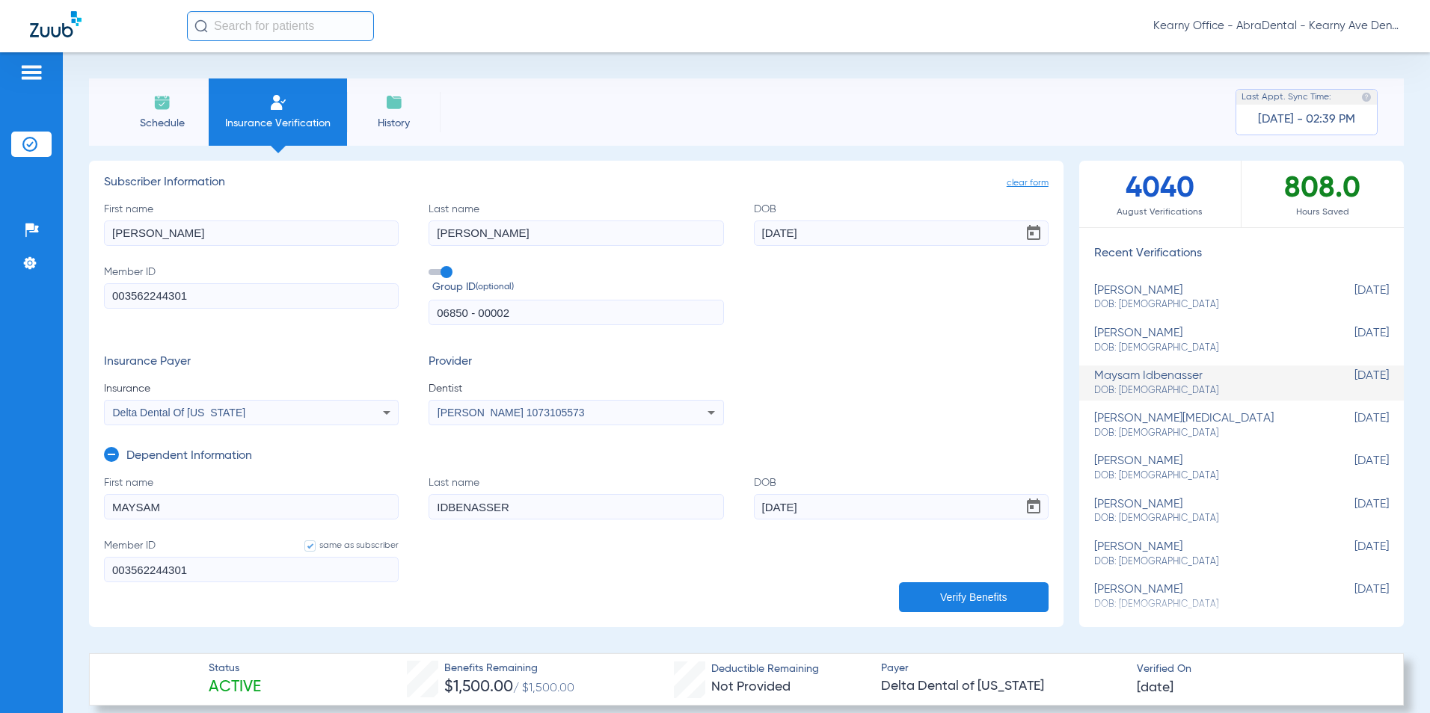
click at [0, 285] on html "Kearny Office - AbraDental - Kearny Ave Dental, LLC - Kearny General Patients I…" at bounding box center [715, 356] width 1430 height 713
click at [149, 304] on input "Member ID Required" at bounding box center [251, 295] width 295 height 25
paste input "144709548"
type input "144709548"
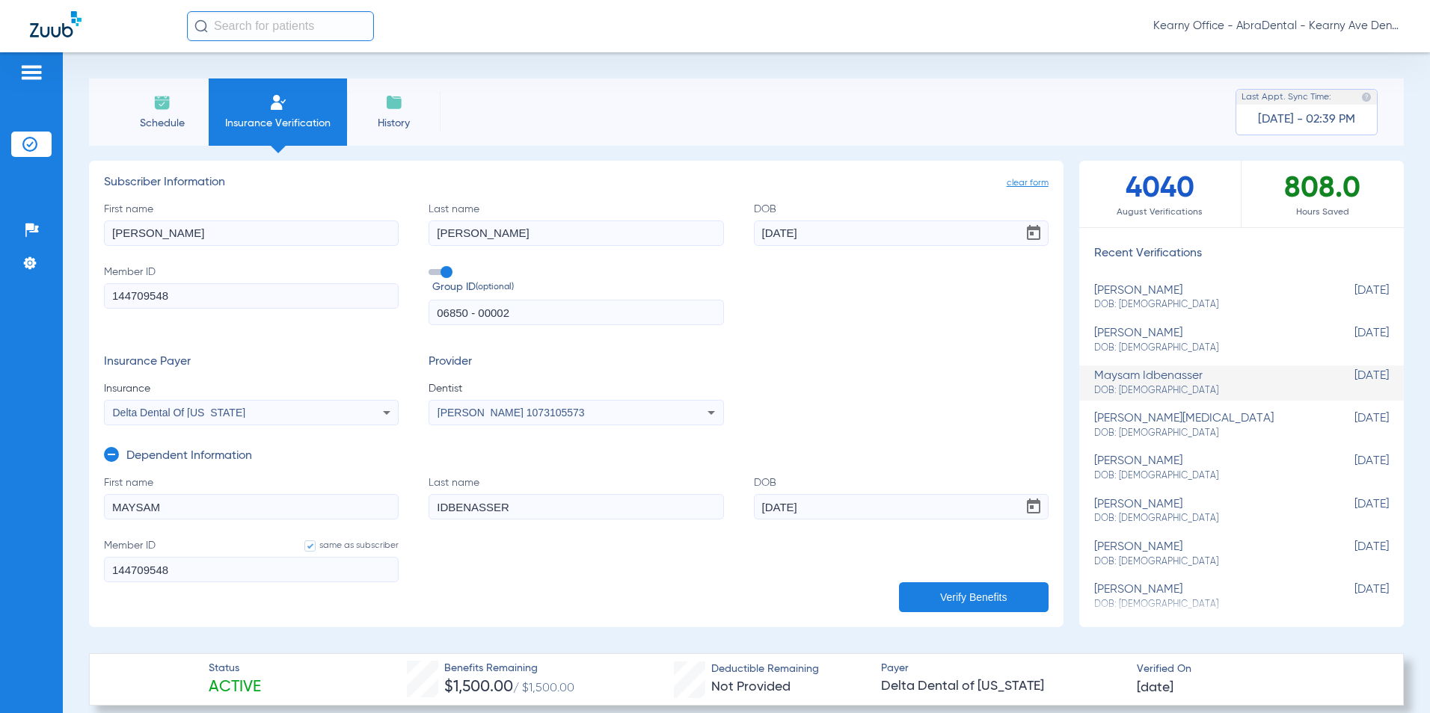
type input "144709548"
drag, startPoint x: 529, startPoint y: 309, endPoint x: 159, endPoint y: 284, distance: 370.3
click at [259, 299] on div "First name ANDREW Last name GALARZA DOB 05/25/1971 Member ID 144709548 Group ID…" at bounding box center [576, 264] width 945 height 124
click at [465, 315] on input "text" at bounding box center [576, 312] width 295 height 25
paste input "03818-00001"
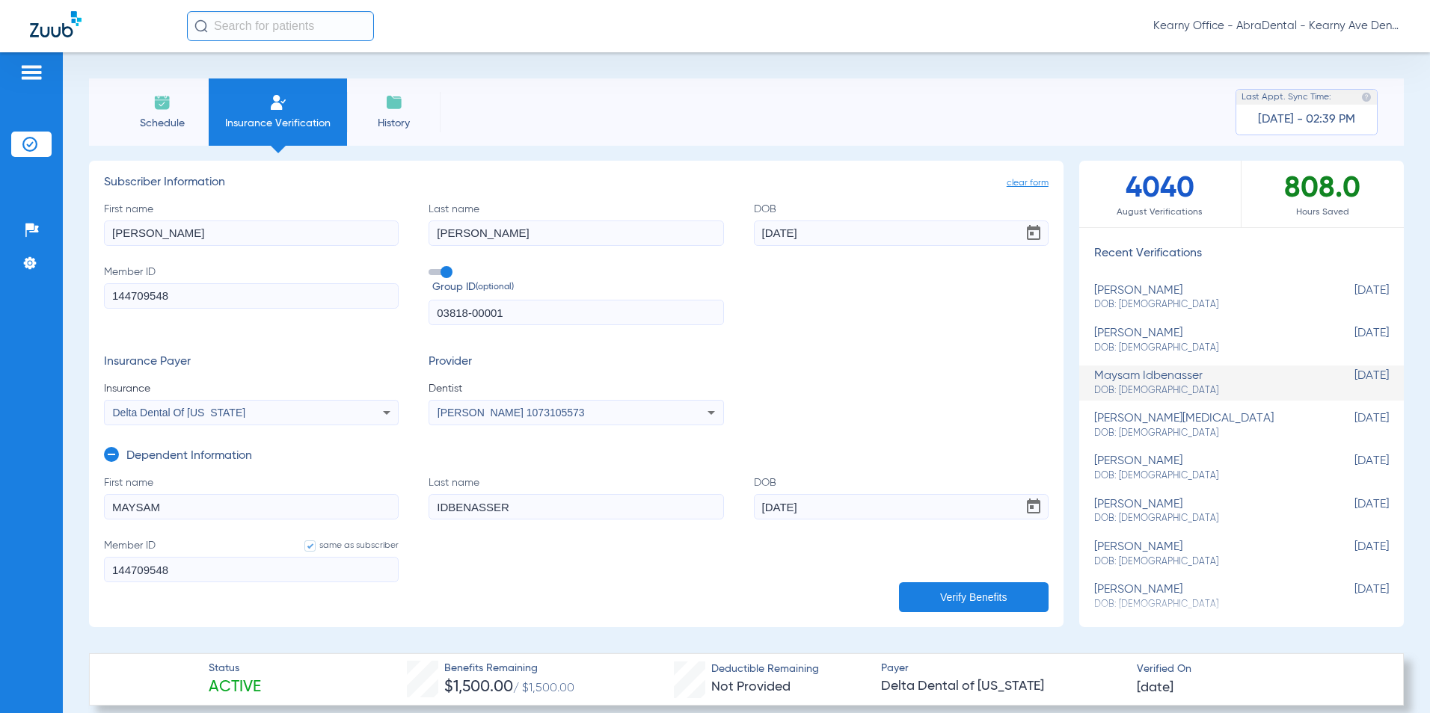
type input "03818-00001"
click at [243, 417] on span "Delta Dental Of [US_STATE]" at bounding box center [179, 413] width 133 height 12
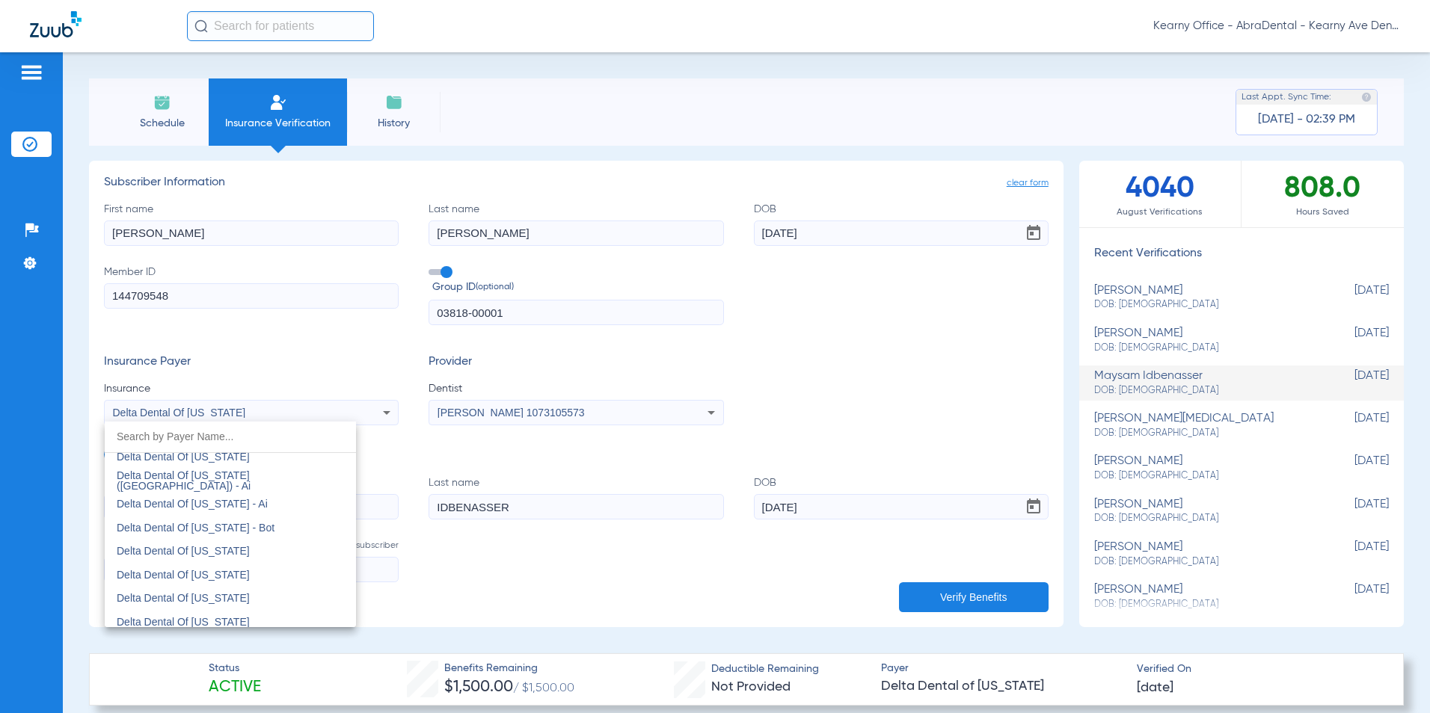
scroll to position [3493, 0]
click at [240, 463] on span "Delta Dental Of [US_STATE]" at bounding box center [183, 458] width 133 height 12
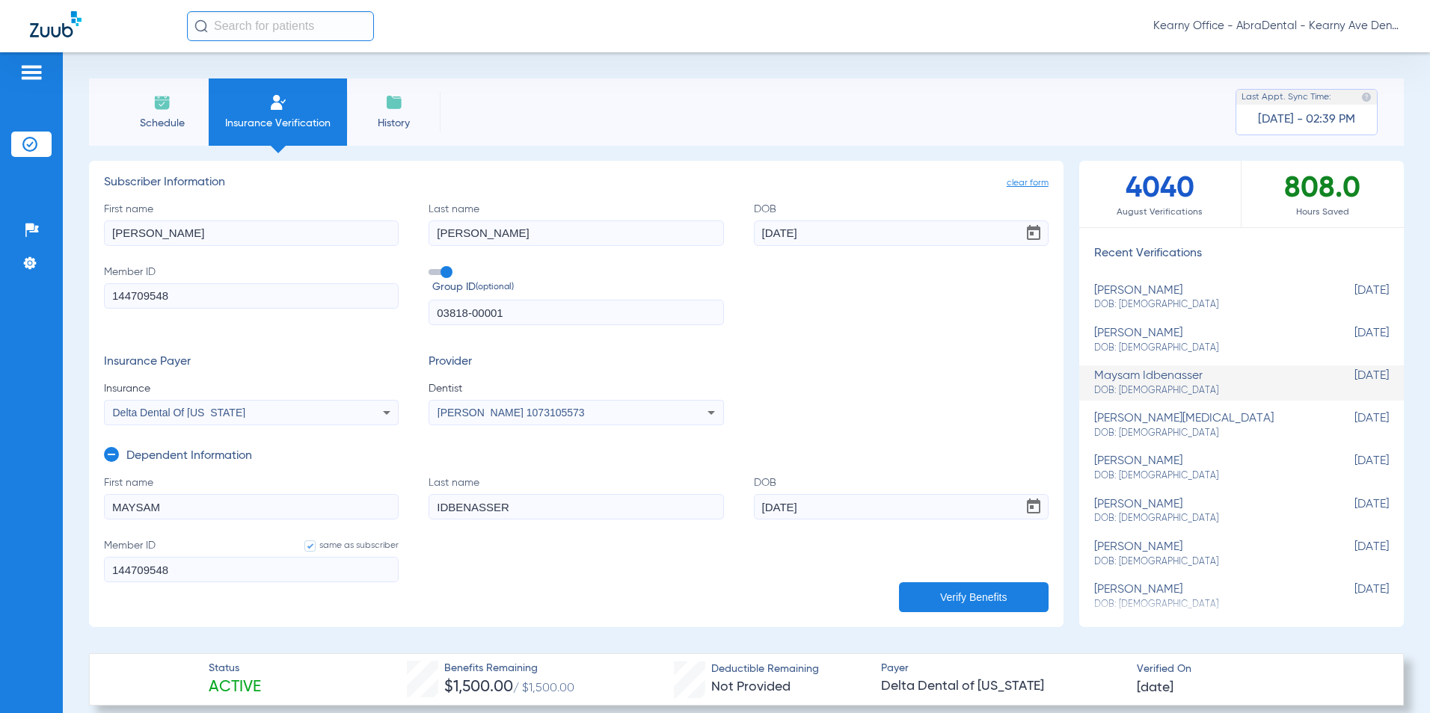
drag, startPoint x: 181, startPoint y: 506, endPoint x: 0, endPoint y: 482, distance: 182.6
click at [0, 482] on html "Kearny Office - AbraDental - Kearny Ave Dental, LLC - Kearny General Patients I…" at bounding box center [715, 356] width 1430 height 713
type input "JOSHUA"
type input "H"
type input "GALARZA"
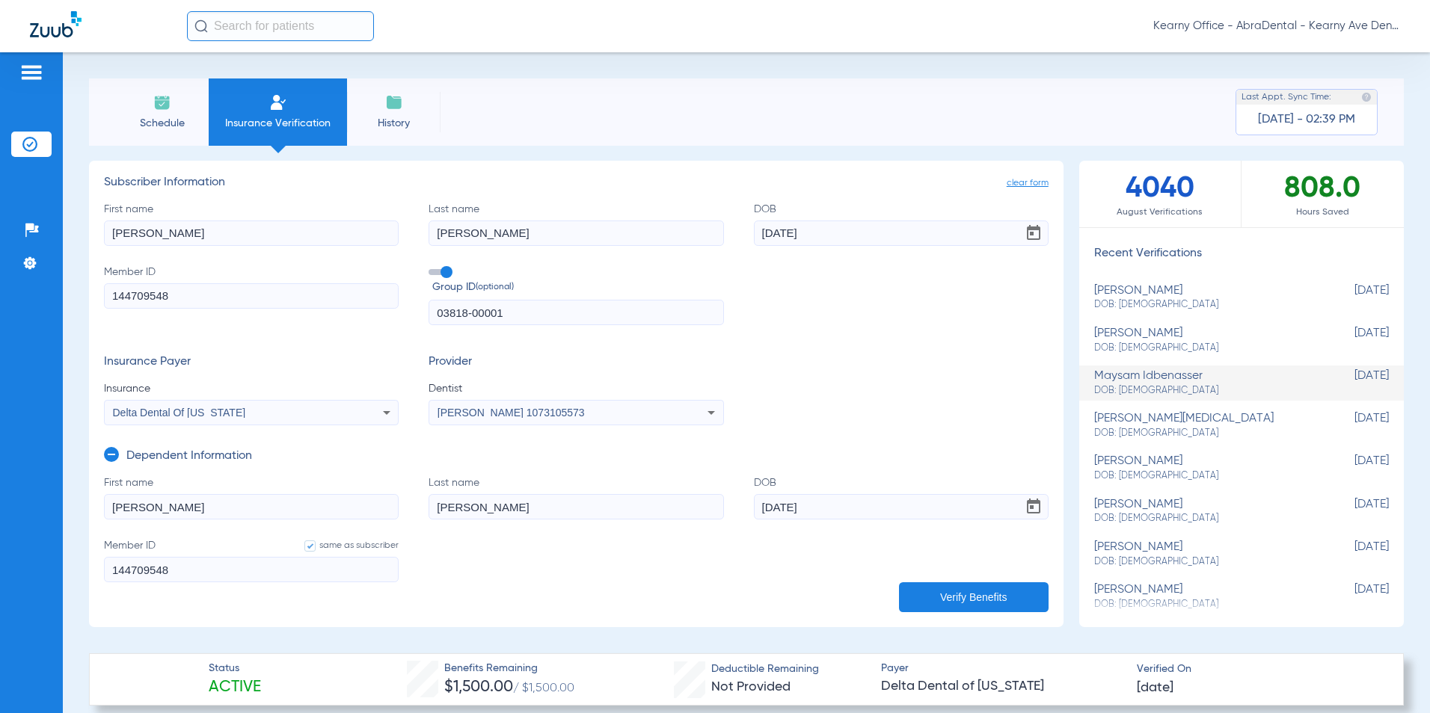
drag, startPoint x: 819, startPoint y: 511, endPoint x: 537, endPoint y: 526, distance: 282.4
click at [565, 525] on form "First name JOSHUA Last name GALARZA DOB 08/26/2011 Member ID same as subscriber…" at bounding box center [576, 539] width 945 height 126
type input "06/28/2011"
drag, startPoint x: 733, startPoint y: 247, endPoint x: 583, endPoint y: 252, distance: 149.7
click at [583, 252] on div "First name ANDREW Last name GALARZA DOB 05/25/1971 Member ID 144709548 Group ID…" at bounding box center [576, 264] width 945 height 124
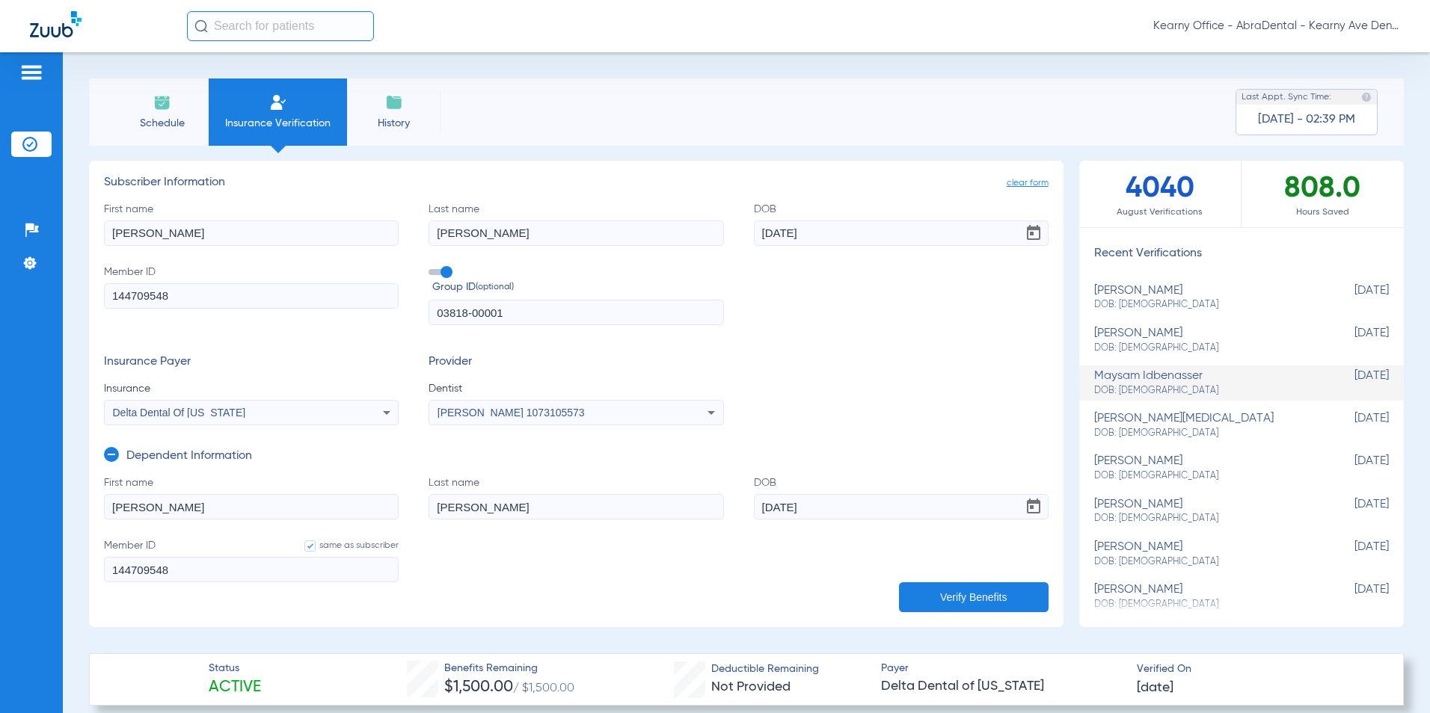
drag, startPoint x: 583, startPoint y: 252, endPoint x: 828, endPoint y: 219, distance: 246.8
click at [839, 217] on label "DOB 05/25/1971" at bounding box center [901, 224] width 295 height 44
click at [839, 221] on input "05/25/1971" at bounding box center [901, 233] width 295 height 25
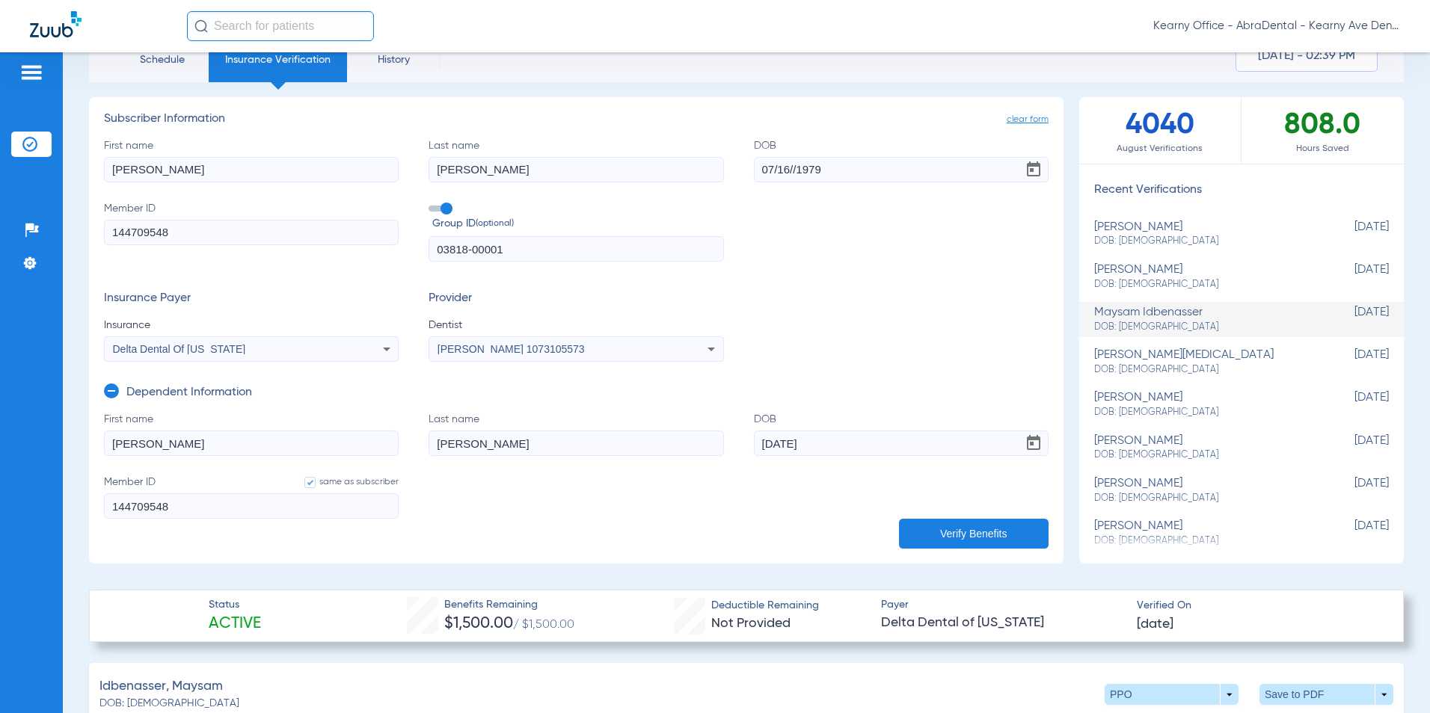
scroll to position [150, 0]
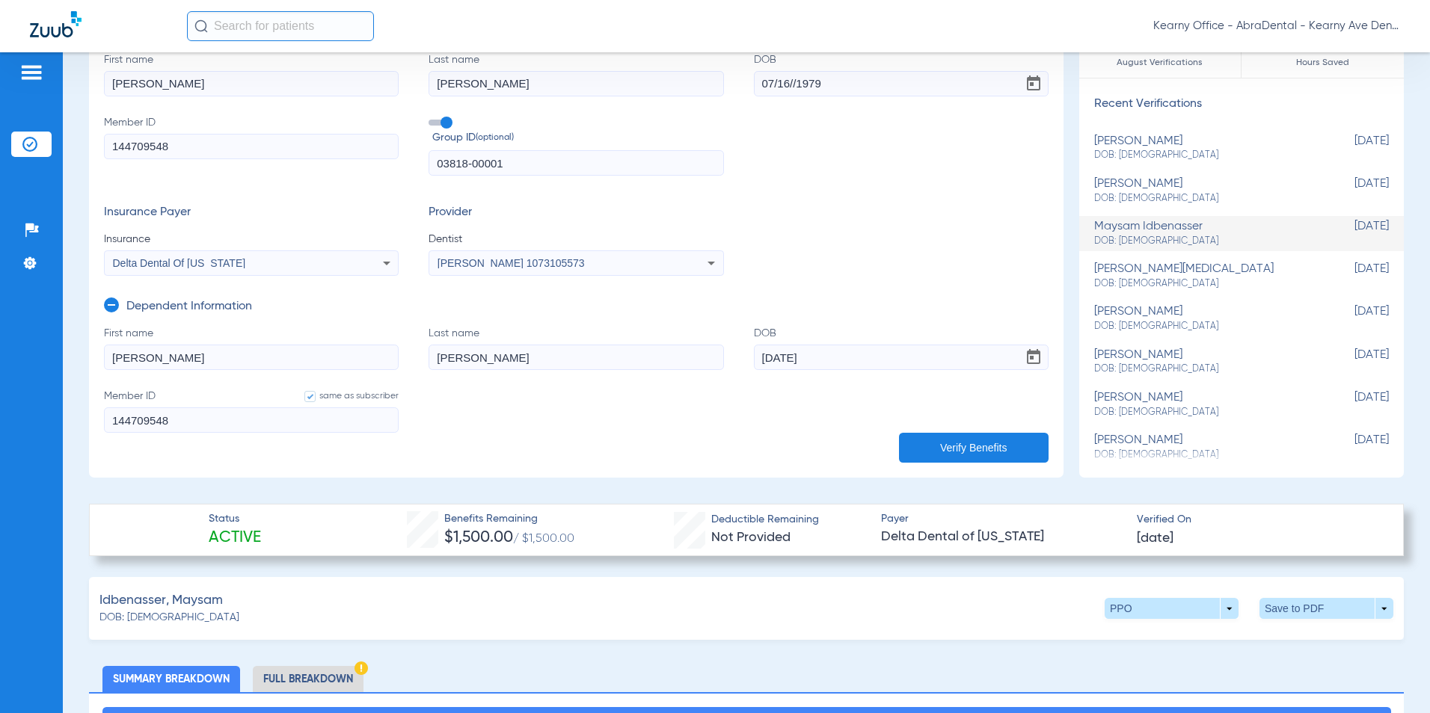
type input "07/16/1979"
click at [963, 449] on button "Verify Benefits" at bounding box center [974, 448] width 150 height 30
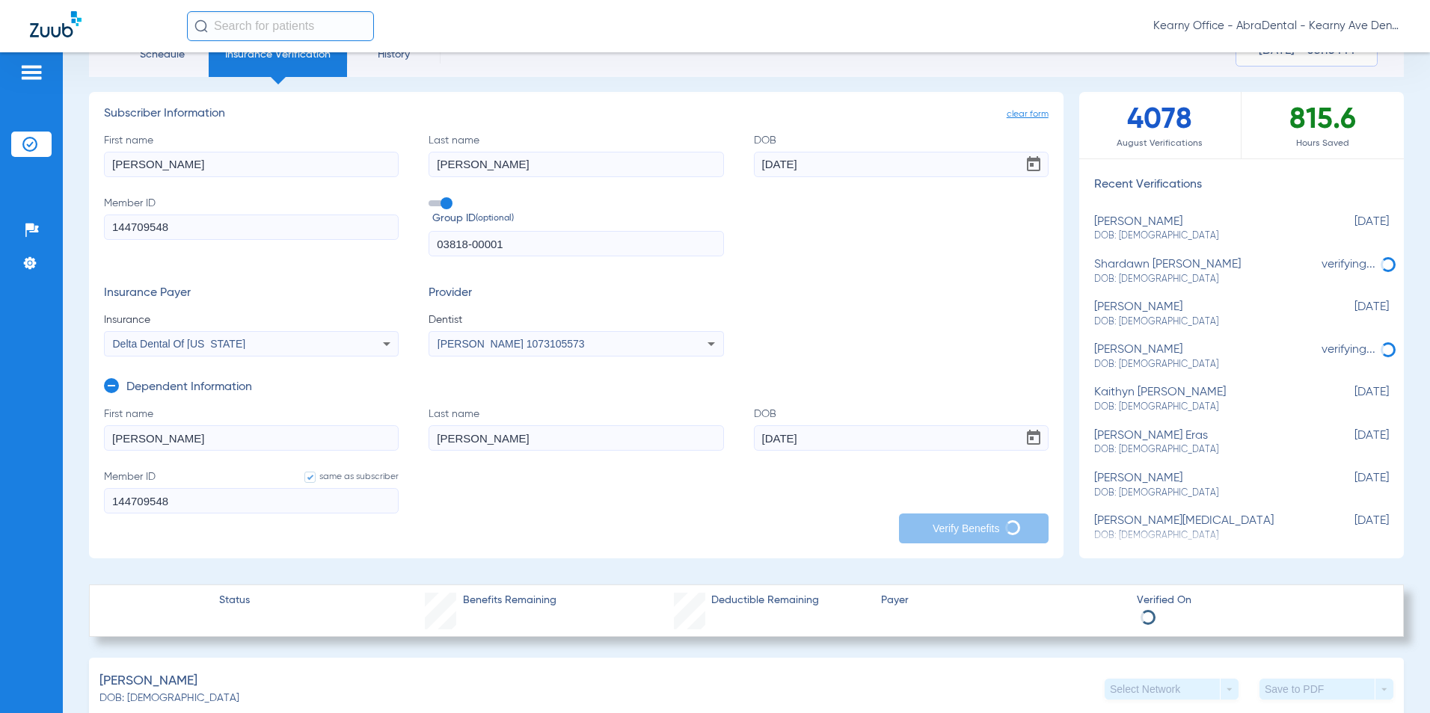
scroll to position [0, 0]
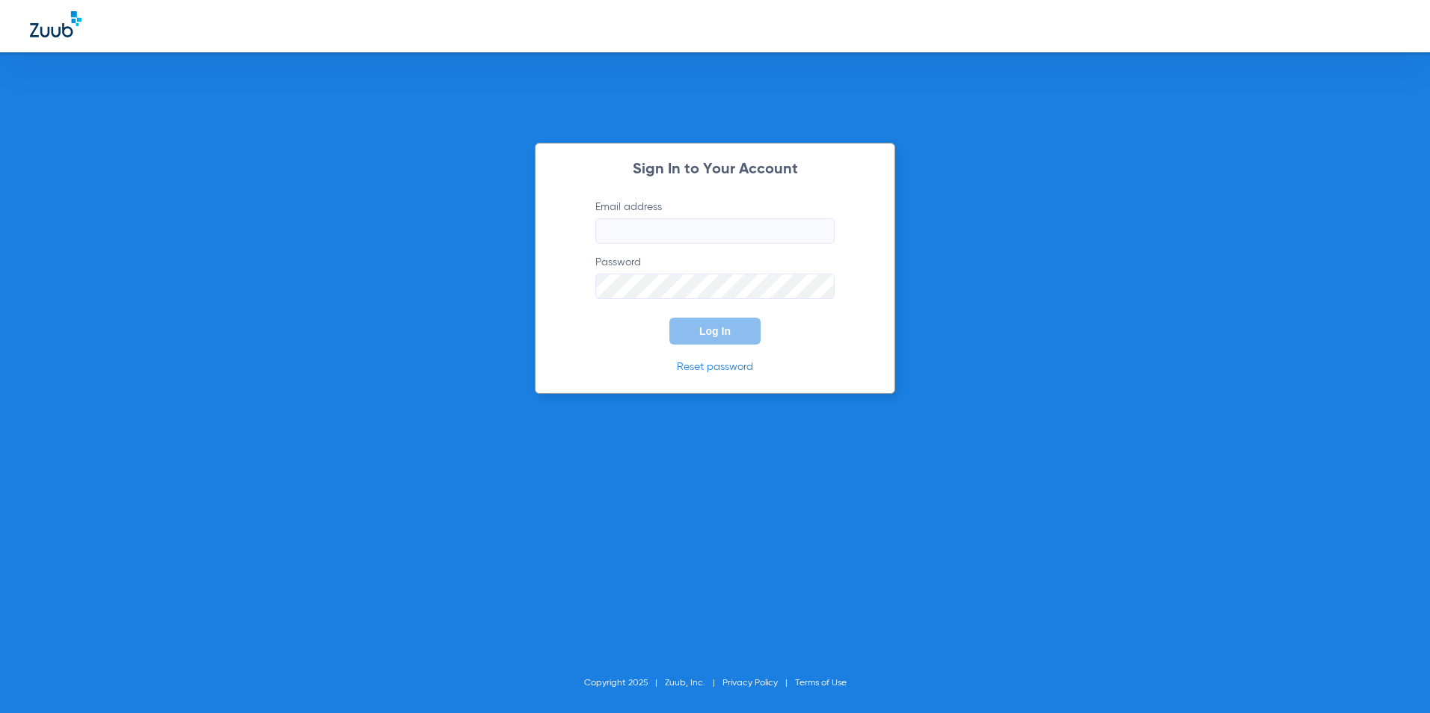
type input "[EMAIL_ADDRESS][DOMAIN_NAME]"
click at [707, 334] on span "Log In" at bounding box center [714, 331] width 31 height 12
